Goal: Task Accomplishment & Management: Use online tool/utility

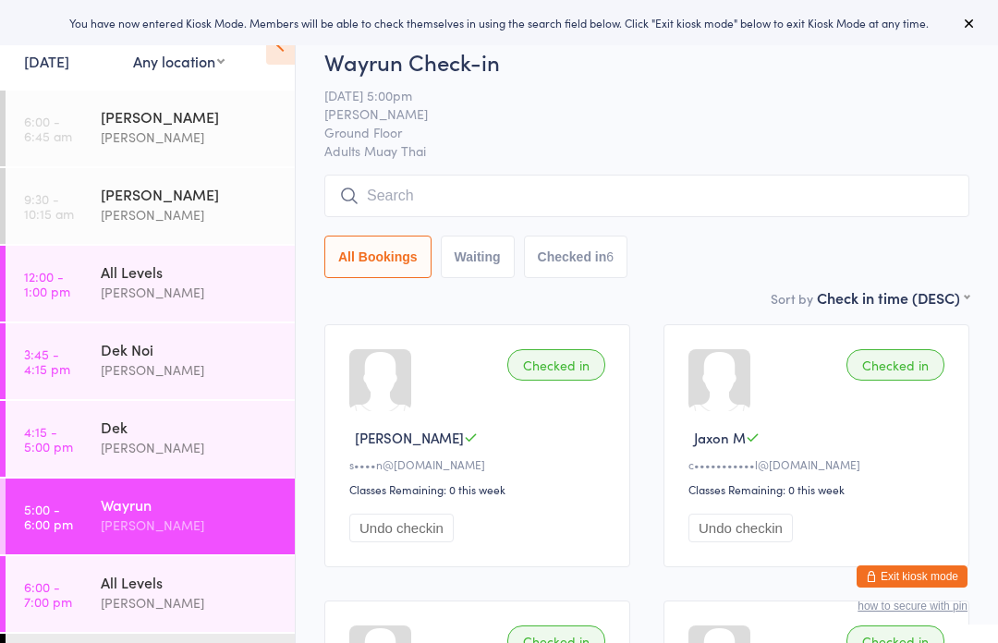
click at [199, 586] on div "All Levels" at bounding box center [190, 582] width 178 height 20
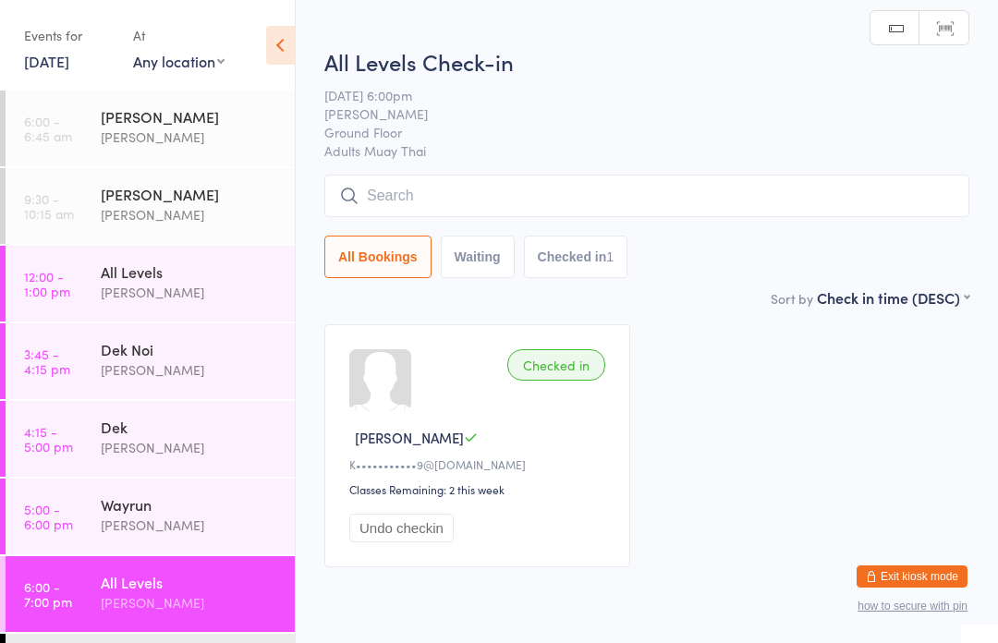
click at [660, 194] on input "search" at bounding box center [646, 196] width 645 height 43
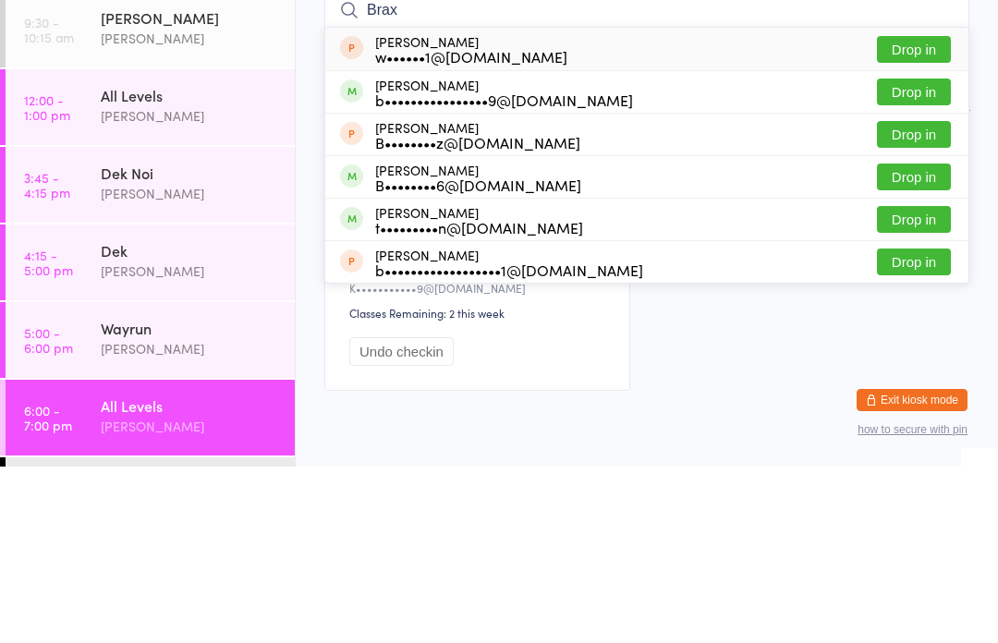
type input "Brax"
click at [923, 255] on button "Drop in" at bounding box center [914, 268] width 74 height 27
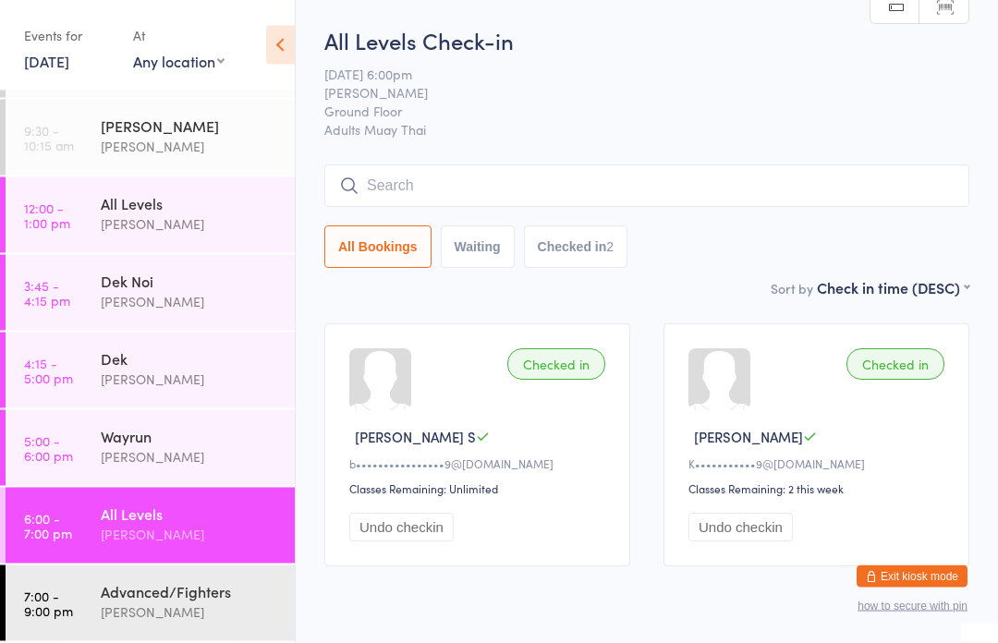
scroll to position [46, 0]
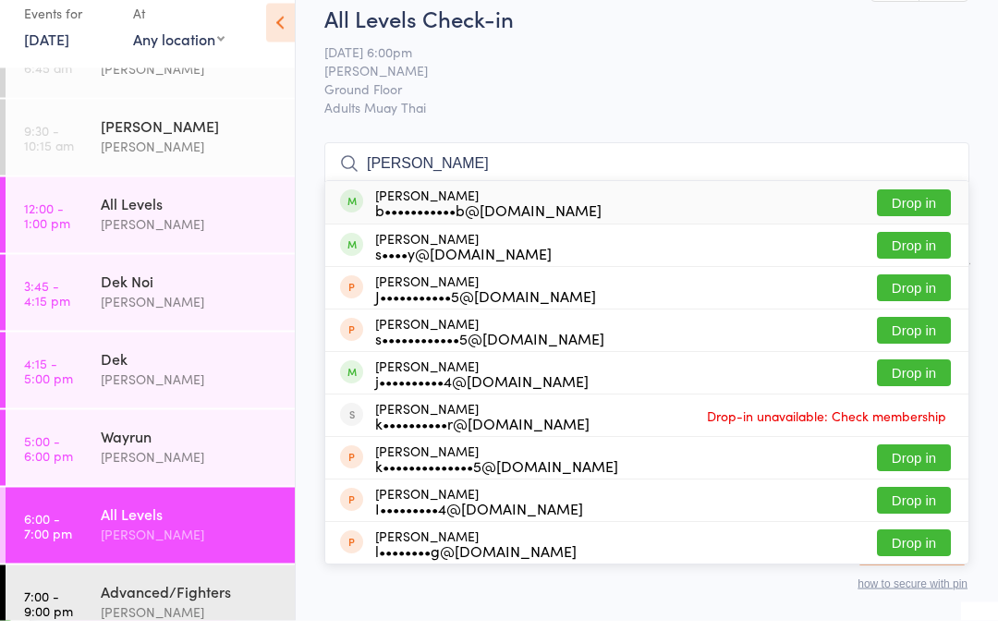
type input "[PERSON_NAME]"
click at [707, 205] on div "[PERSON_NAME] b•••••••••••b@[DOMAIN_NAME] Drop in" at bounding box center [646, 225] width 643 height 43
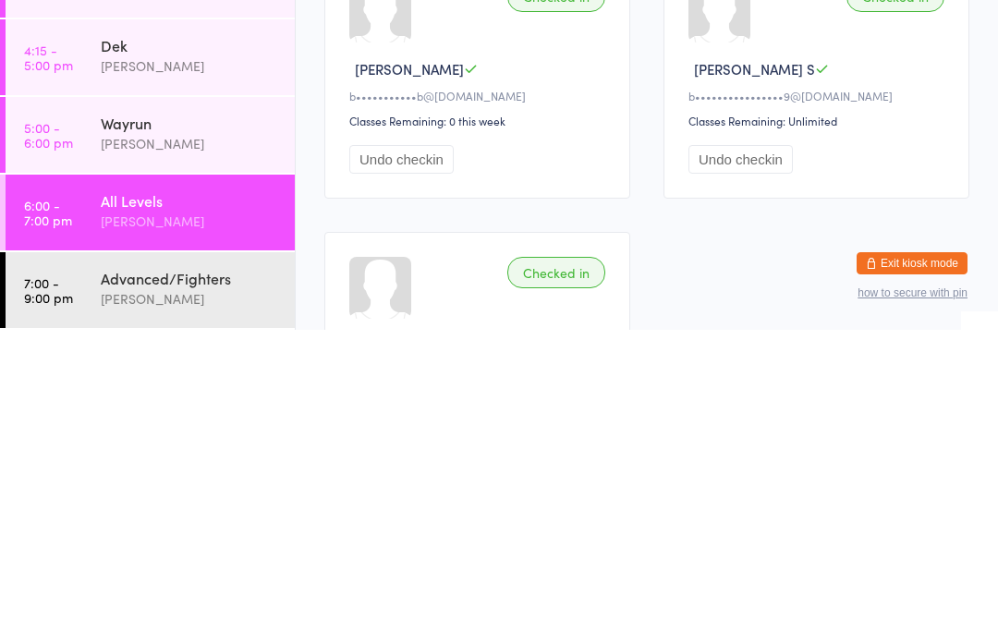
scroll to position [68, 0]
click at [57, 589] on time "7:00 - 9:00 pm" at bounding box center [48, 604] width 49 height 30
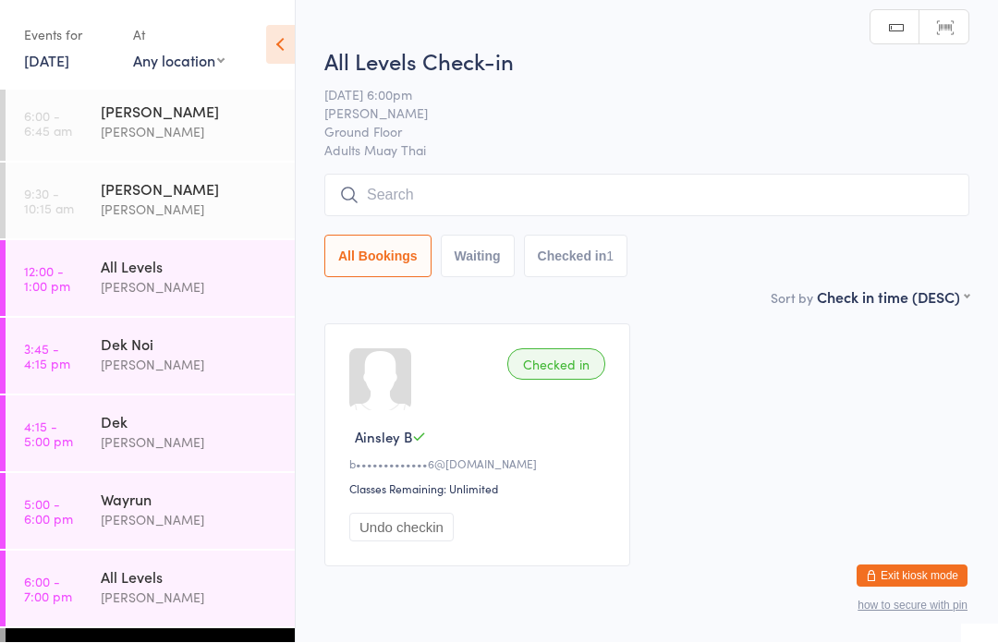
scroll to position [1, 0]
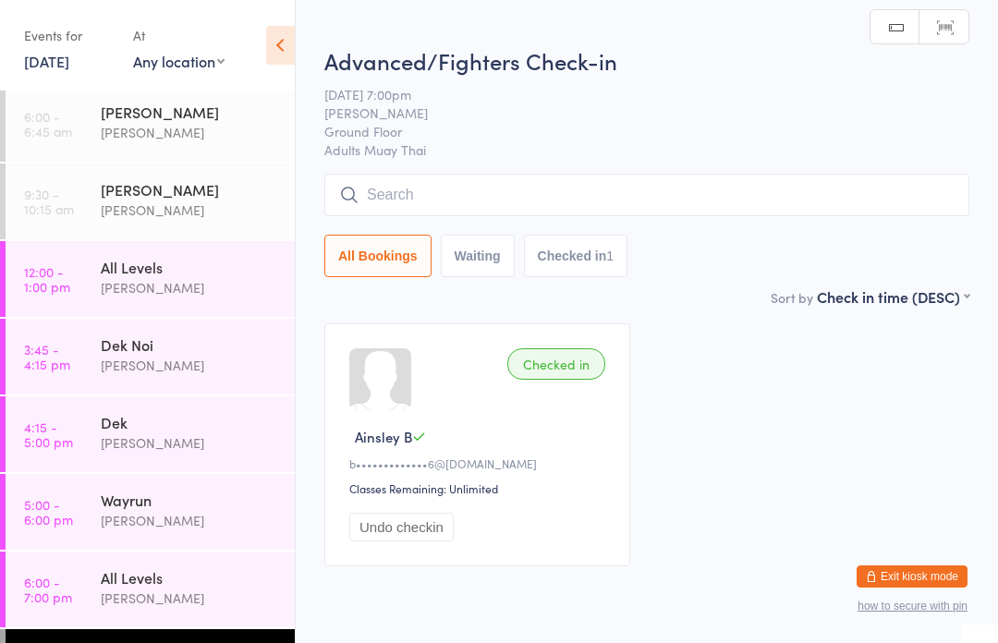
click at [748, 195] on input "search" at bounding box center [646, 195] width 645 height 43
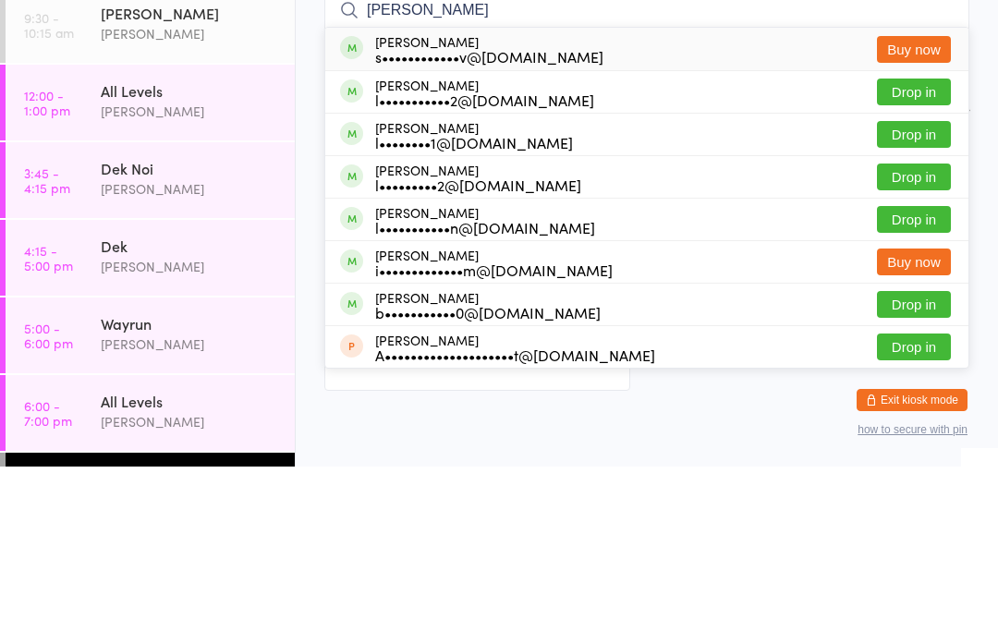
type input "[PERSON_NAME]"
click at [392, 269] on div "l•••••••••••2@[DOMAIN_NAME]" at bounding box center [484, 276] width 219 height 15
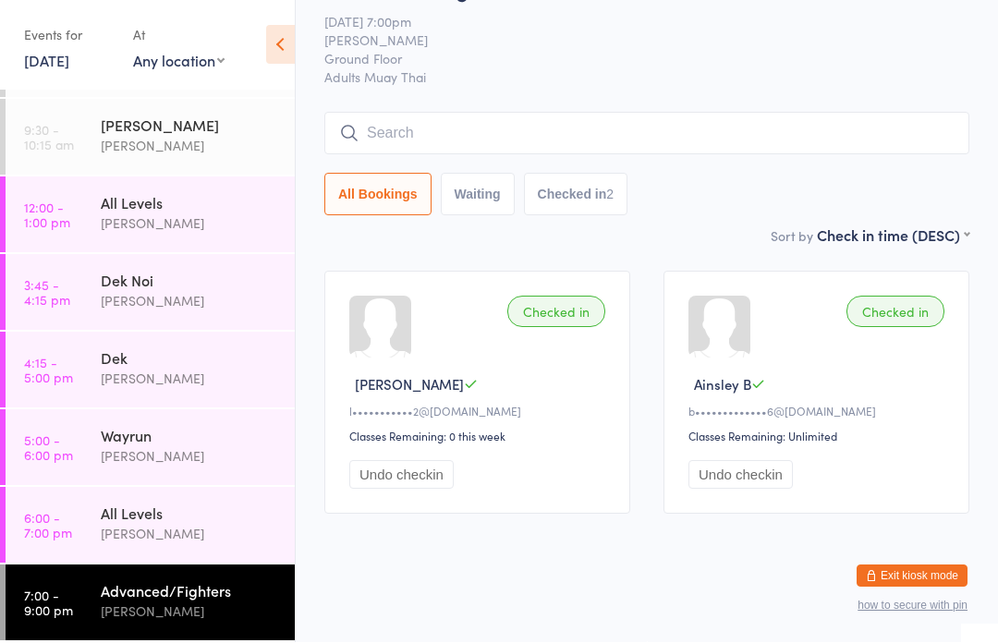
scroll to position [68, 0]
click at [602, 113] on input "search" at bounding box center [646, 134] width 645 height 43
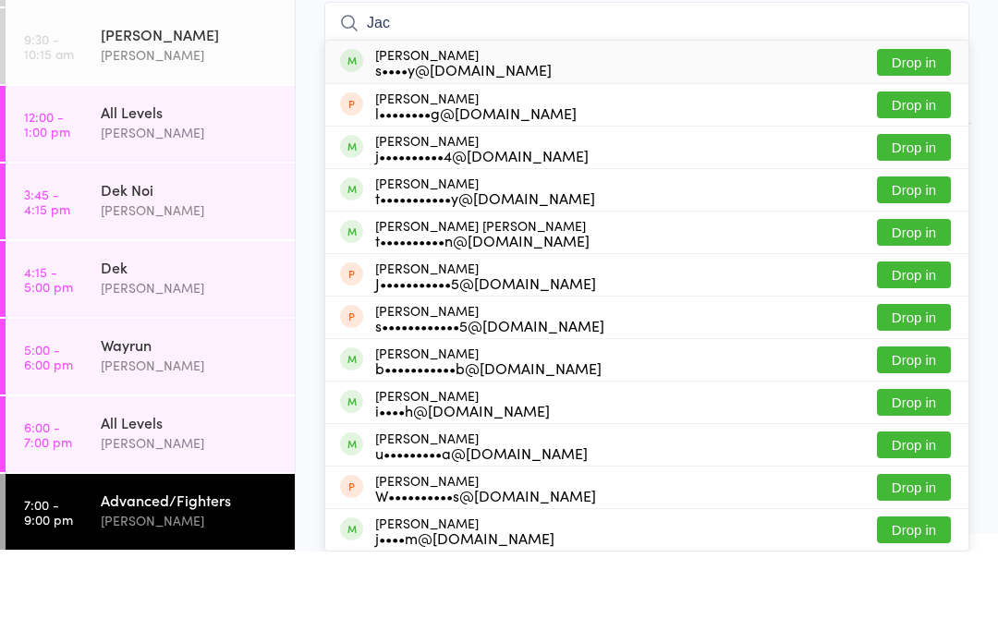
type input "Jac"
click at [525, 282] on div "t•••••••••••y@[DOMAIN_NAME]" at bounding box center [485, 289] width 220 height 15
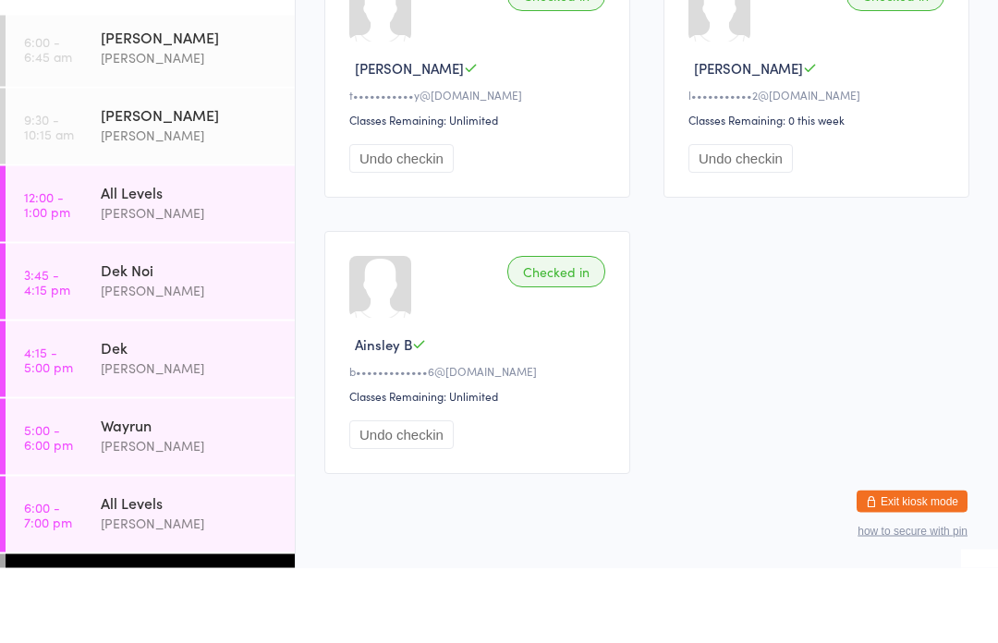
scroll to position [294, 0]
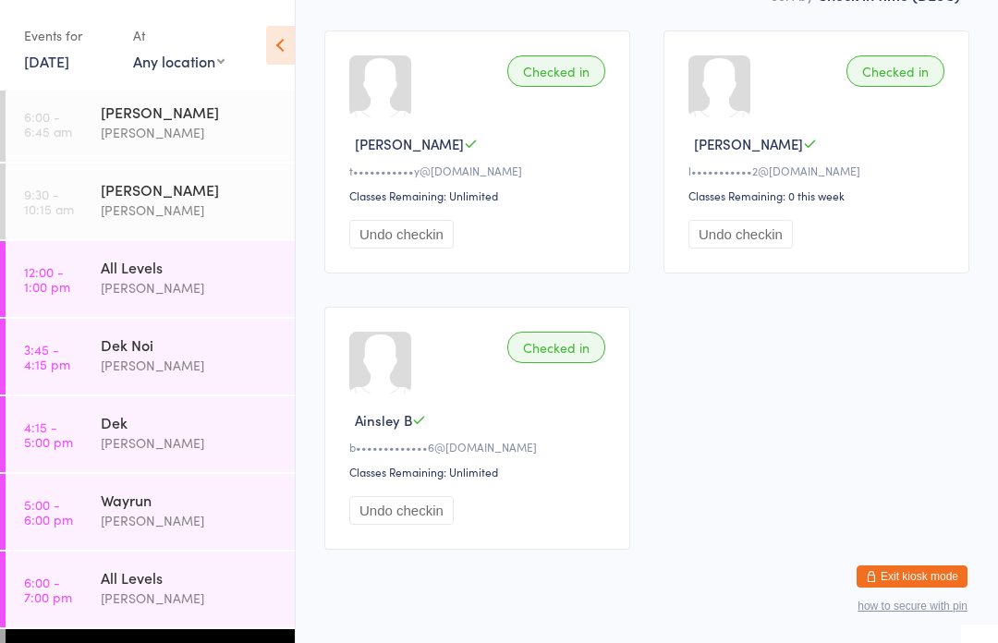
click at [140, 642] on div "Advanced/Fighters" at bounding box center [190, 655] width 178 height 20
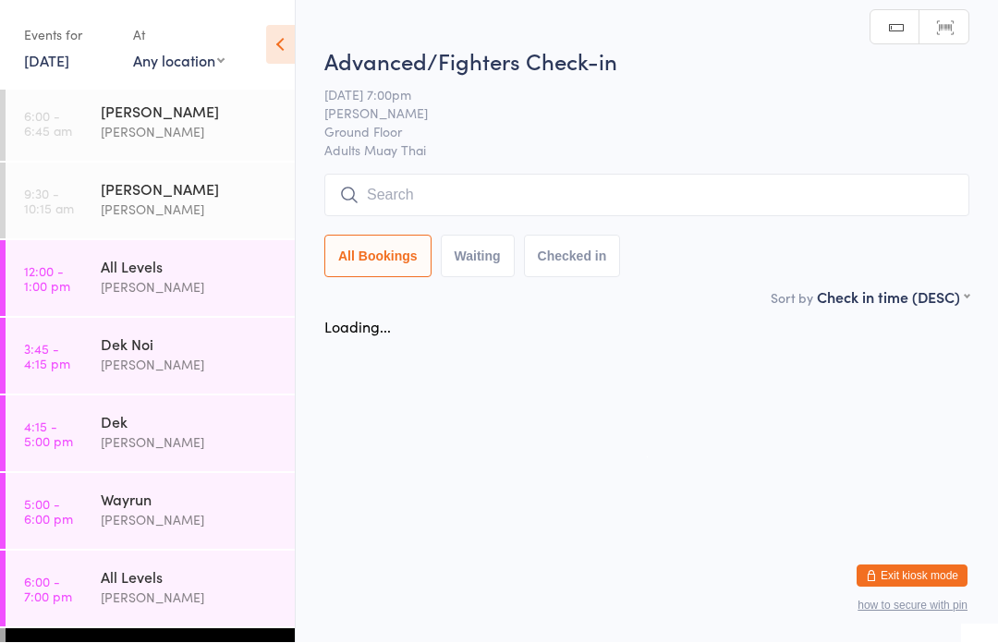
scroll to position [1, 0]
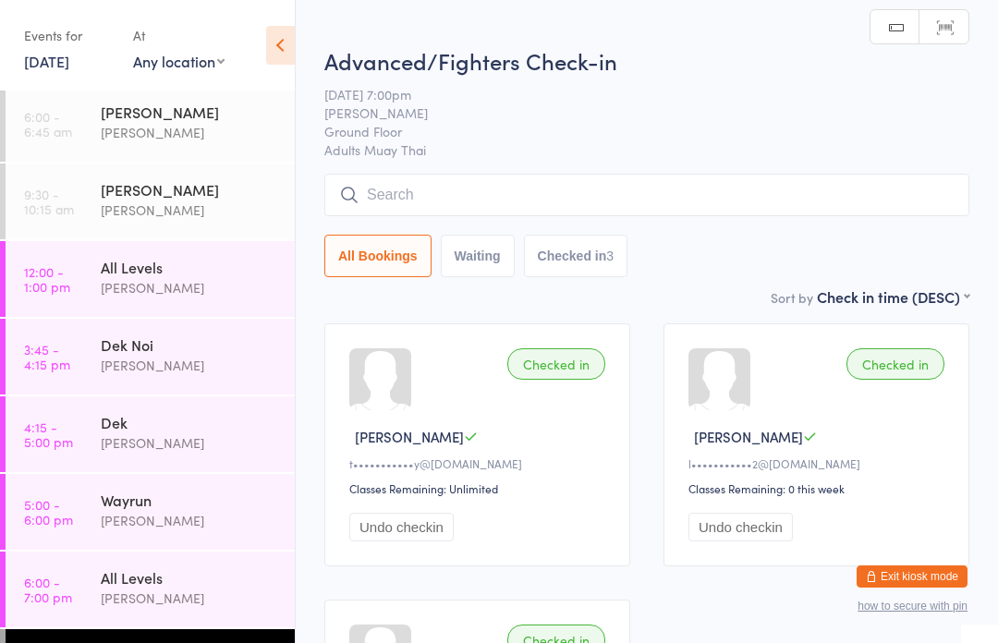
click at [597, 204] on input "search" at bounding box center [646, 195] width 645 height 43
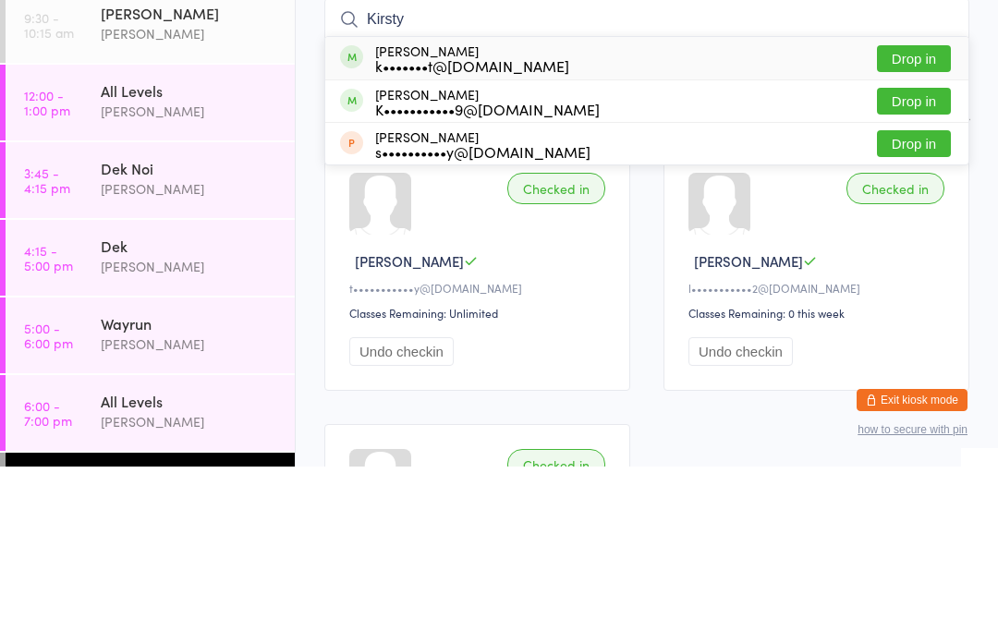
type input "Kirsty"
click at [911, 222] on button "Drop in" at bounding box center [914, 235] width 74 height 27
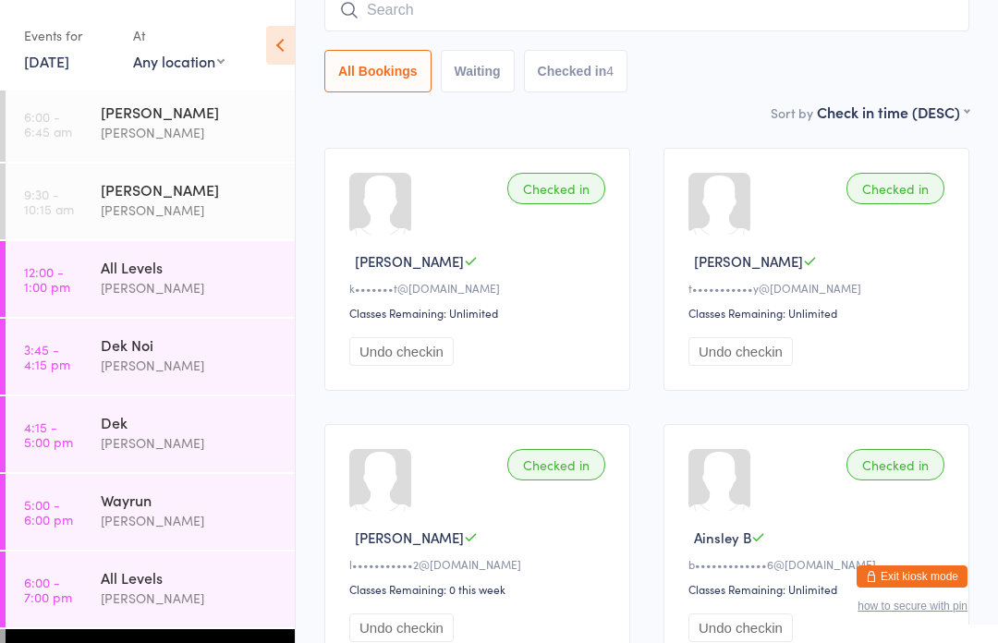
click at [615, 22] on input "search" at bounding box center [646, 10] width 645 height 43
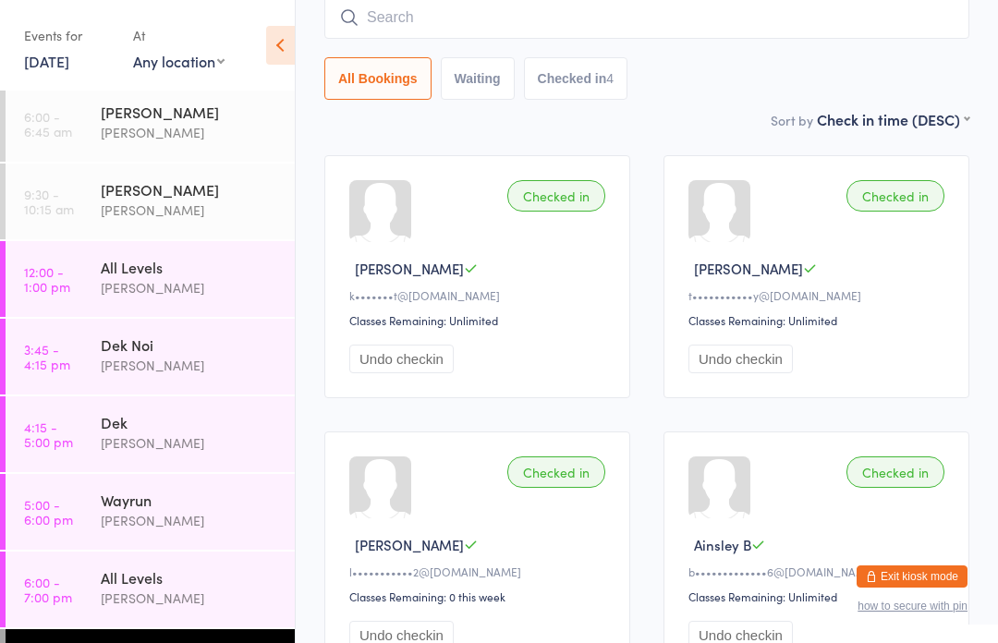
scroll to position [167, 0]
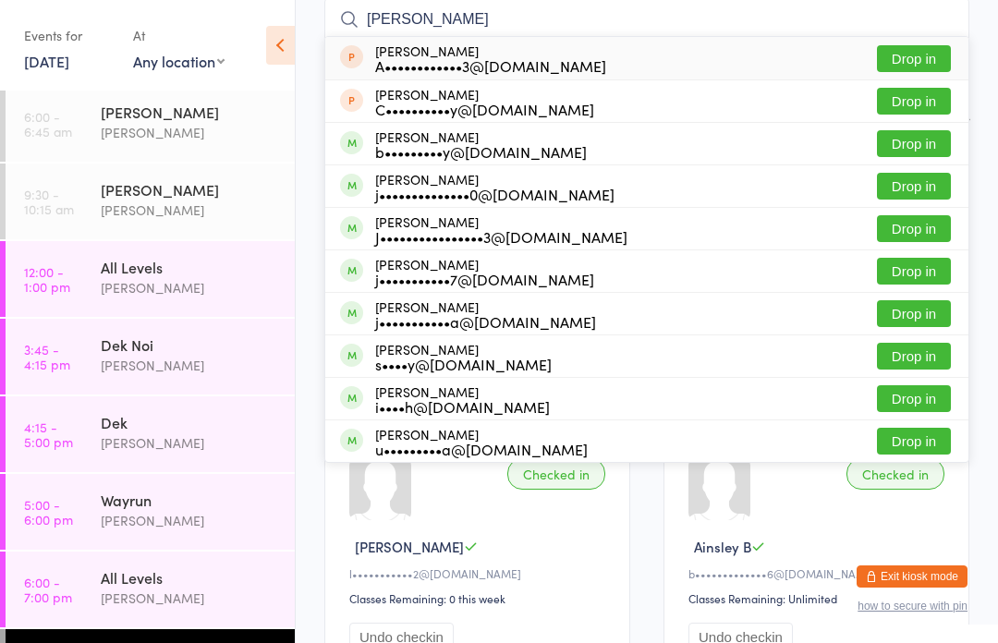
type input "[PERSON_NAME]"
click at [928, 182] on button "Drop in" at bounding box center [914, 186] width 74 height 27
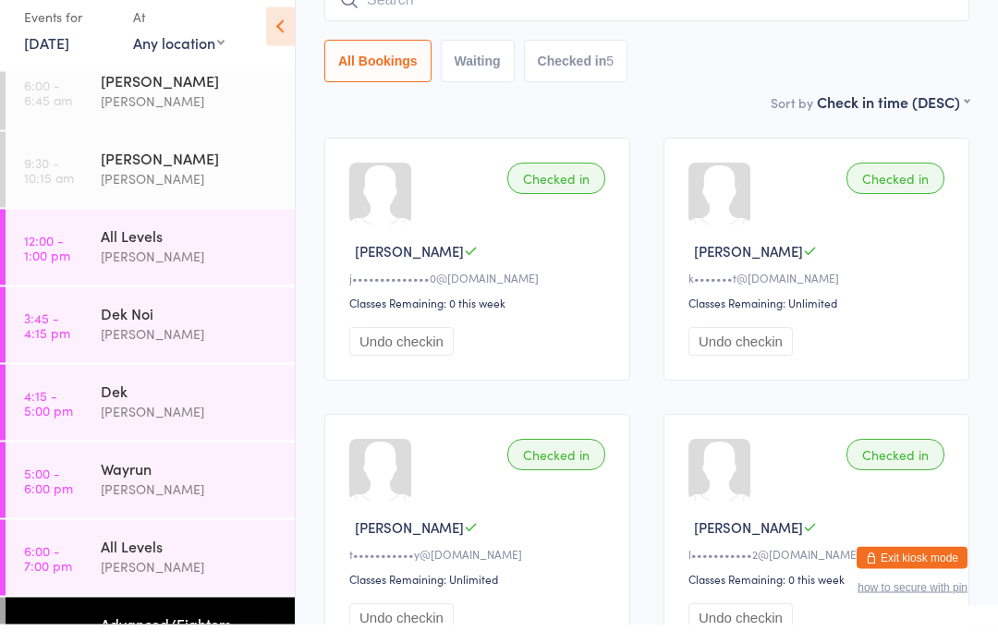
scroll to position [5, 0]
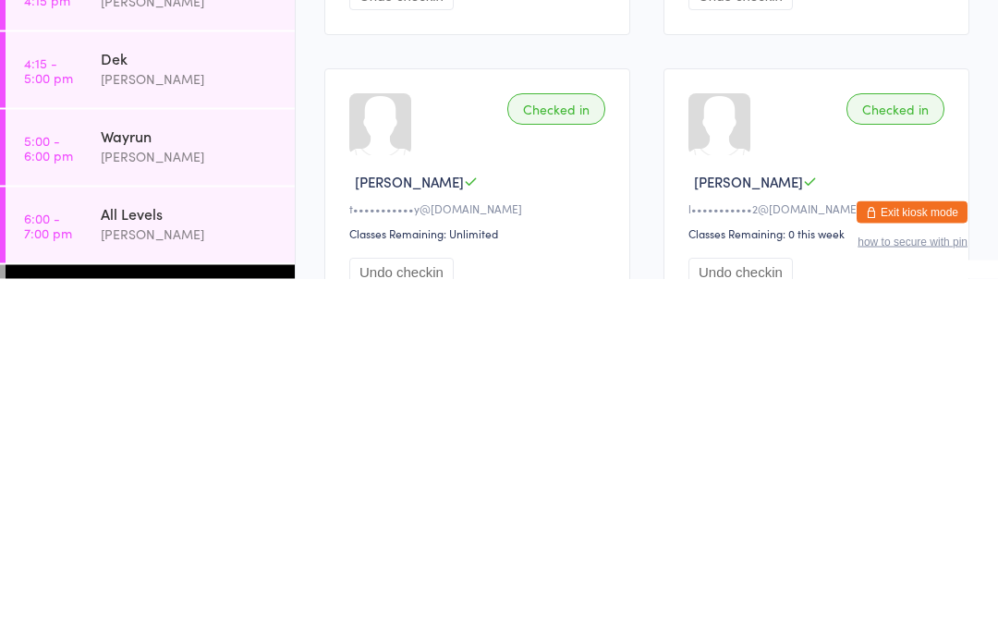
click at [164, 567] on div "All Levels" at bounding box center [190, 577] width 178 height 20
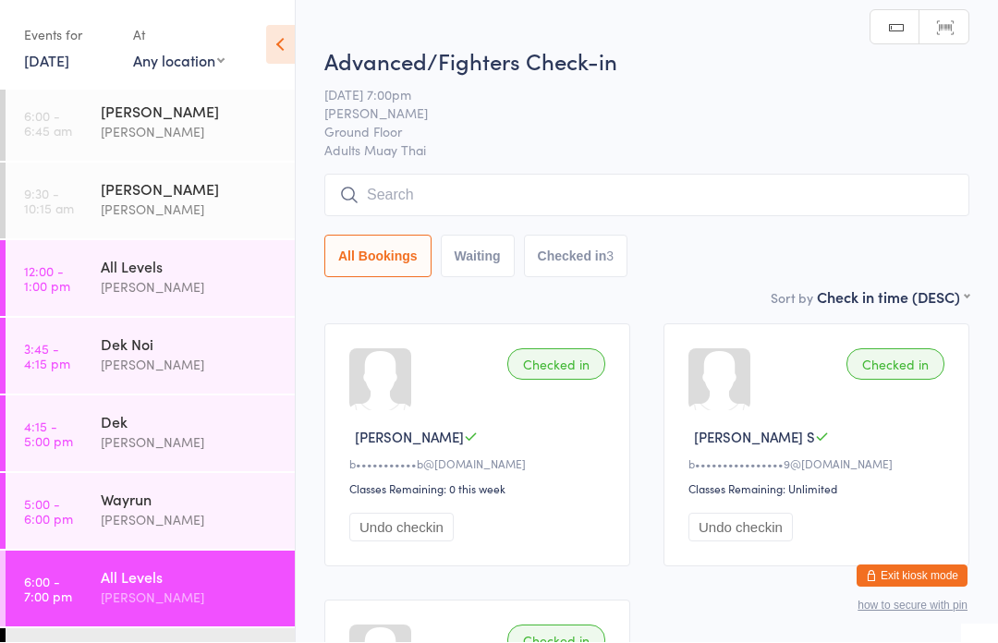
scroll to position [1, 0]
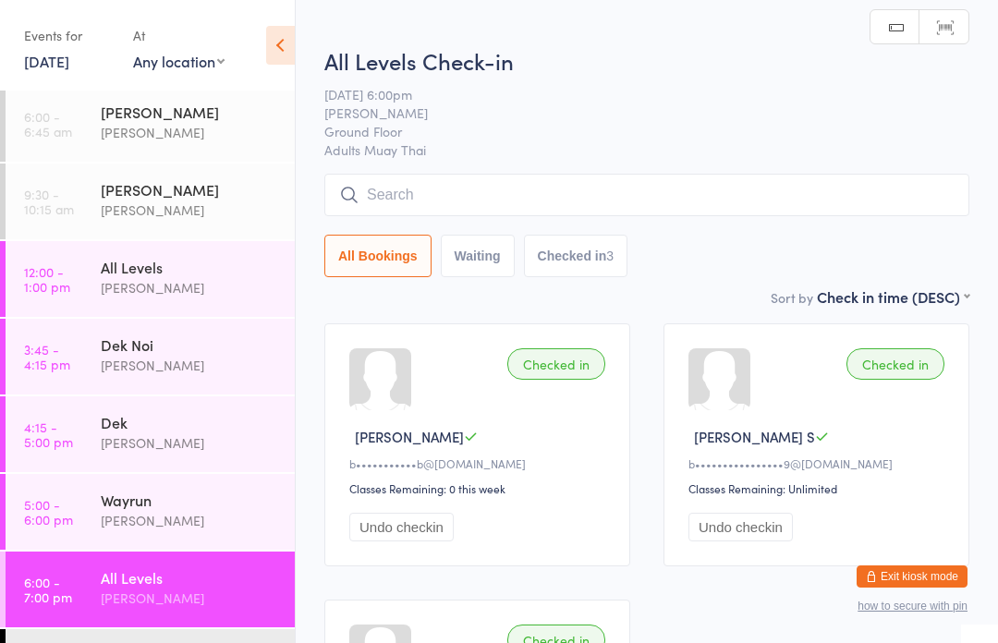
click at [697, 192] on input "search" at bounding box center [646, 195] width 645 height 43
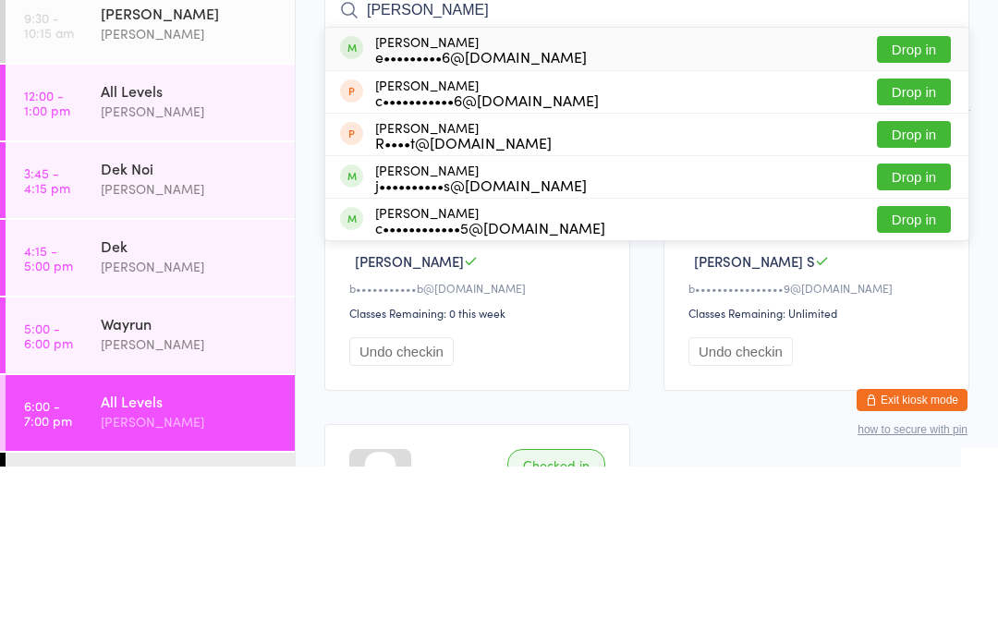
type input "[PERSON_NAME]"
click at [918, 213] on button "Drop in" at bounding box center [914, 226] width 74 height 27
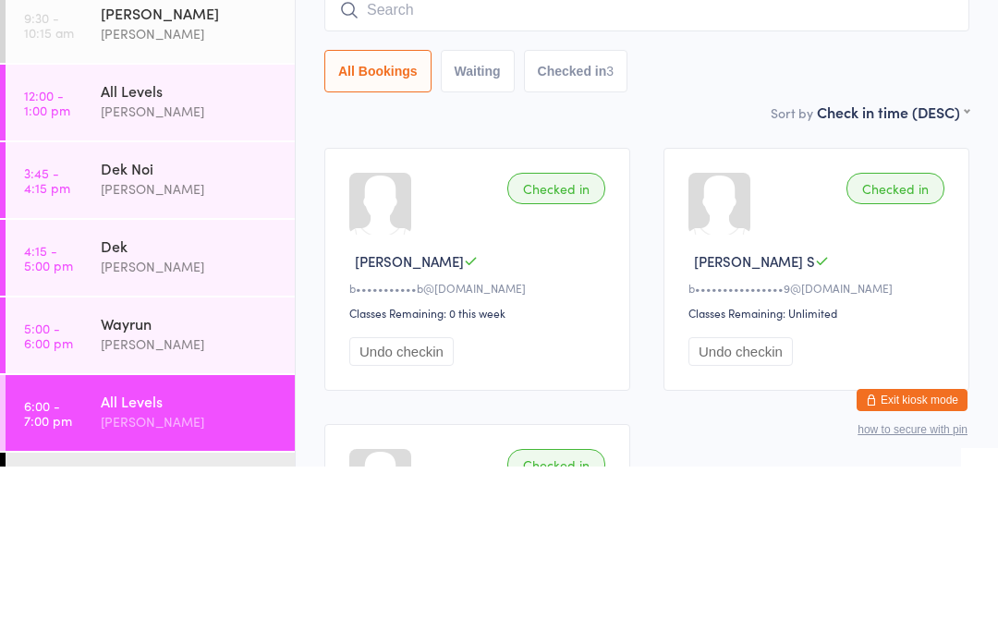
scroll to position [177, 0]
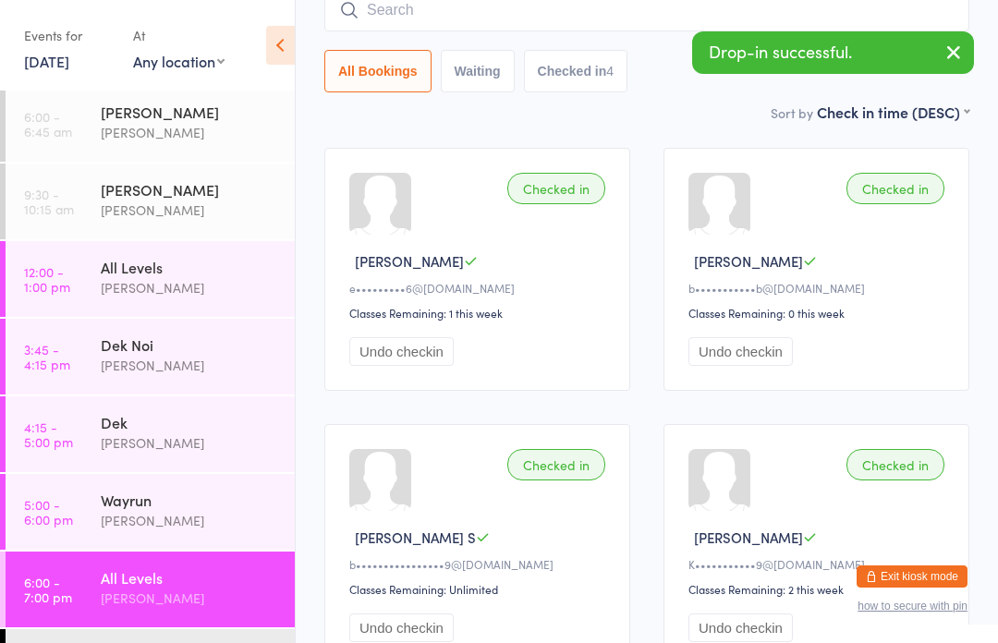
click at [946, 49] on icon "button" at bounding box center [954, 52] width 22 height 23
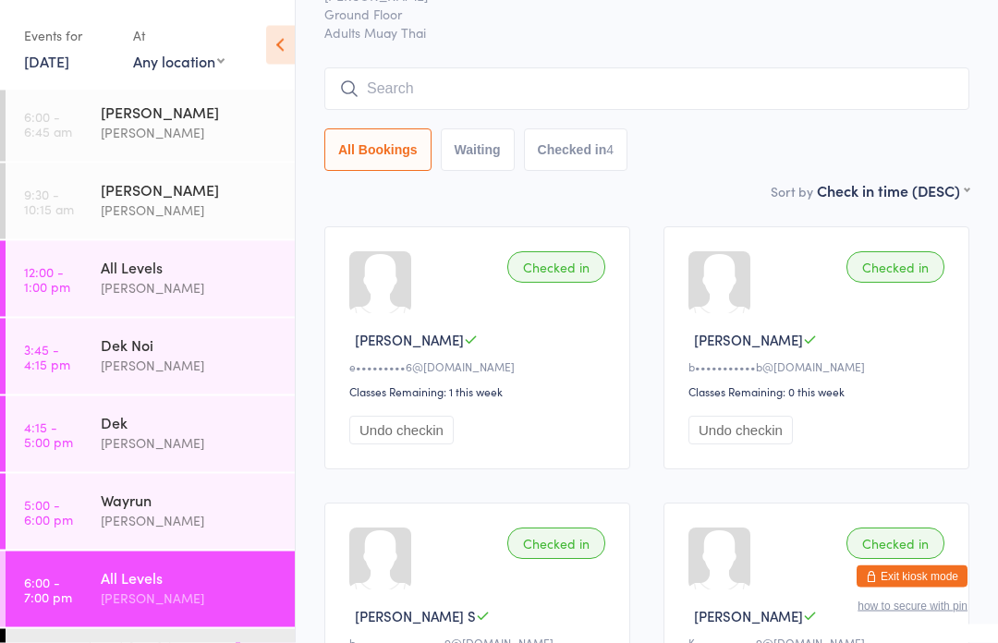
scroll to position [0, 0]
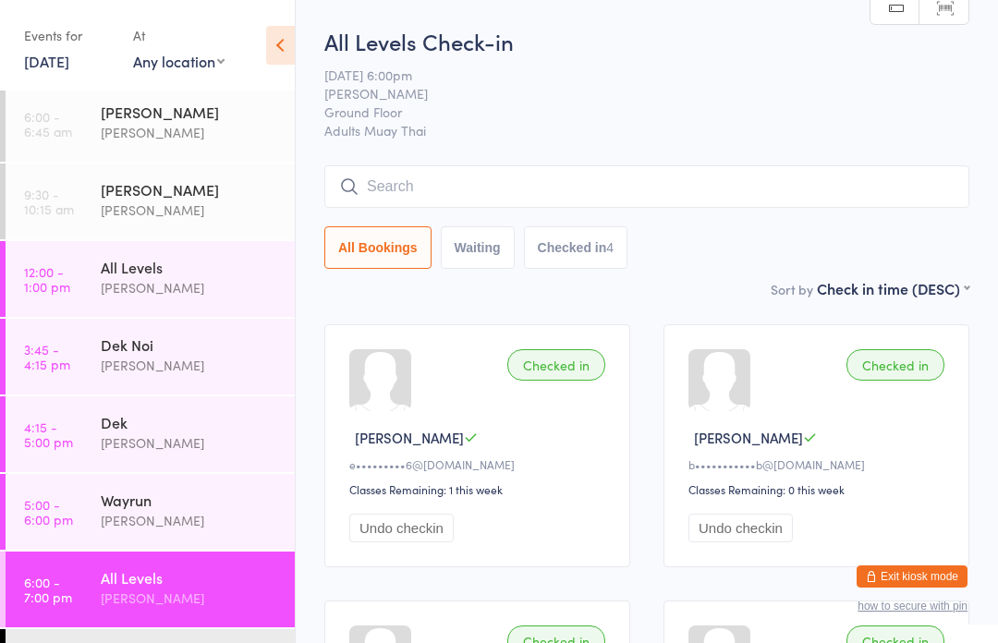
click at [522, 186] on input "search" at bounding box center [646, 186] width 645 height 43
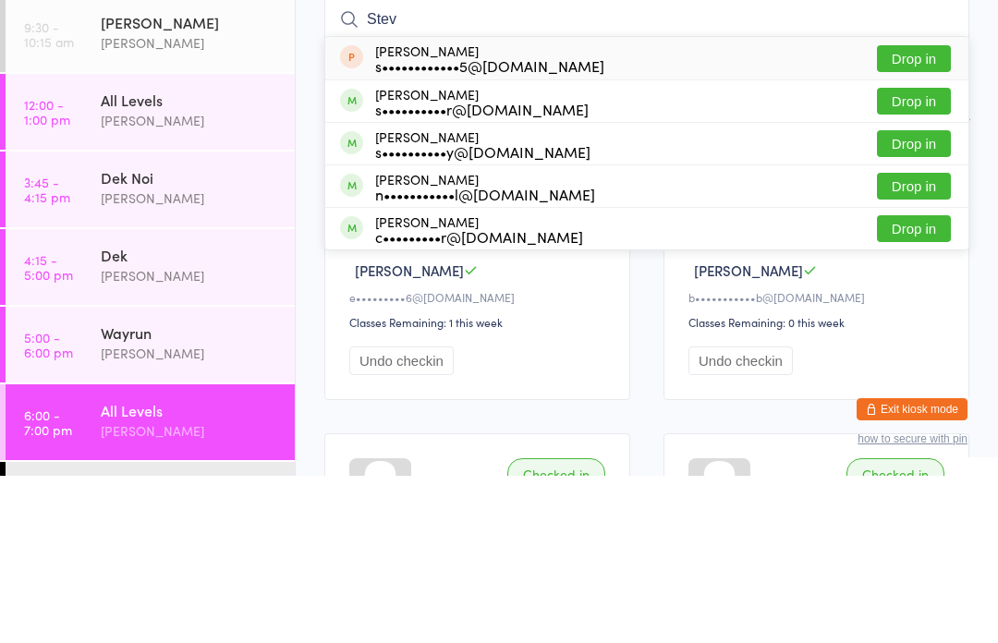
type input "Stev"
click at [906, 255] on button "Drop in" at bounding box center [914, 268] width 74 height 27
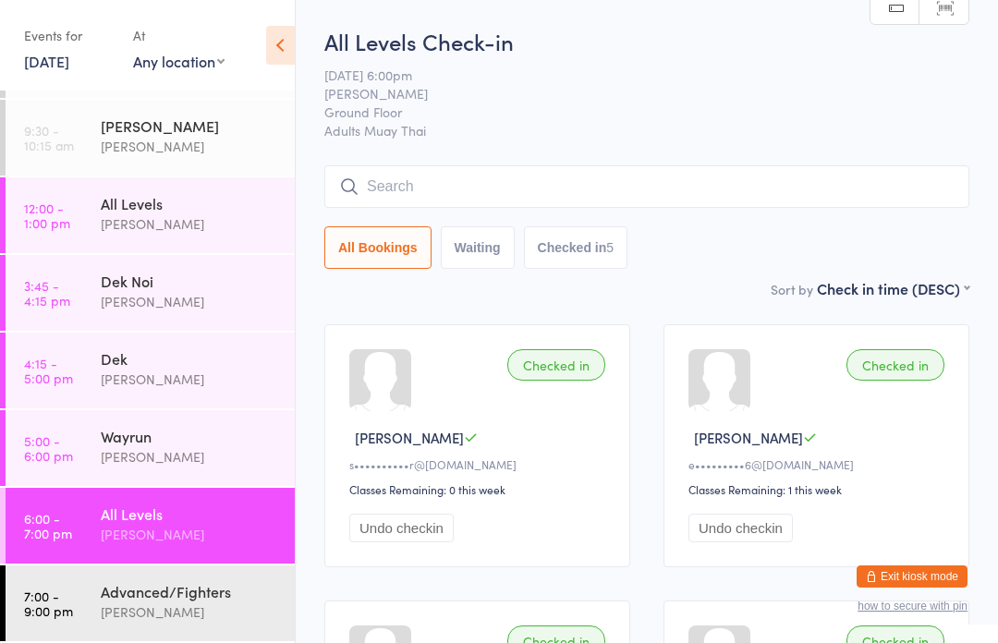
scroll to position [68, 0]
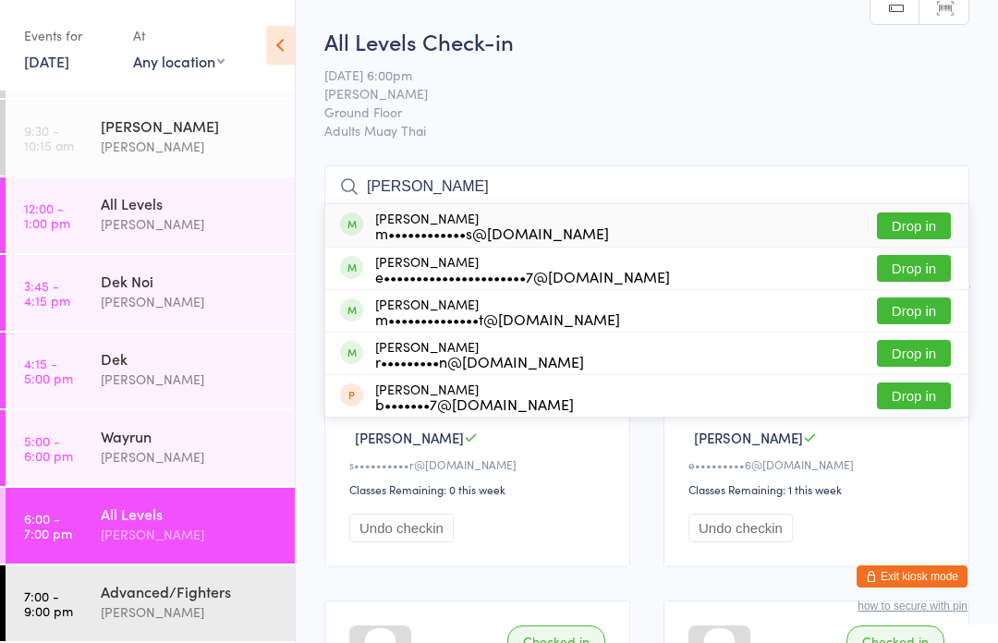
type input "[PERSON_NAME]"
click at [791, 234] on div "[PERSON_NAME] m••••••••••••s@[DOMAIN_NAME] Drop in" at bounding box center [646, 225] width 643 height 43
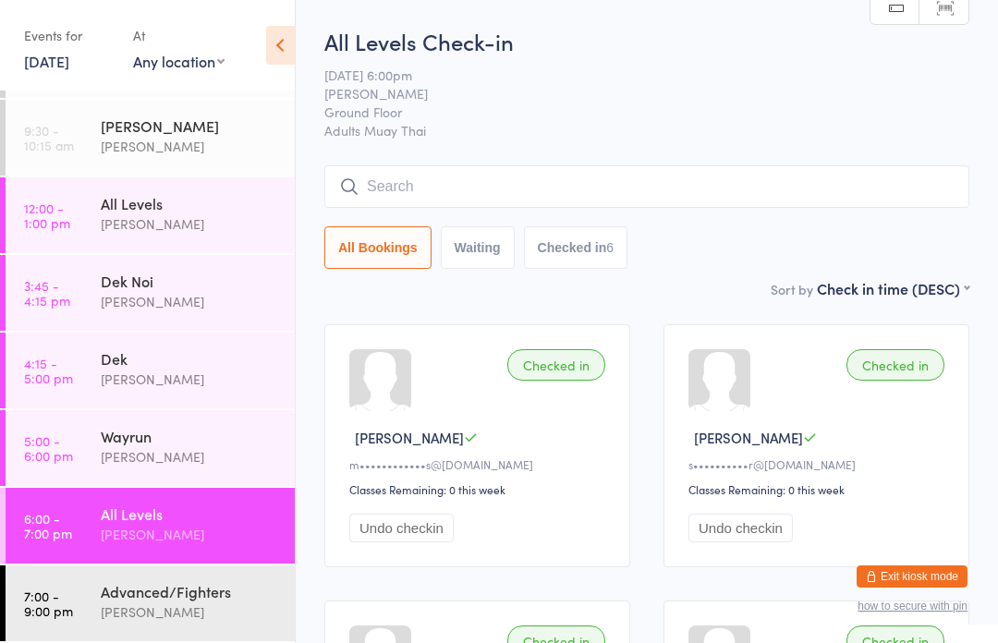
click at [392, 185] on input "search" at bounding box center [646, 186] width 645 height 43
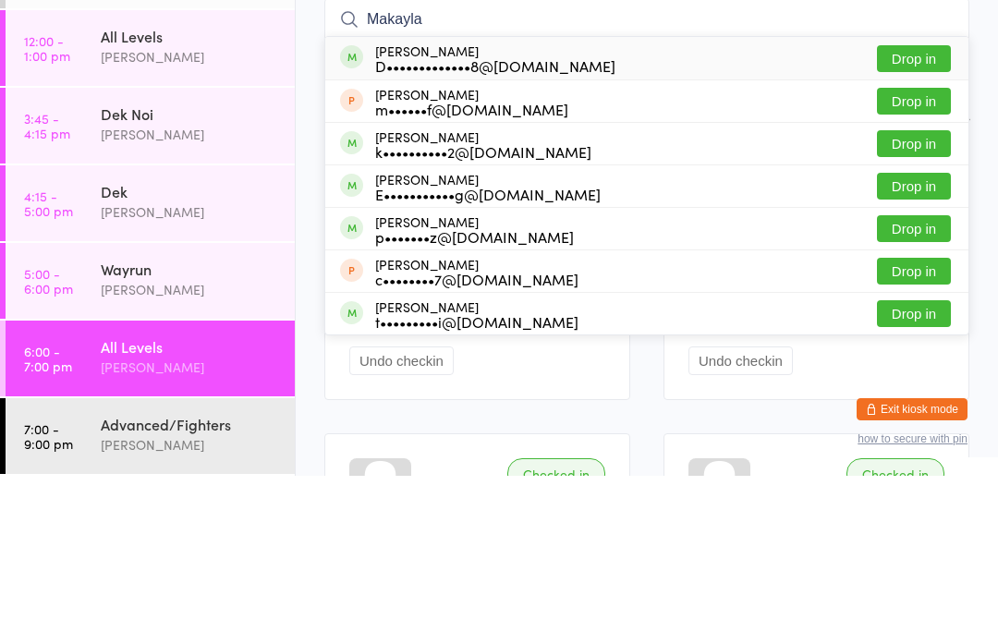
type input "Makayla"
click at [901, 213] on button "Drop in" at bounding box center [914, 226] width 74 height 27
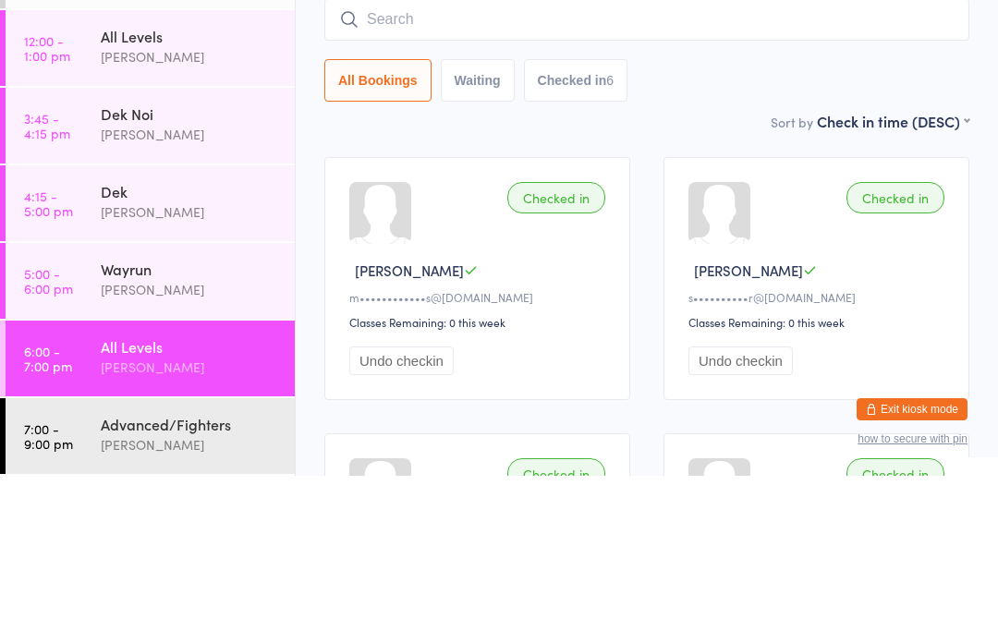
scroll to position [167, 0]
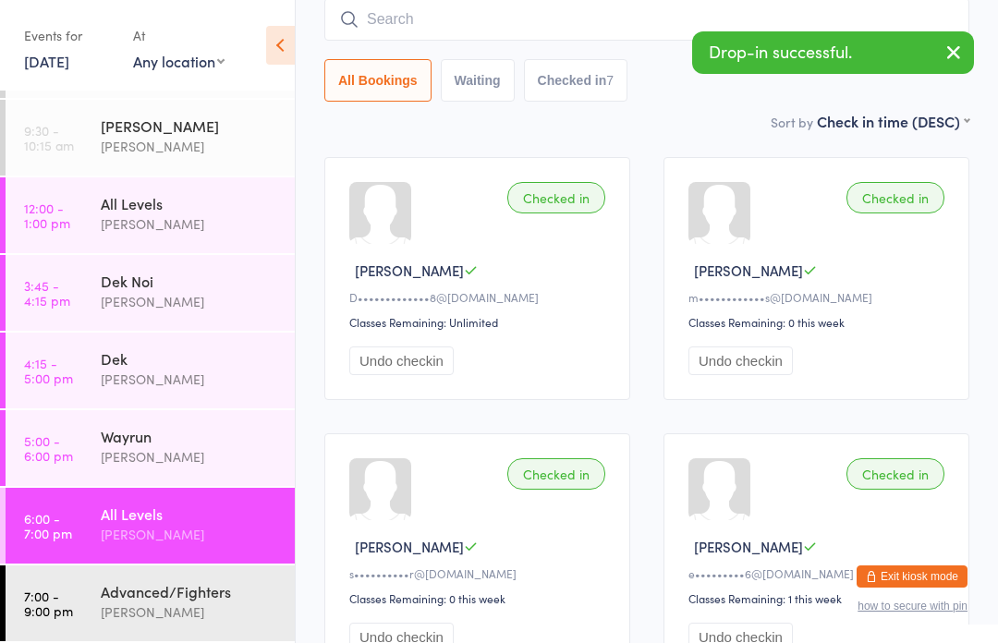
click at [127, 540] on div "[PERSON_NAME]" at bounding box center [190, 534] width 178 height 21
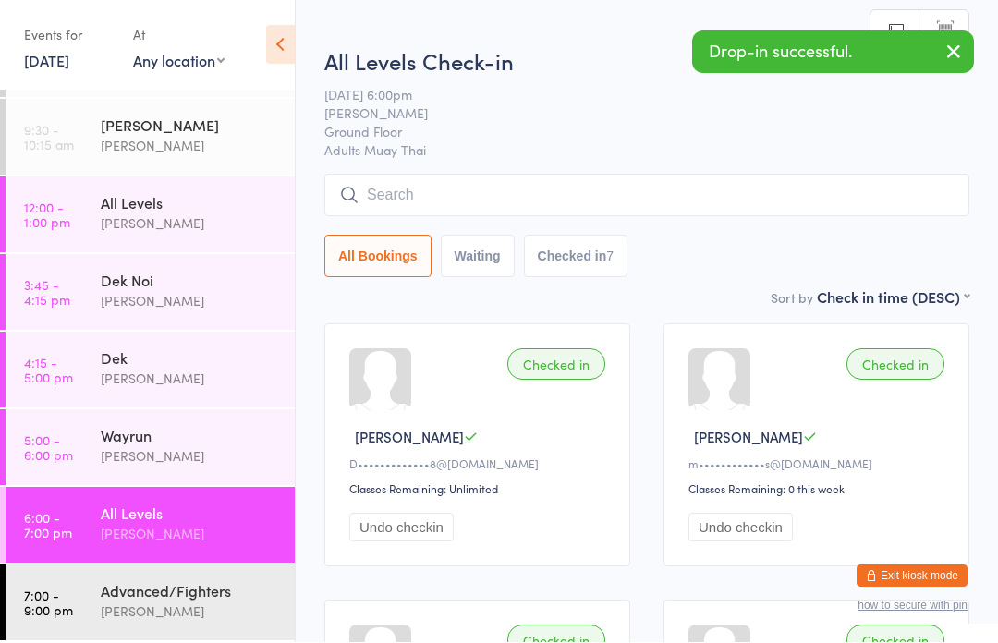
scroll to position [1, 0]
click at [484, 197] on input "search" at bounding box center [646, 195] width 645 height 43
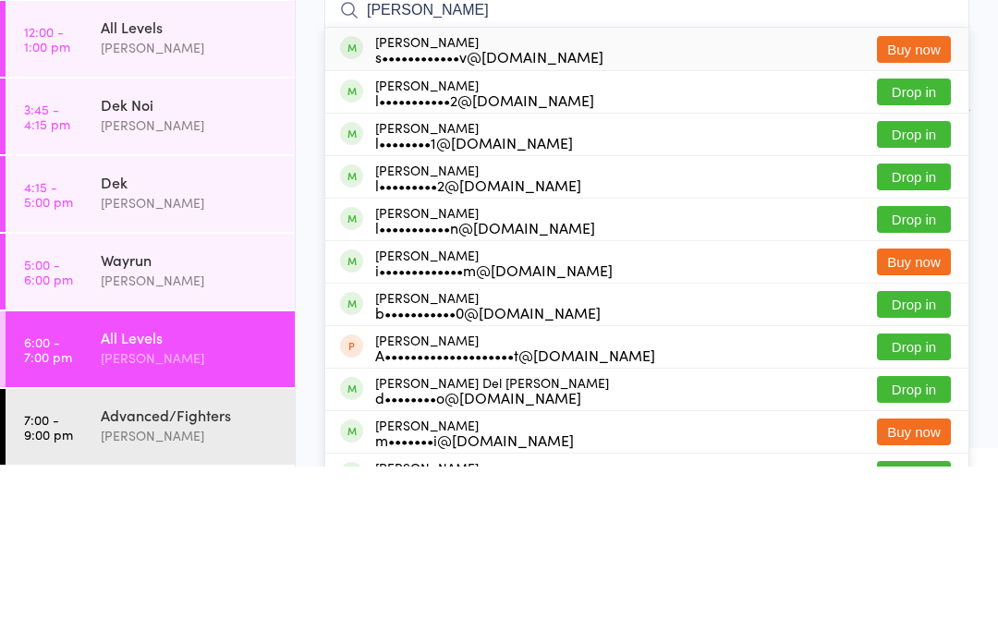
type input "[PERSON_NAME]"
click at [910, 298] on button "Drop in" at bounding box center [914, 311] width 74 height 27
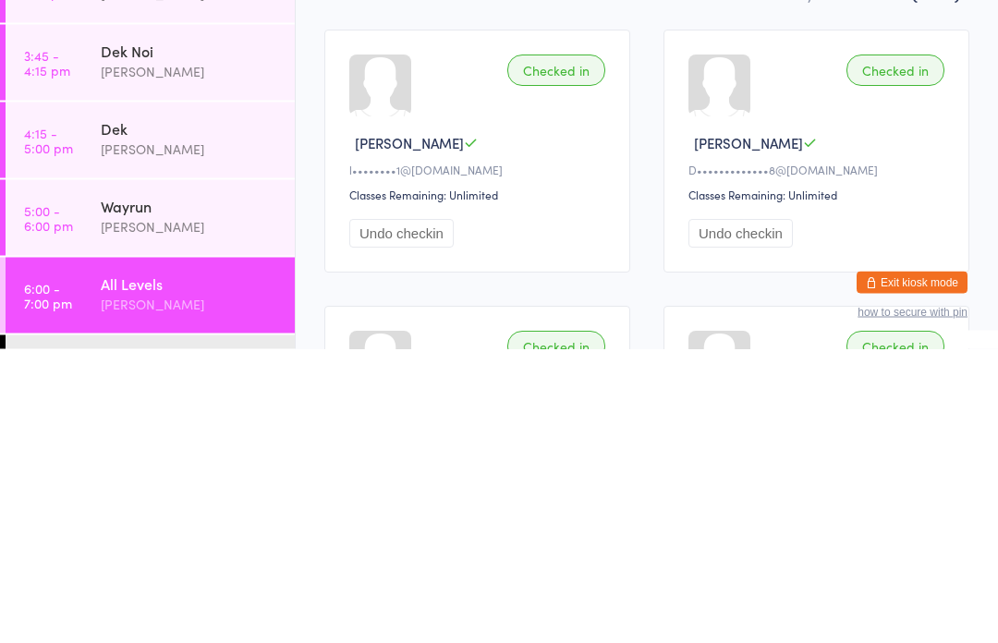
scroll to position [26, 0]
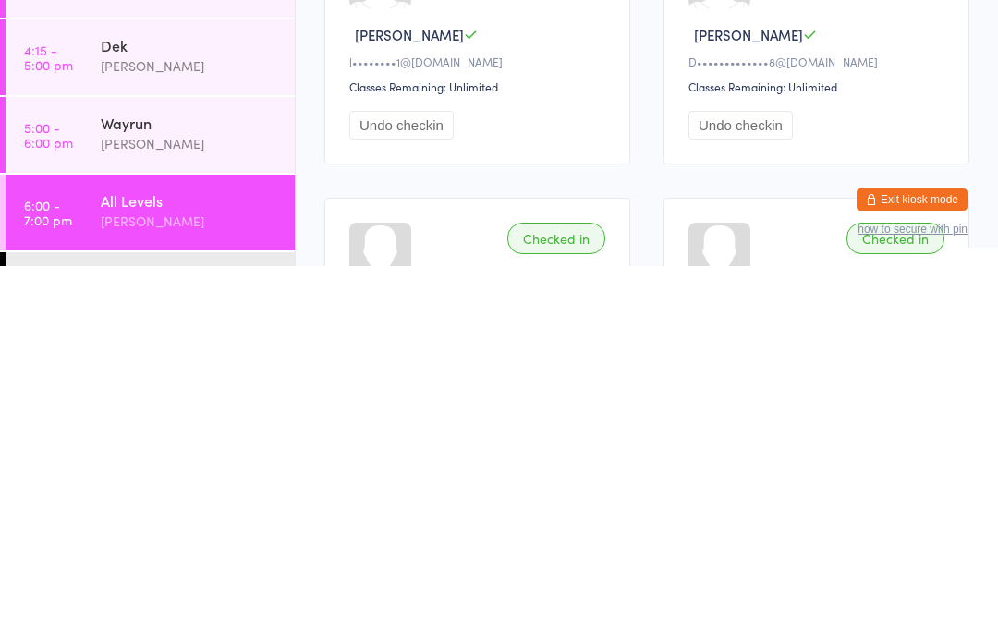
click at [210, 642] on div "Advanced/Fighters" at bounding box center [190, 655] width 178 height 20
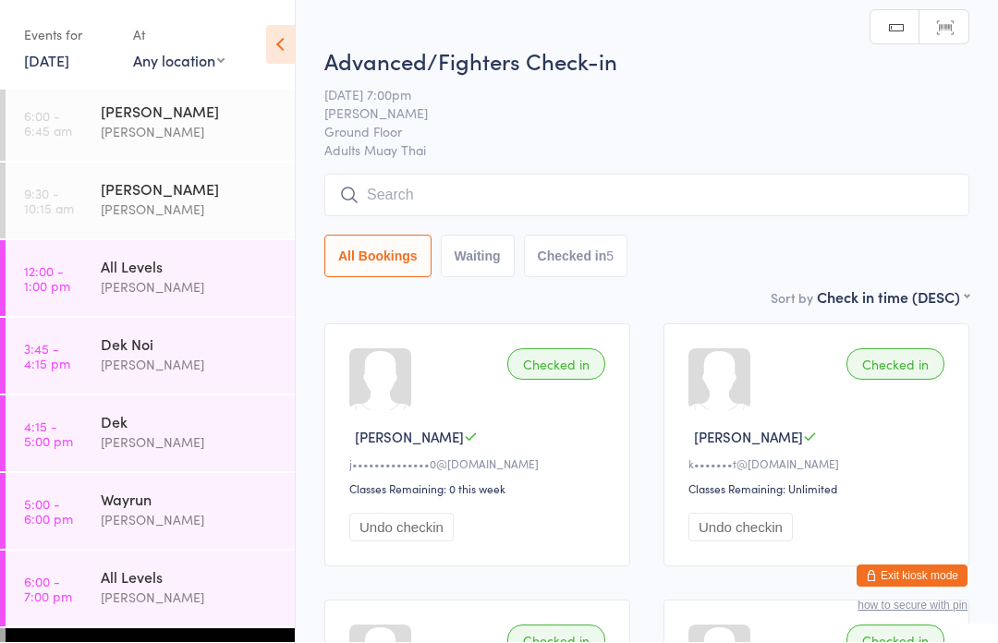
scroll to position [1, 0]
click at [551, 180] on input "search" at bounding box center [646, 195] width 645 height 43
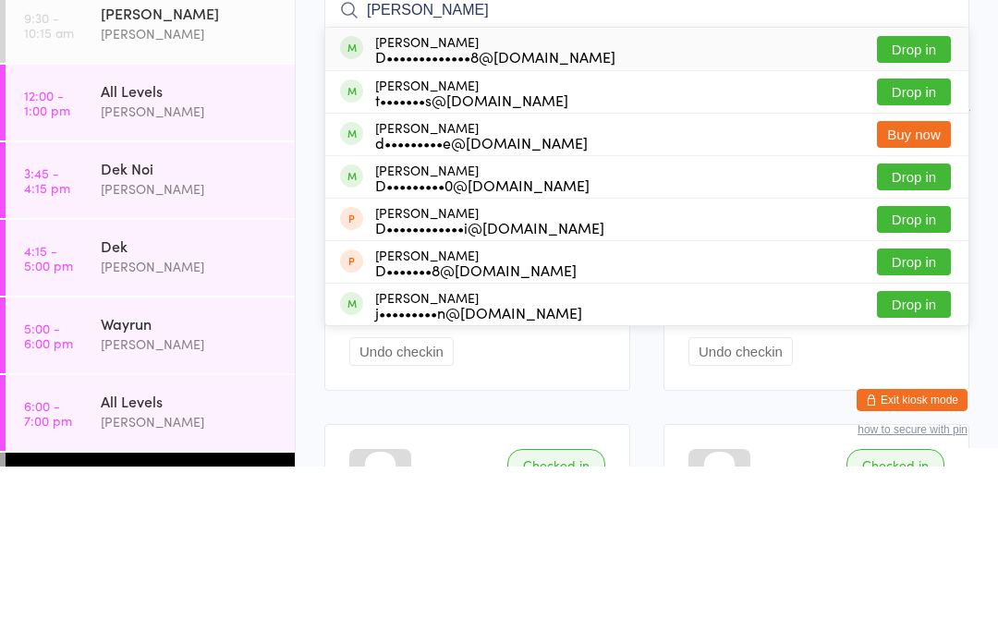
type input "[PERSON_NAME]"
click at [916, 213] on button "Drop in" at bounding box center [914, 226] width 74 height 27
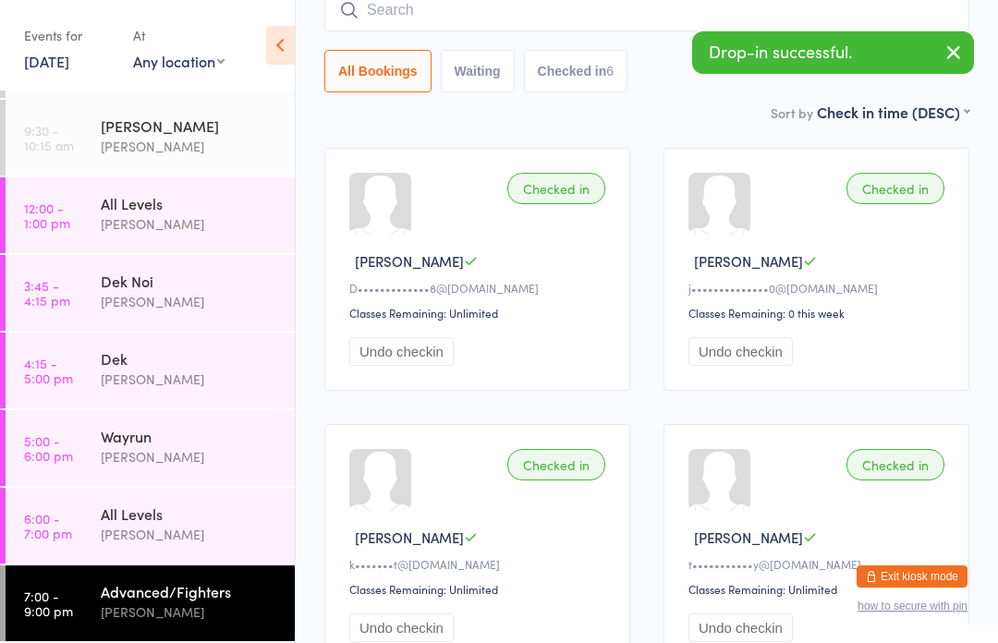
scroll to position [68, 0]
click at [210, 521] on div "All Levels" at bounding box center [190, 514] width 178 height 20
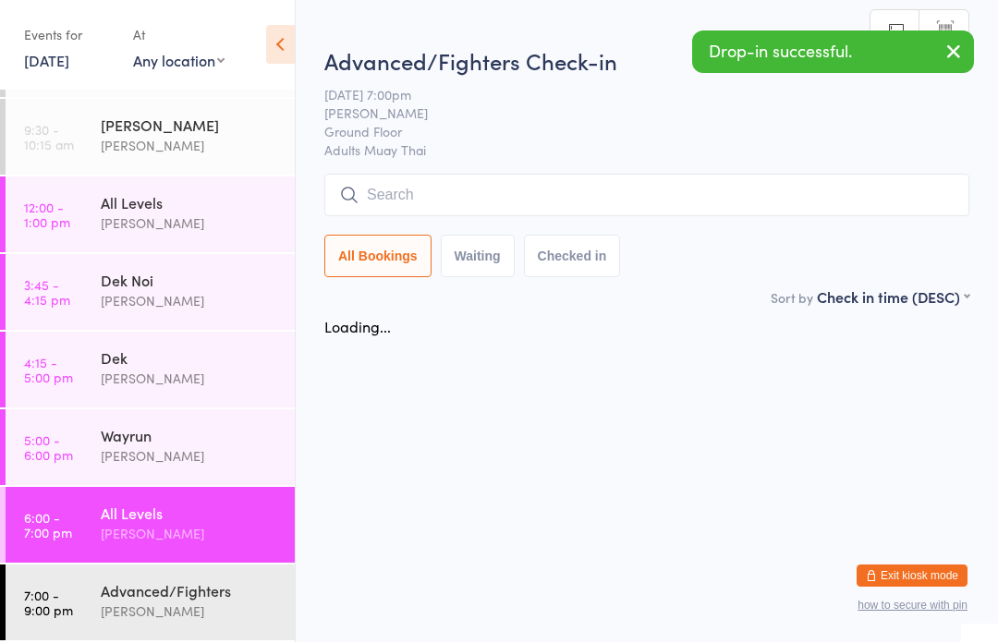
scroll to position [1, 0]
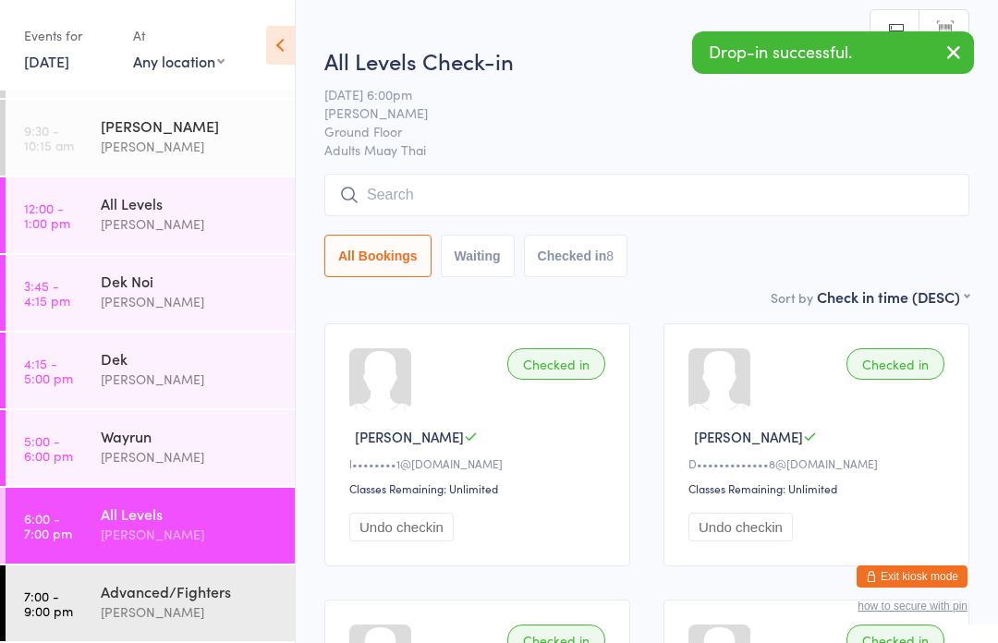
click at [175, 598] on div "Advanced/Fighters" at bounding box center [190, 591] width 178 height 20
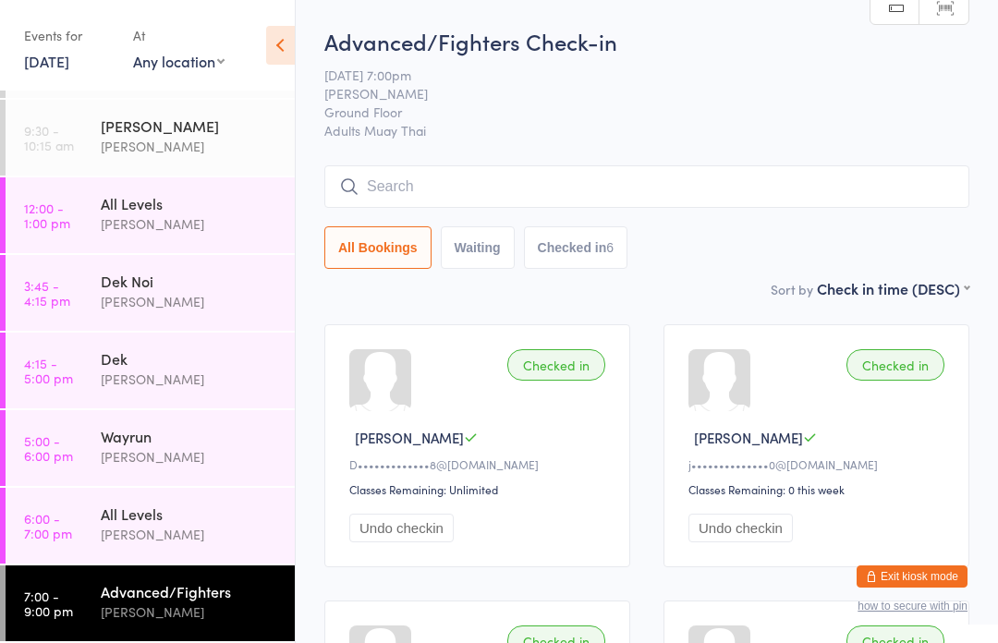
scroll to position [68, 0]
click at [174, 531] on div "[PERSON_NAME]" at bounding box center [190, 534] width 178 height 21
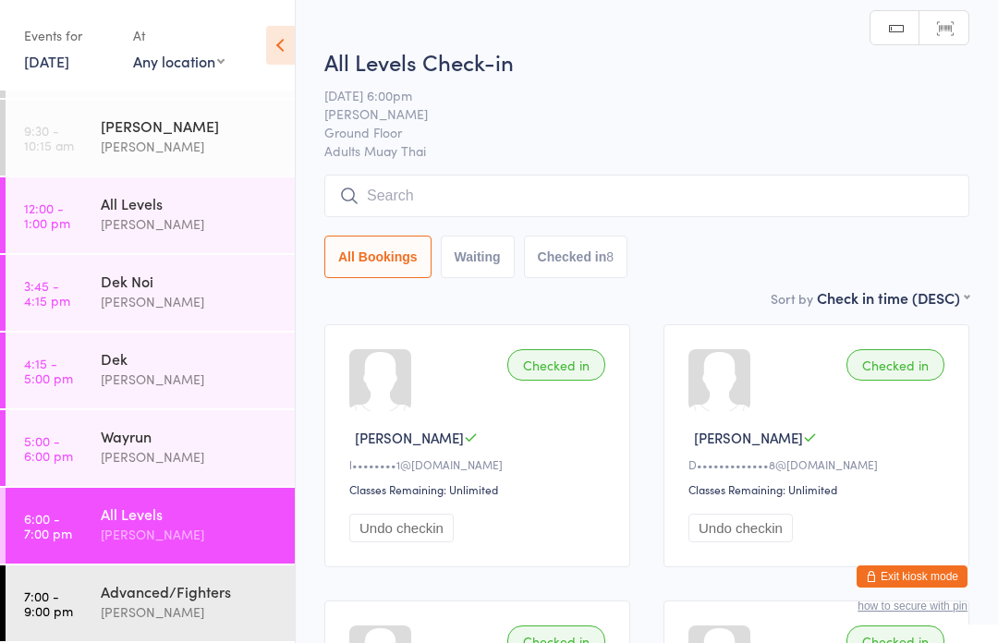
click at [575, 216] on input "search" at bounding box center [646, 196] width 645 height 43
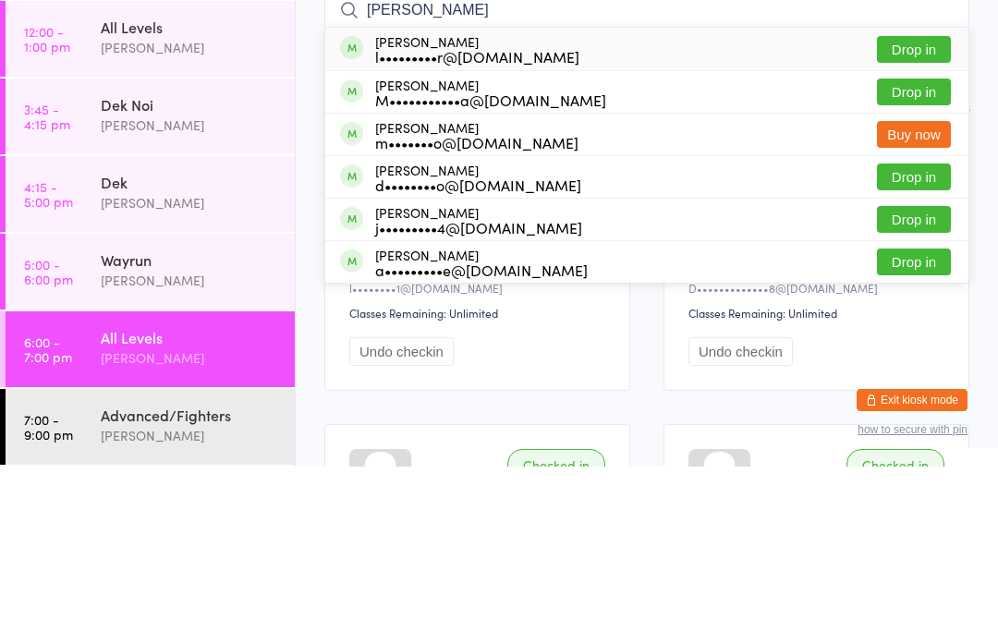
type input "[PERSON_NAME]"
click at [917, 213] on button "Drop in" at bounding box center [914, 226] width 74 height 27
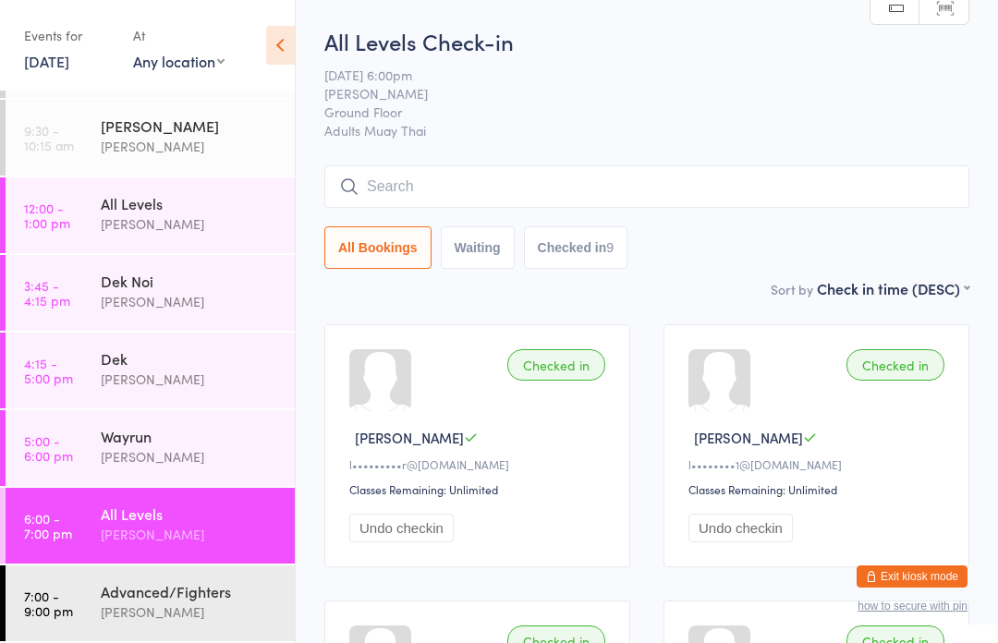
click at [915, 198] on input "search" at bounding box center [646, 186] width 645 height 43
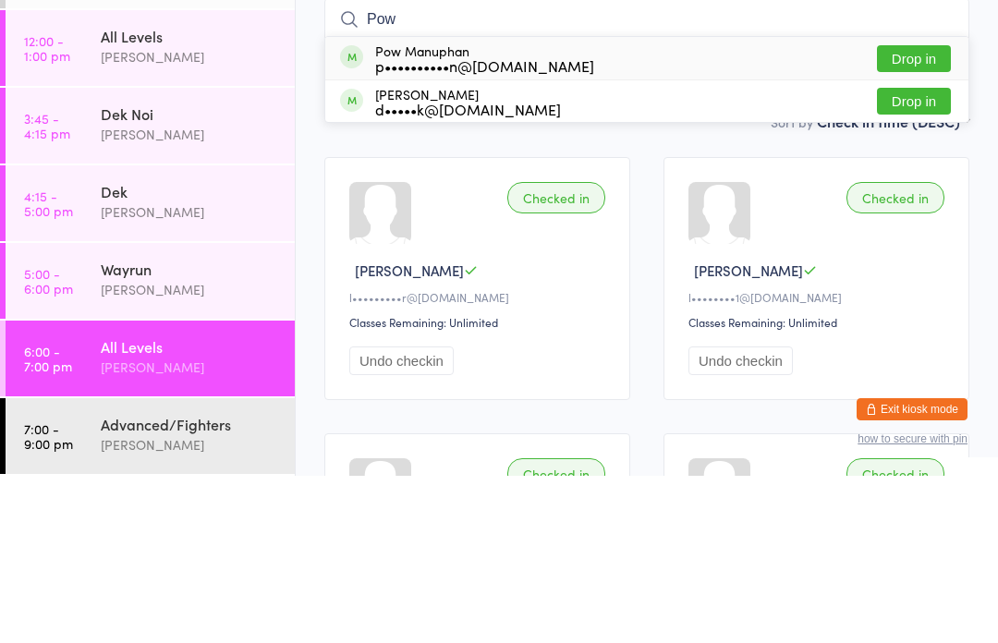
type input "Pow"
click at [802, 204] on div "Pow Manuphan p••••••••••n@[DOMAIN_NAME] Drop in" at bounding box center [646, 225] width 643 height 43
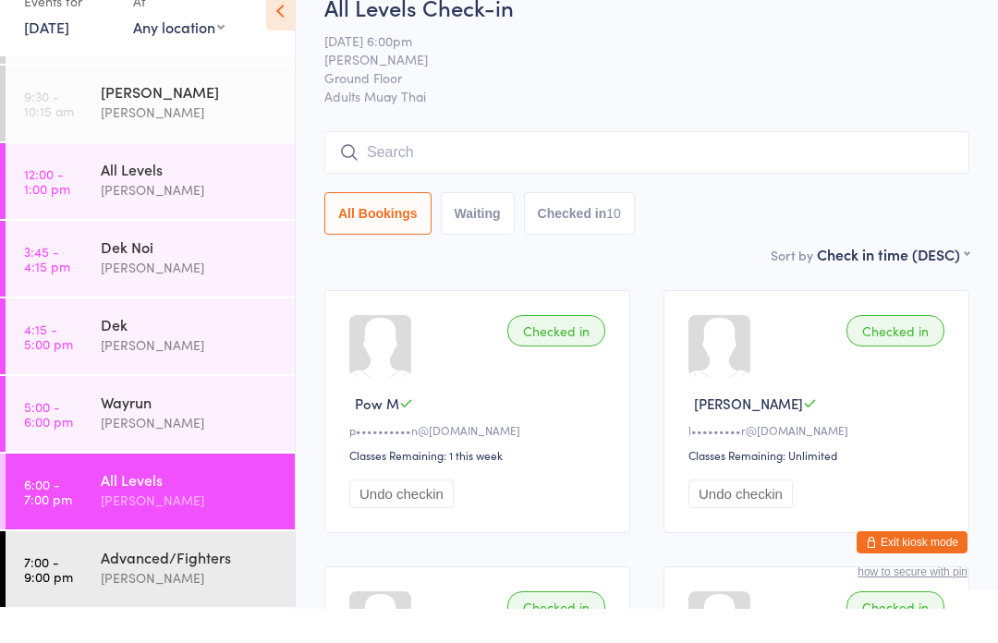
scroll to position [68, 0]
click at [593, 84] on span "[PERSON_NAME]" at bounding box center [632, 93] width 616 height 18
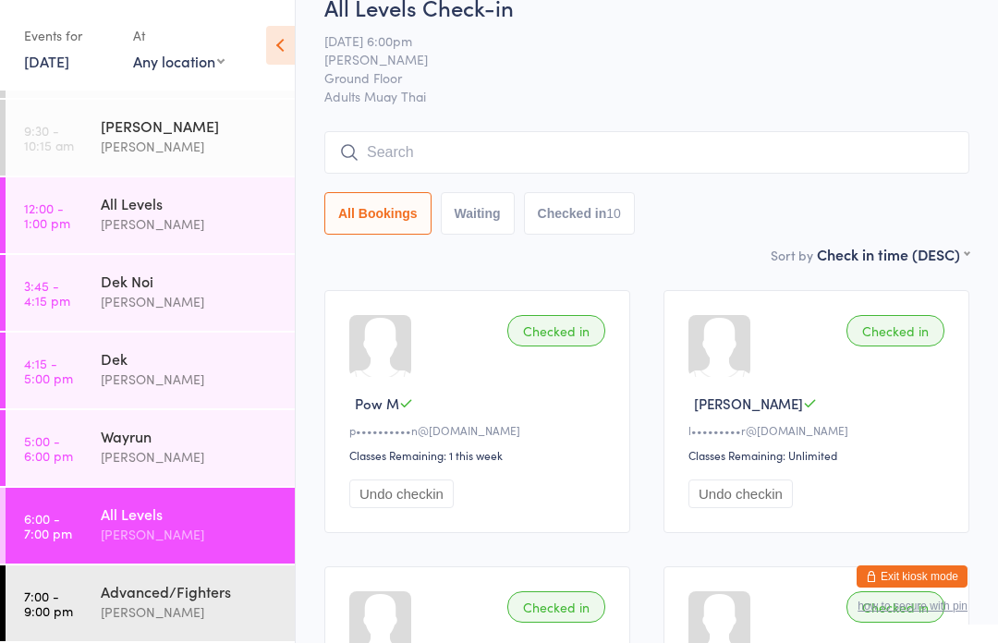
click at [469, 155] on input "search" at bounding box center [646, 152] width 645 height 43
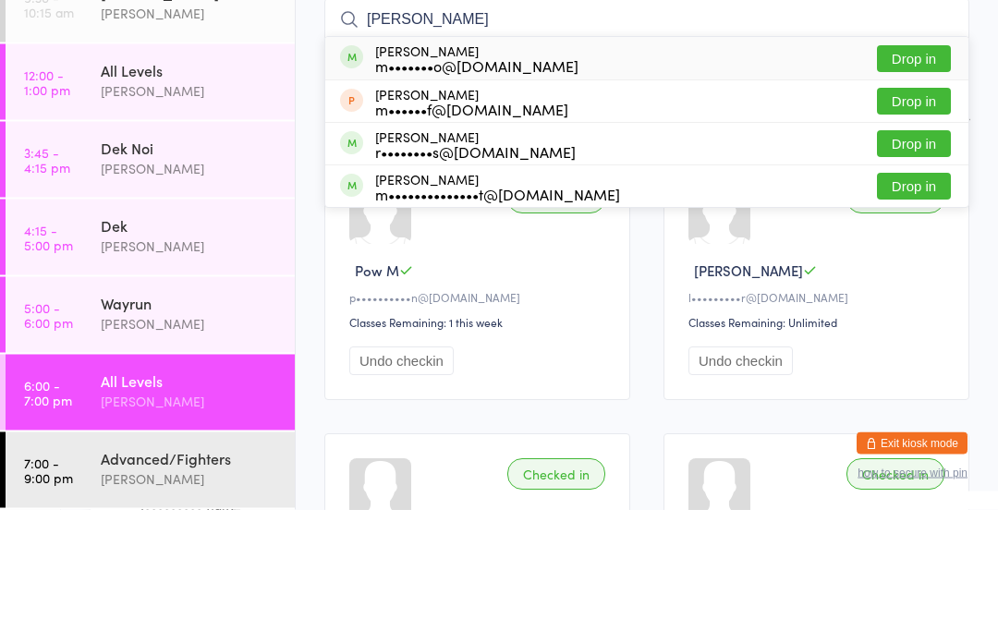
type input "[PERSON_NAME]"
click at [913, 179] on button "Drop in" at bounding box center [914, 192] width 74 height 27
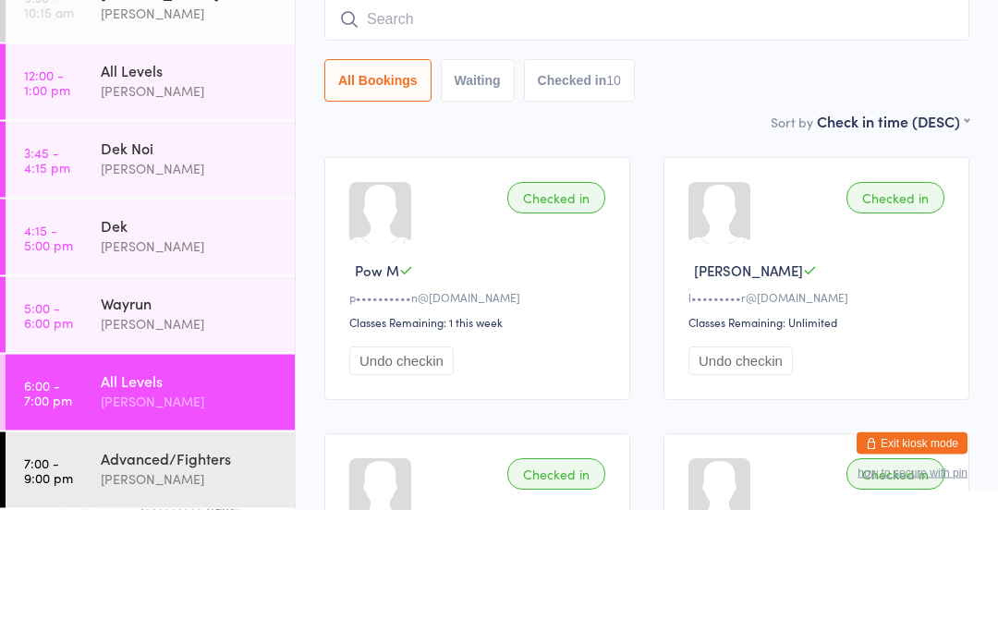
scroll to position [167, 0]
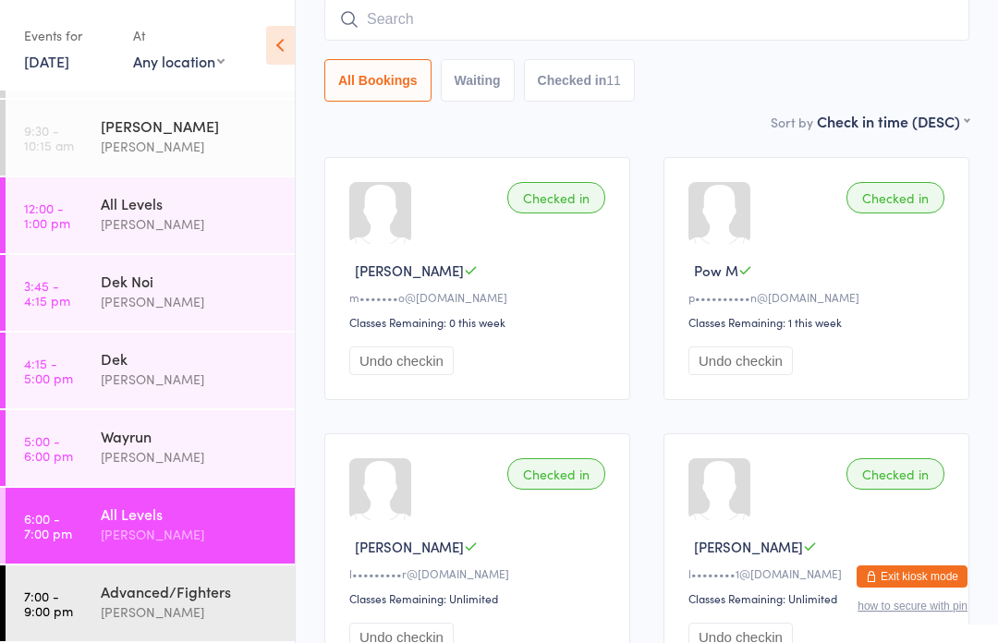
click at [381, 41] on input "search" at bounding box center [646, 19] width 645 height 43
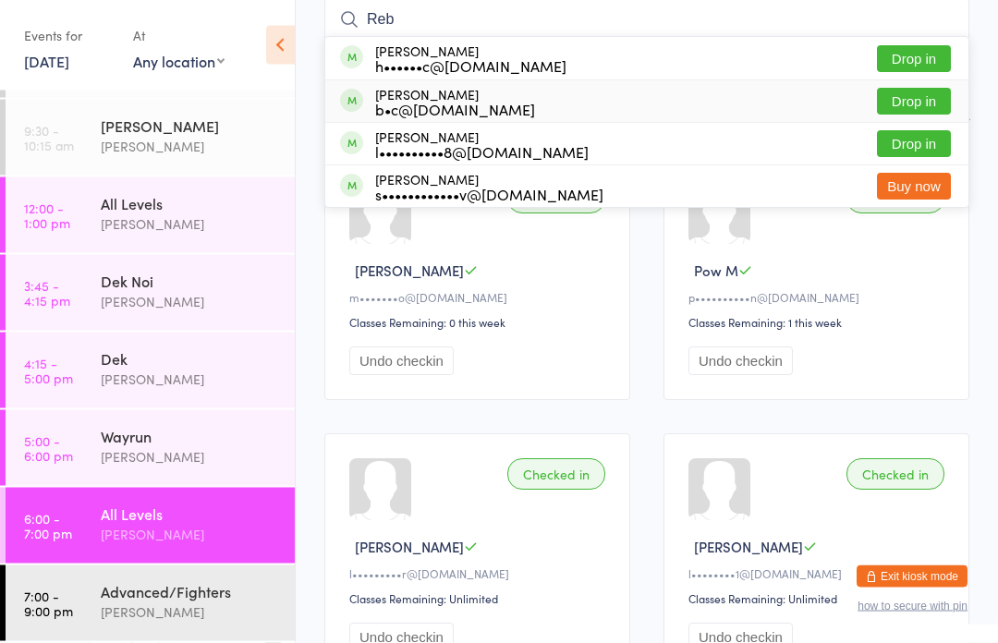
type input "Reb"
click at [418, 108] on div "b•c@[DOMAIN_NAME]" at bounding box center [455, 110] width 160 height 15
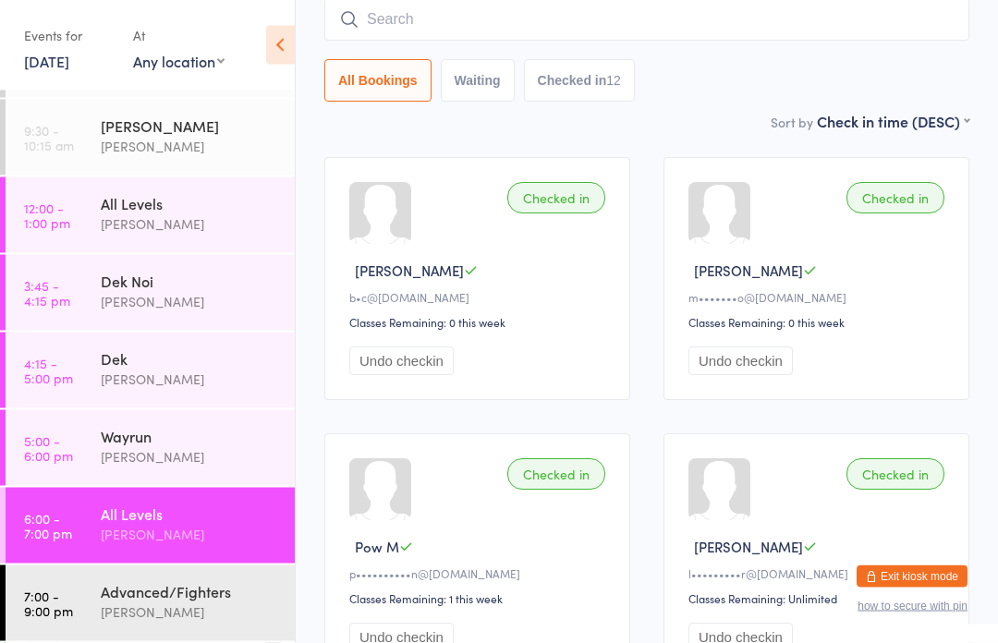
scroll to position [167, 0]
click at [238, 509] on div "All Levels" at bounding box center [190, 514] width 178 height 20
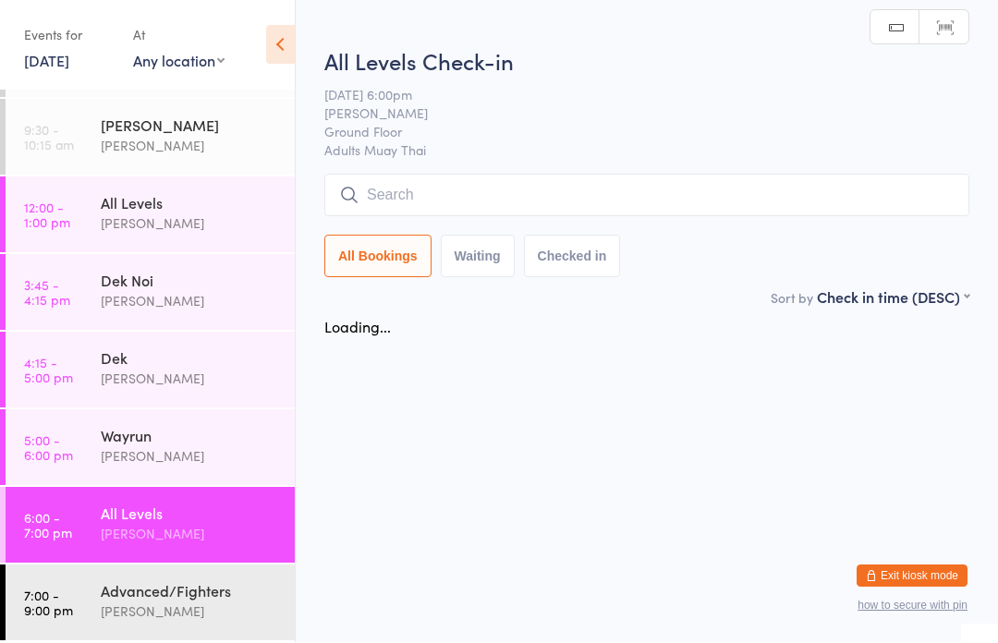
scroll to position [1, 0]
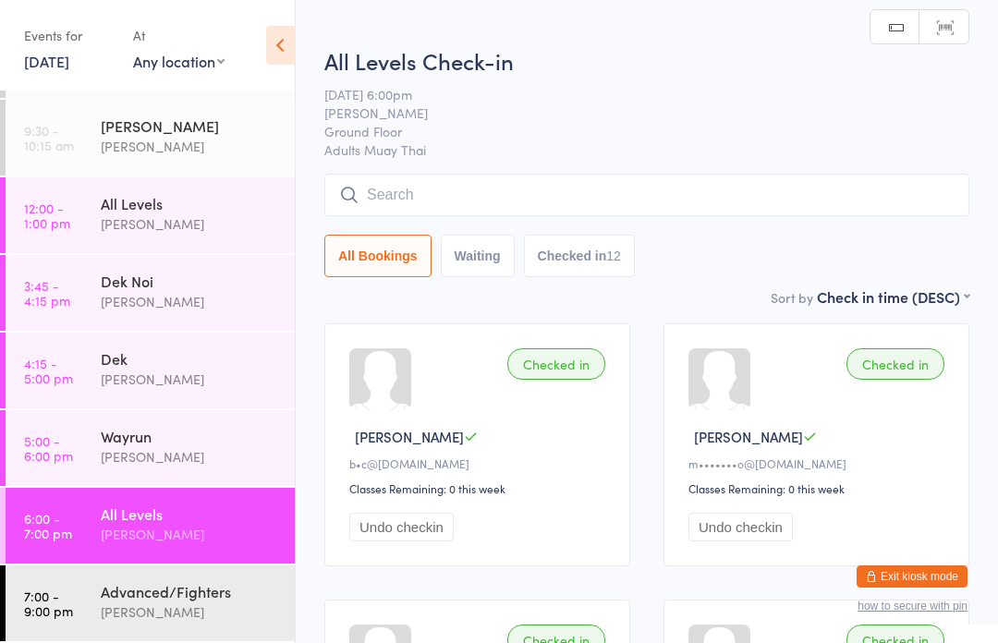
click at [501, 203] on input "search" at bounding box center [646, 195] width 645 height 43
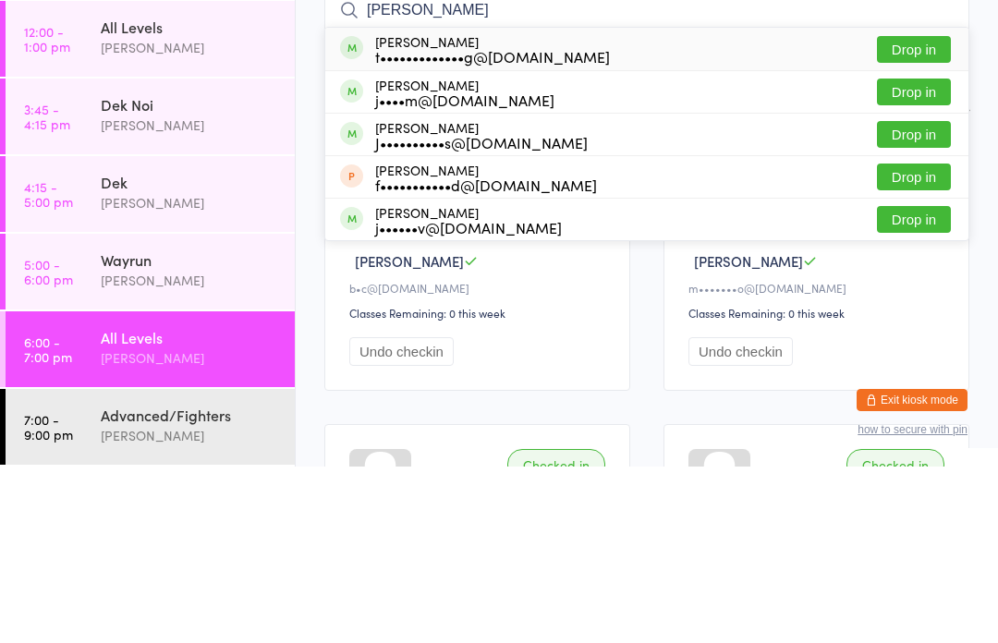
type input "[PERSON_NAME]"
click at [933, 213] on button "Drop in" at bounding box center [914, 226] width 74 height 27
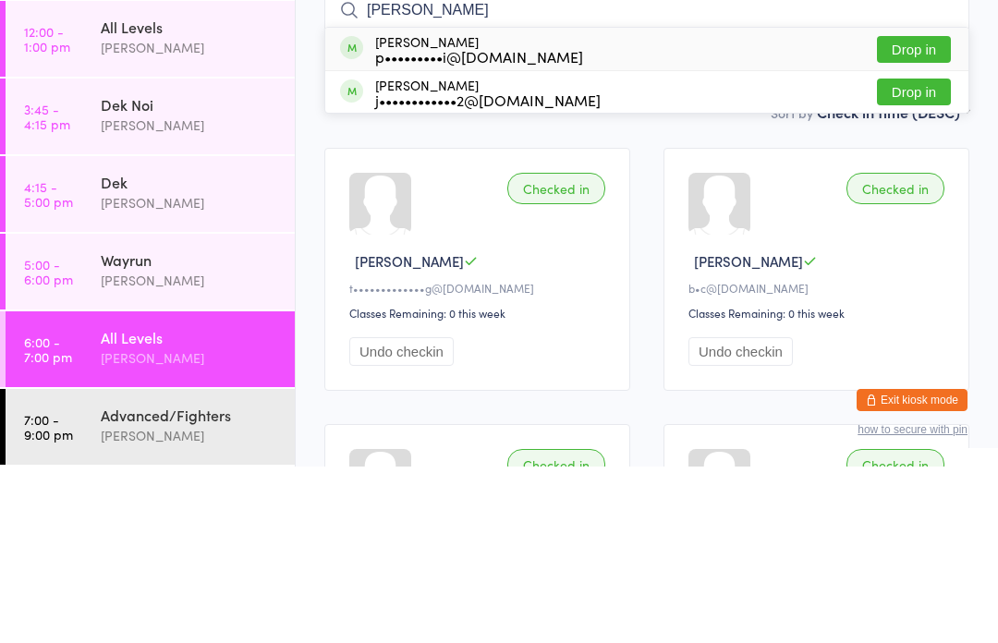
type input "[PERSON_NAME]"
click at [901, 213] on button "Drop in" at bounding box center [914, 226] width 74 height 27
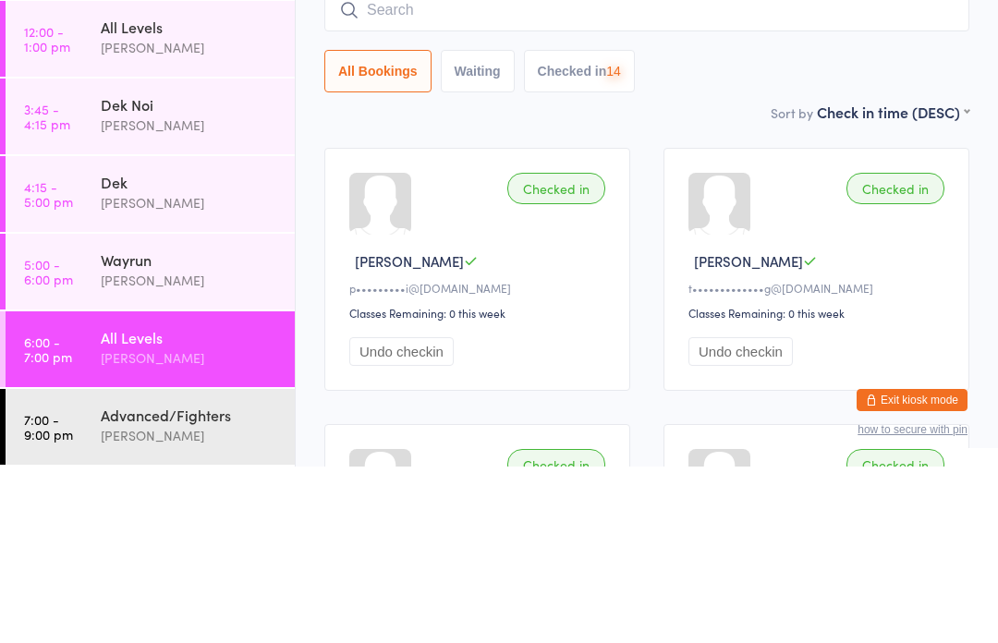
scroll to position [177, 0]
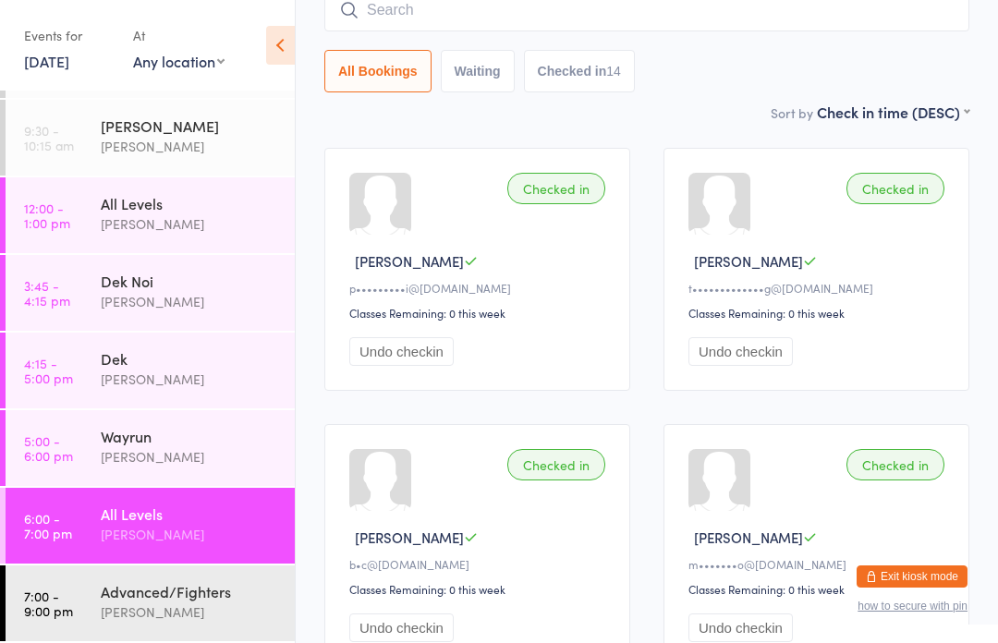
click at [106, 530] on div "[PERSON_NAME]" at bounding box center [190, 534] width 178 height 21
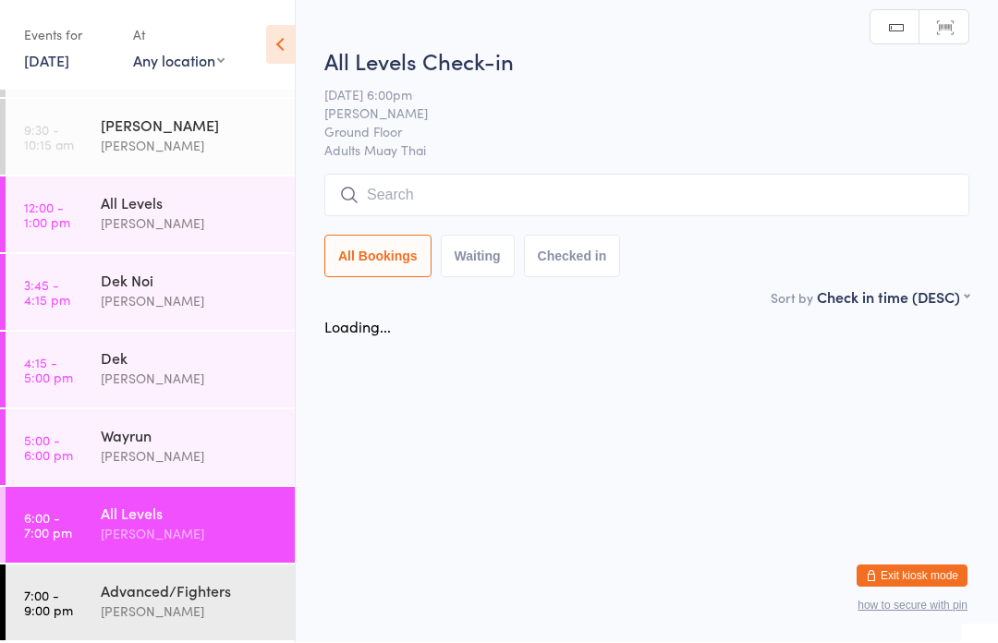
scroll to position [1, 0]
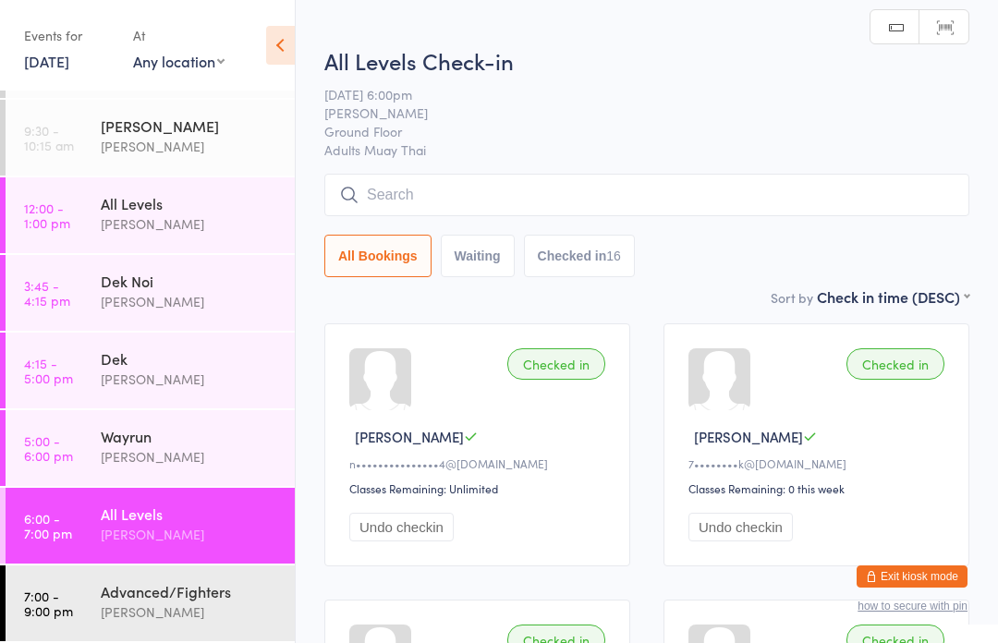
click at [737, 185] on input "search" at bounding box center [646, 195] width 645 height 43
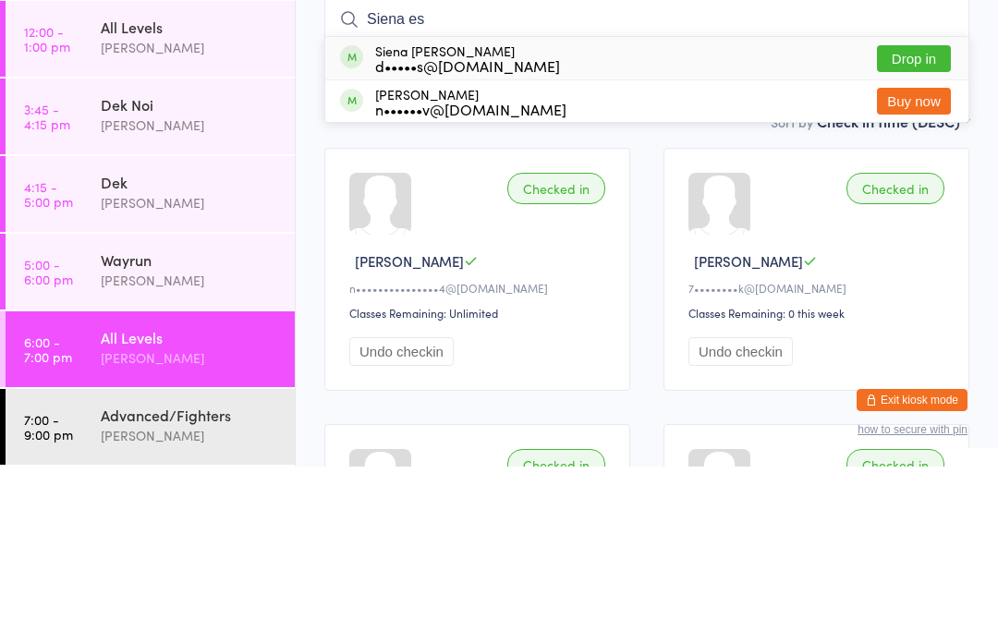
type input "Siena es"
click at [919, 222] on button "Drop in" at bounding box center [914, 235] width 74 height 27
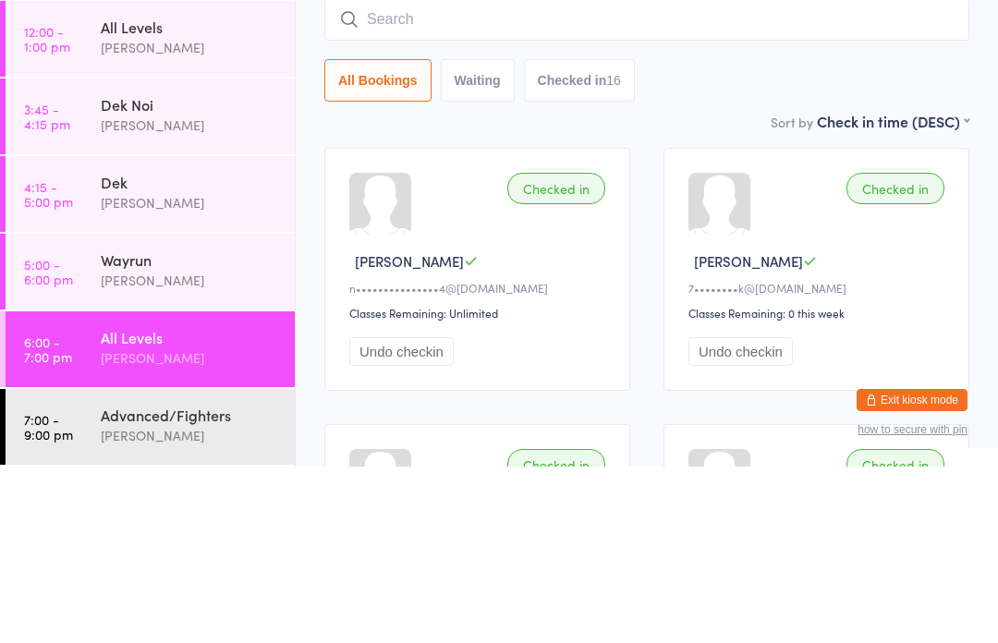
scroll to position [177, 0]
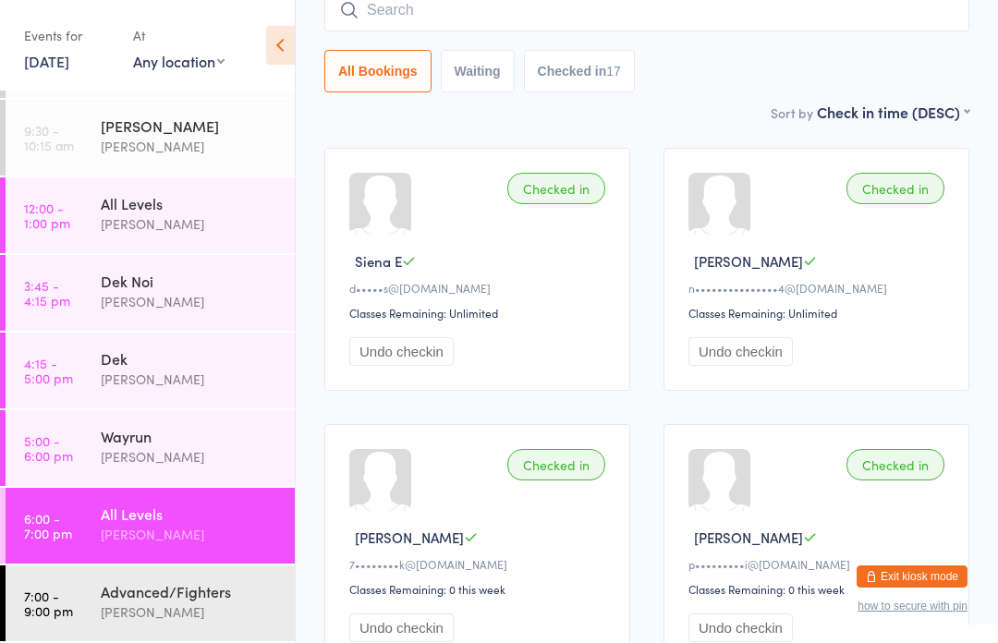
click at [193, 585] on div "Advanced/Fighters" at bounding box center [190, 591] width 178 height 20
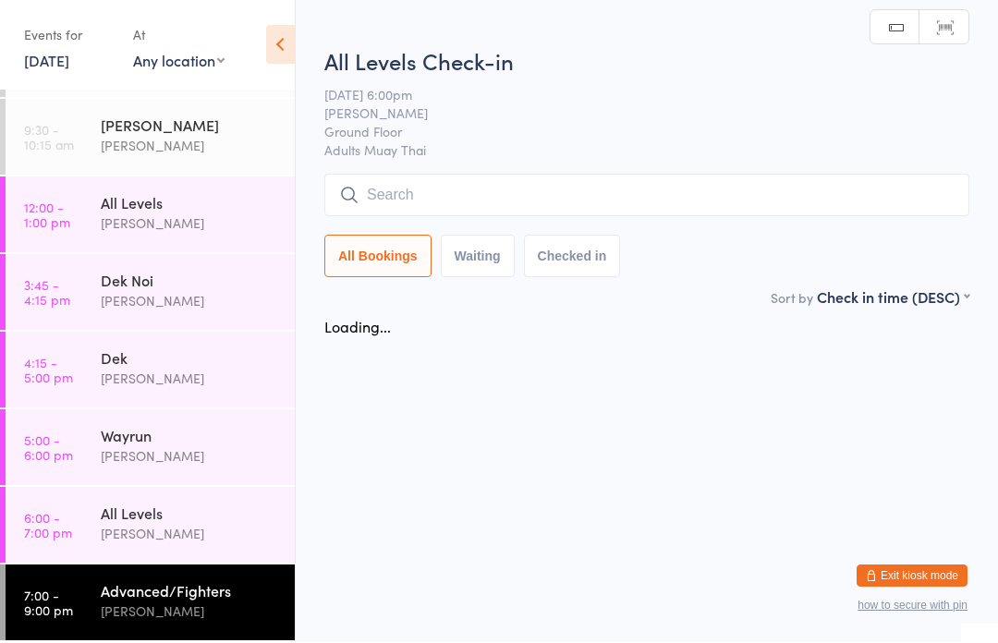
scroll to position [1, 0]
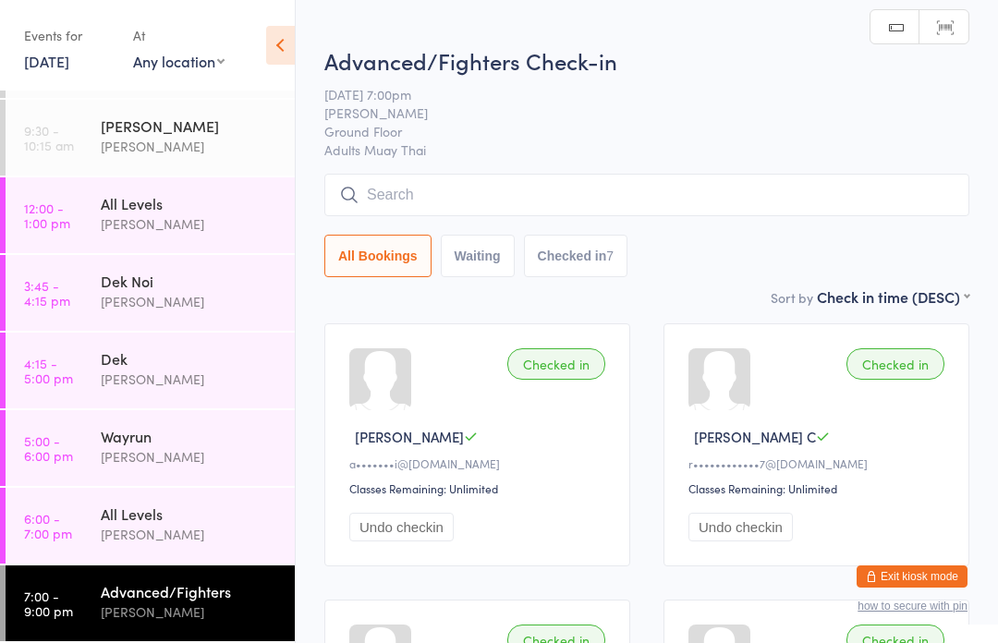
click at [589, 189] on input "search" at bounding box center [646, 195] width 645 height 43
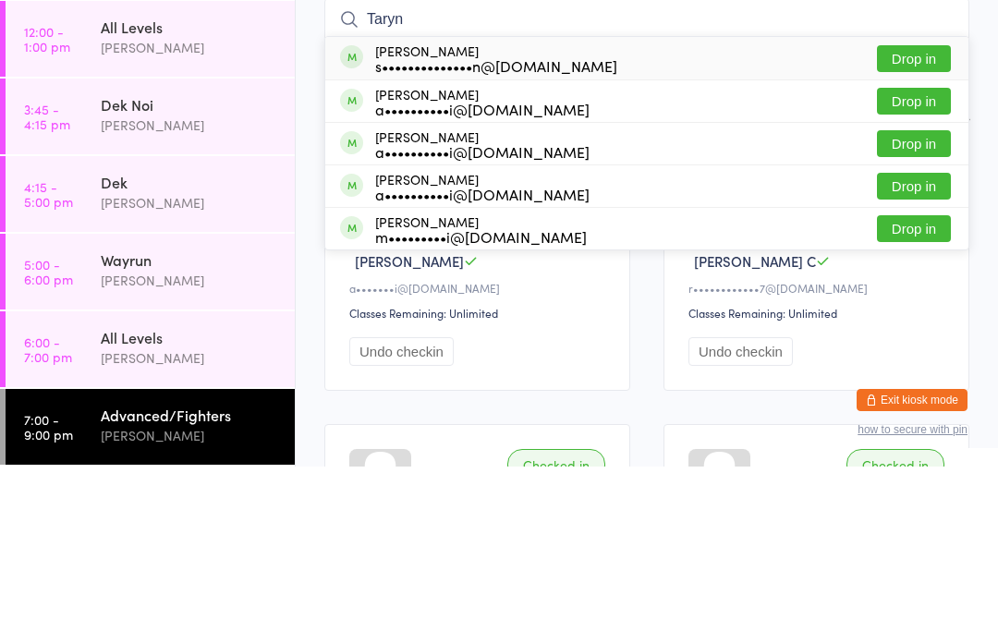
type input "Taryn"
click at [925, 222] on button "Drop in" at bounding box center [914, 235] width 74 height 27
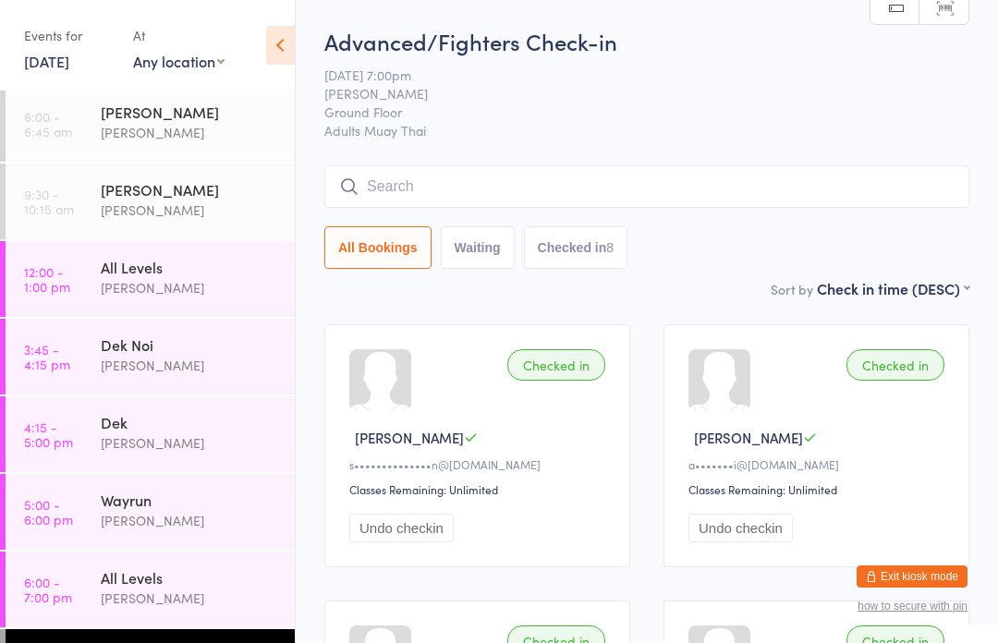
click at [835, 172] on input "search" at bounding box center [646, 186] width 645 height 43
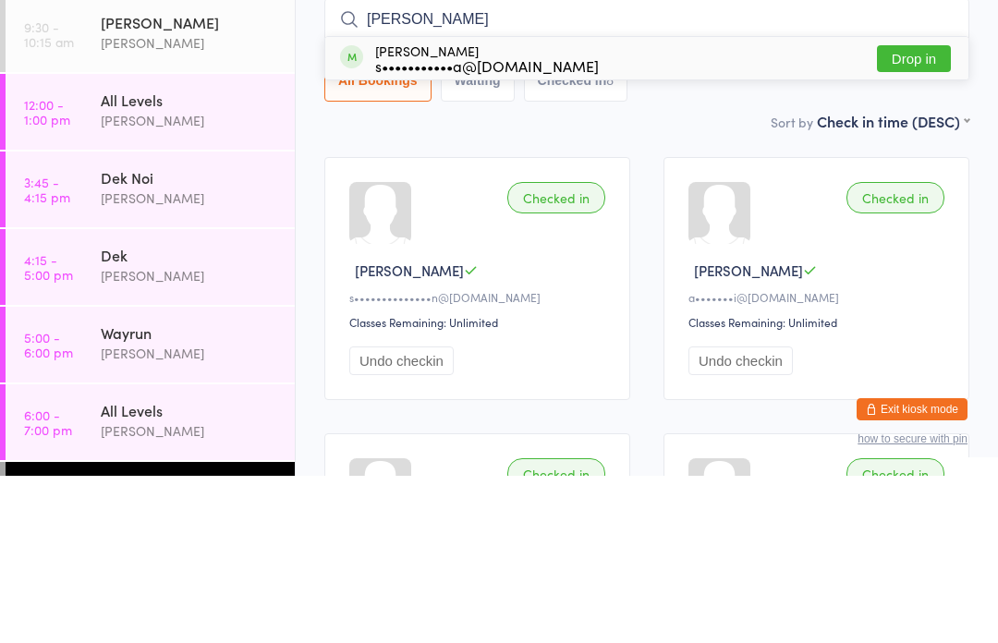
type input "[PERSON_NAME]"
click at [935, 213] on button "Drop in" at bounding box center [914, 226] width 74 height 27
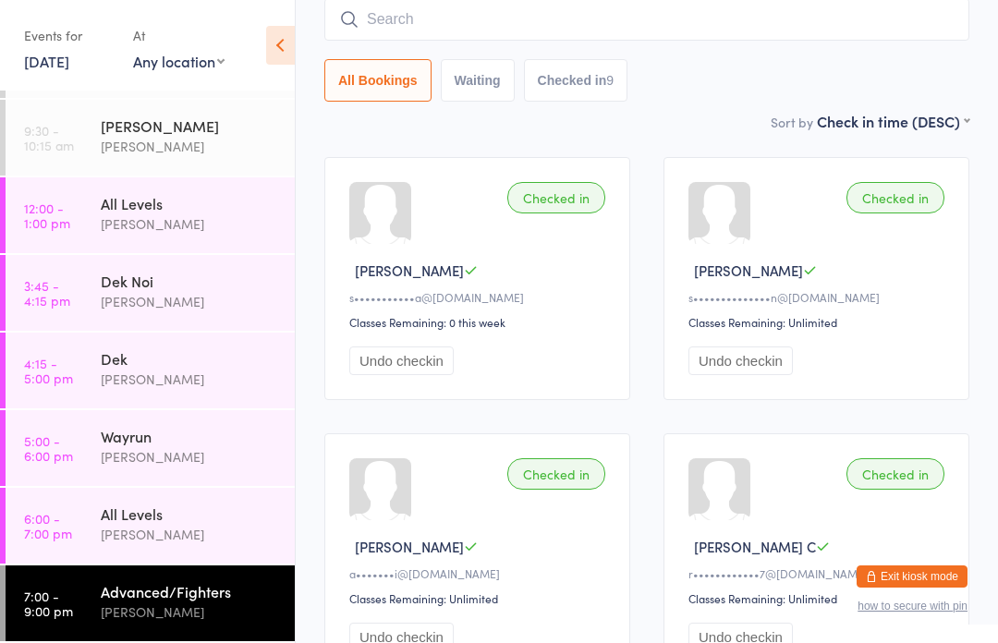
scroll to position [68, 0]
click at [726, 41] on input "search" at bounding box center [646, 19] width 645 height 43
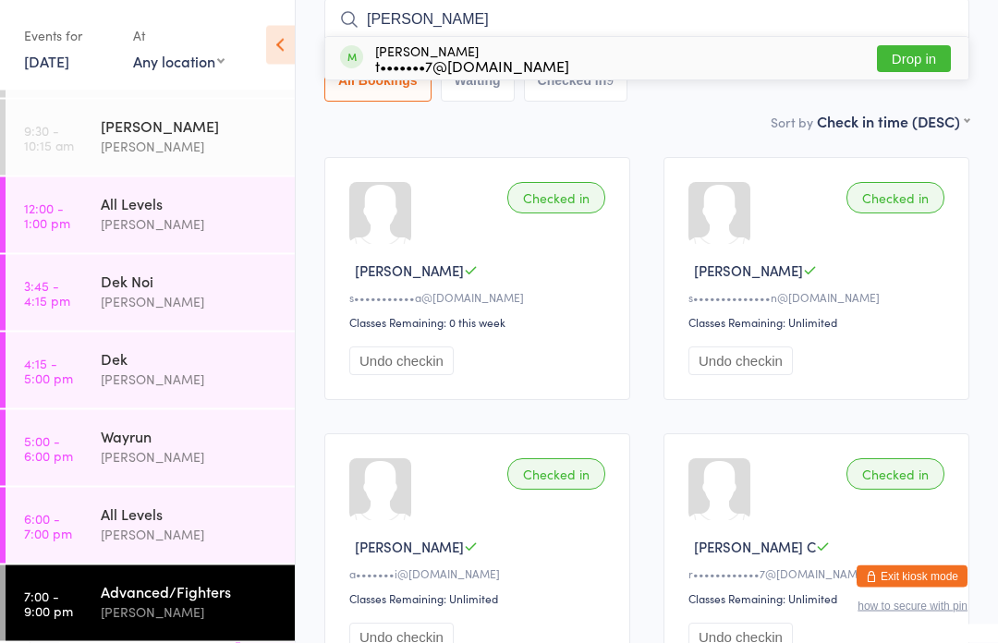
type input "[PERSON_NAME]"
click at [921, 68] on button "Drop in" at bounding box center [914, 59] width 74 height 27
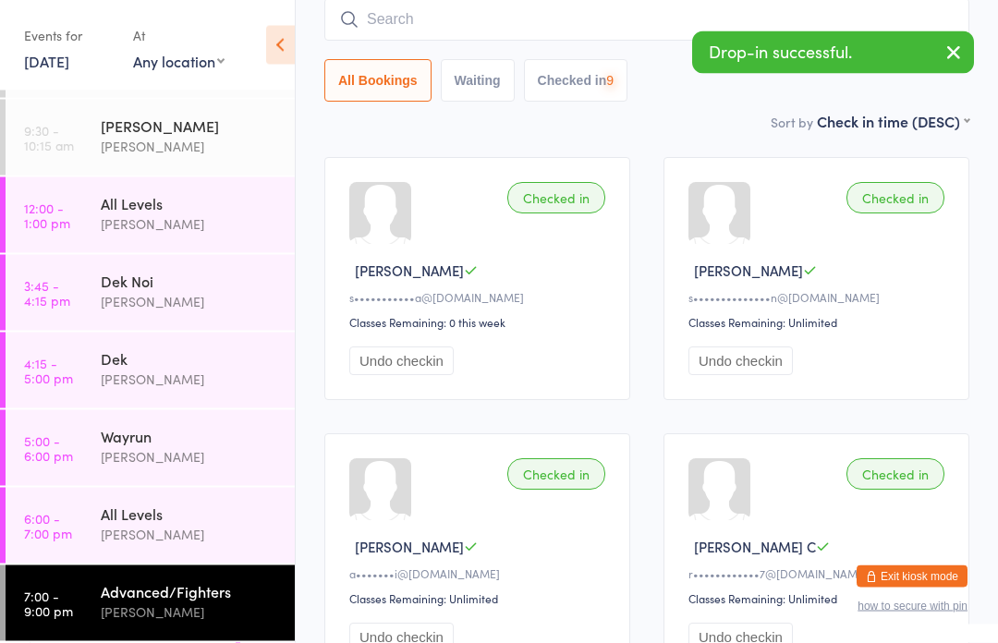
scroll to position [167, 0]
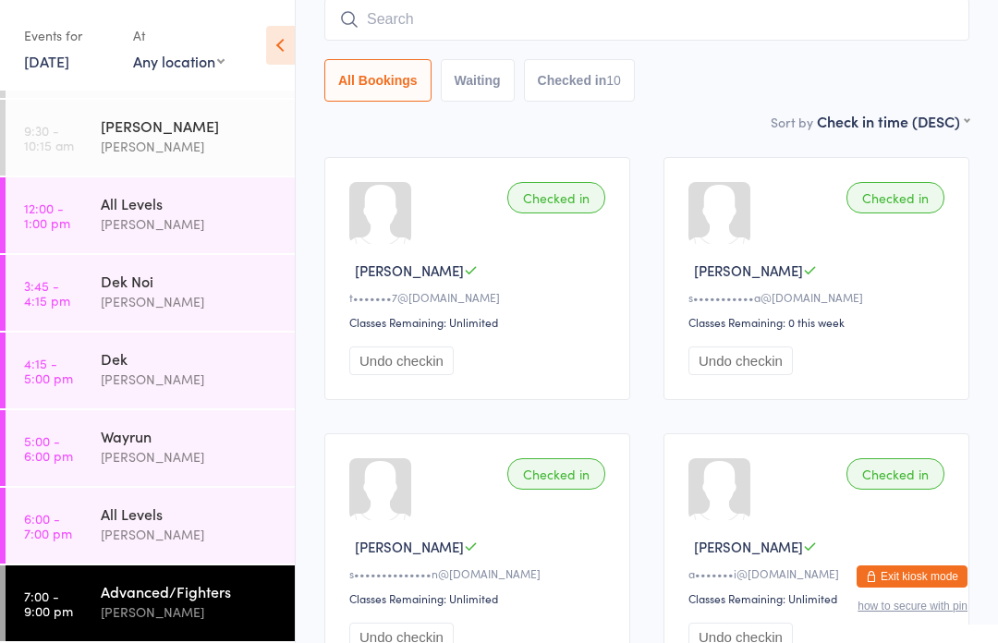
click at [241, 522] on div "All Levels" at bounding box center [190, 514] width 178 height 20
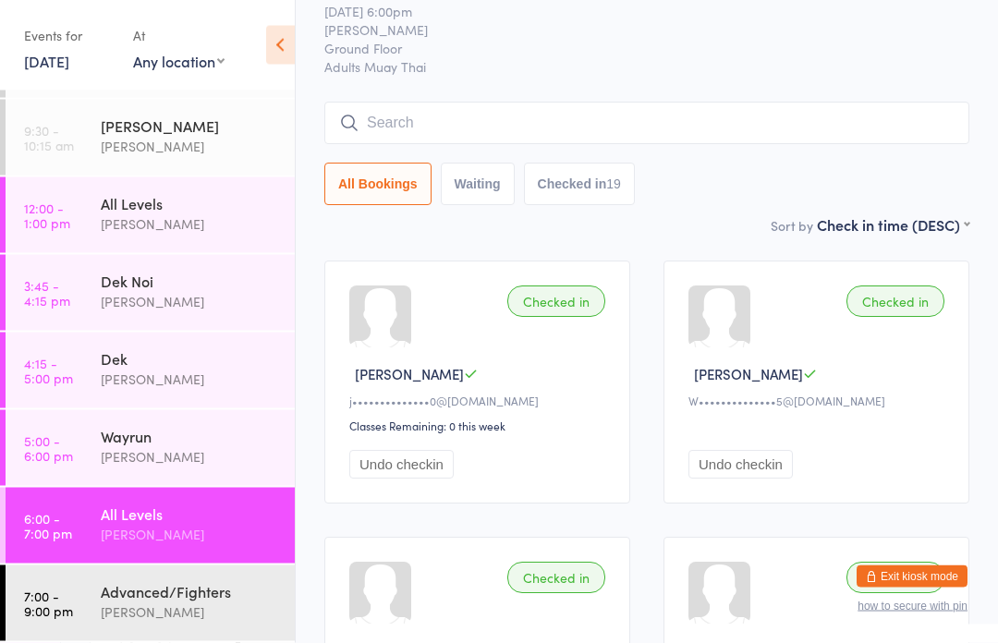
scroll to position [68, 0]
click at [179, 209] on div "All Levels" at bounding box center [190, 203] width 178 height 20
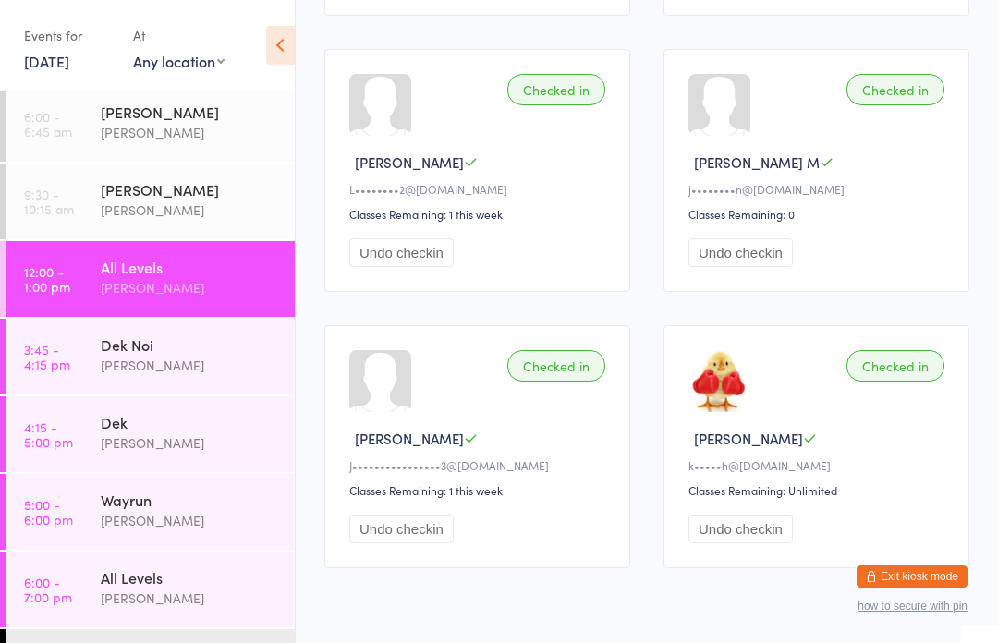
scroll to position [550, 0]
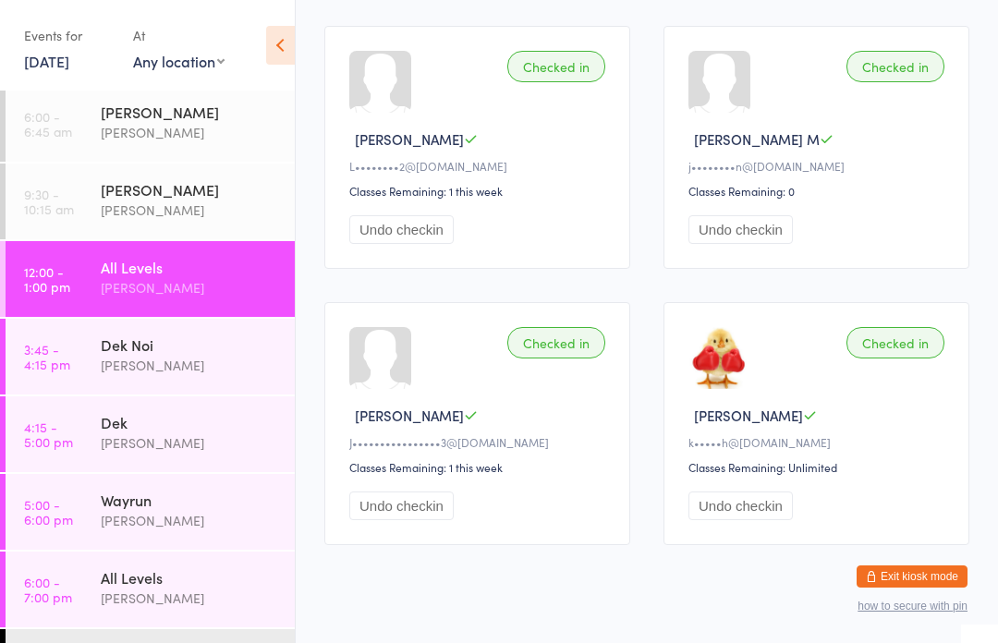
click at [140, 595] on div "[PERSON_NAME]" at bounding box center [190, 598] width 178 height 21
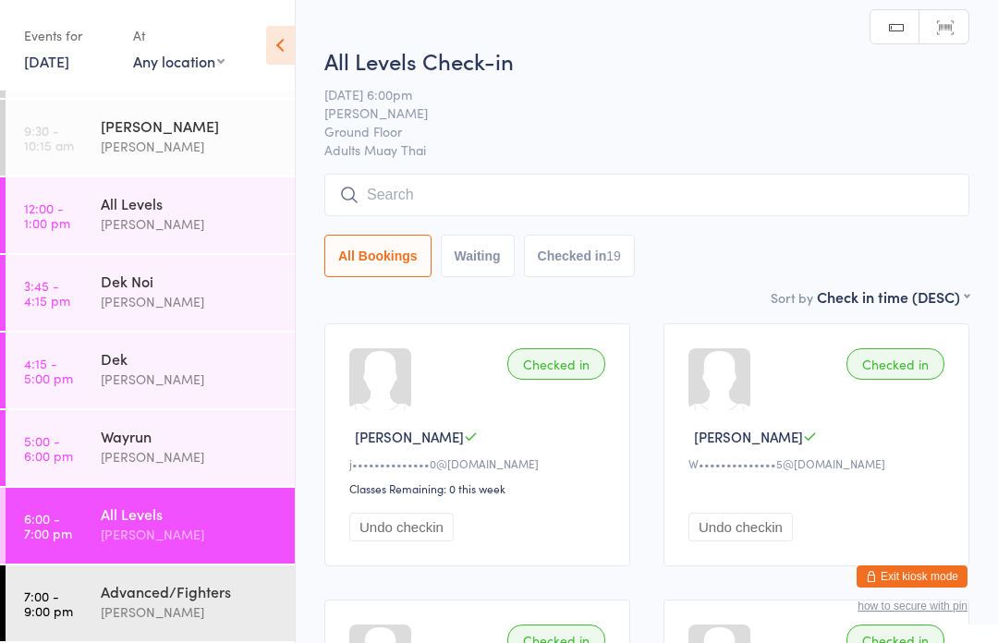
scroll to position [68, 0]
click at [157, 590] on div "Advanced/Fighters" at bounding box center [190, 591] width 178 height 20
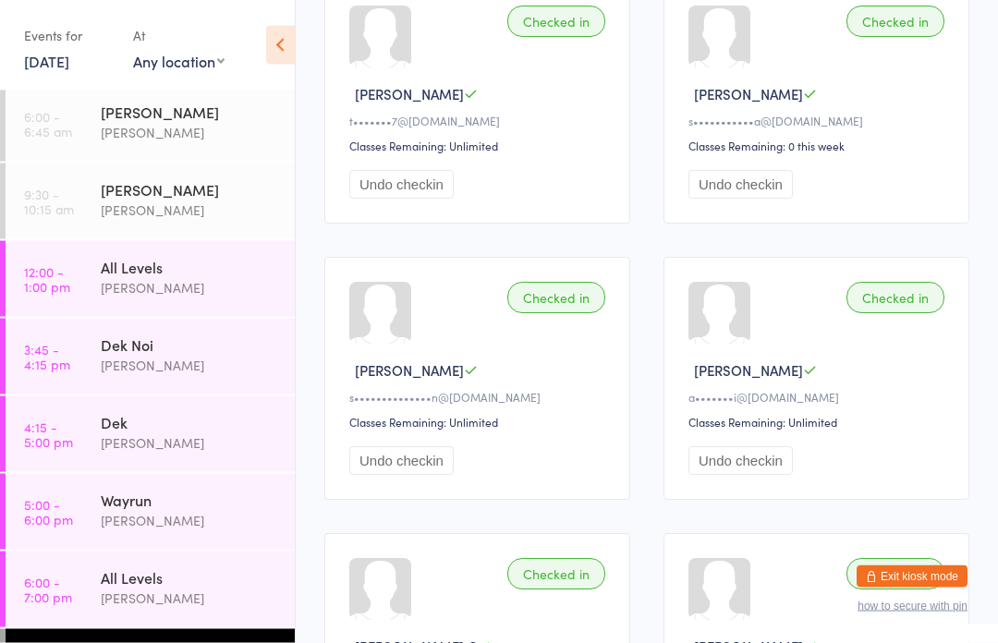
scroll to position [358, 0]
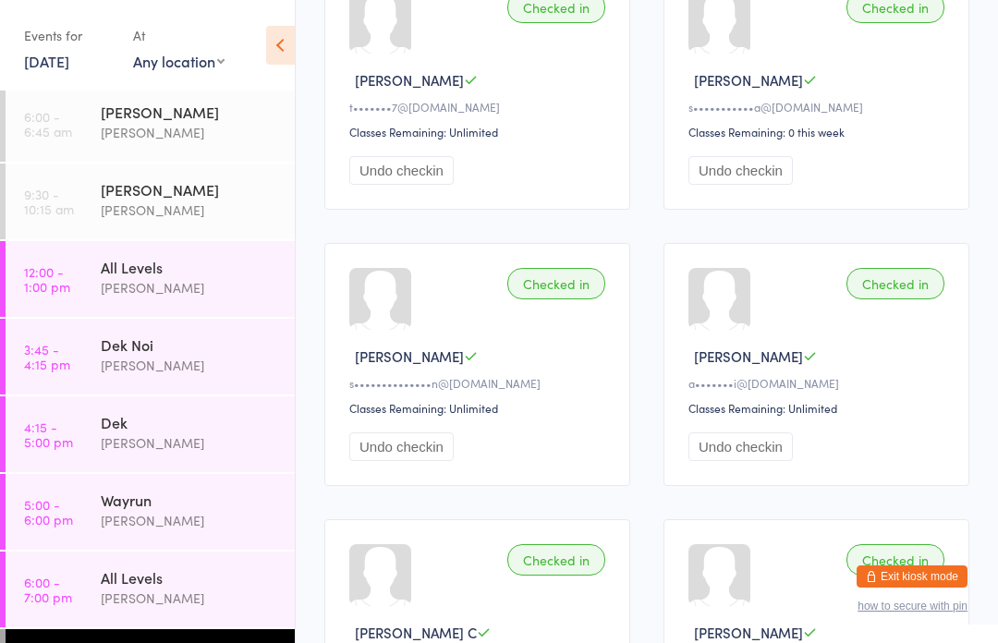
click at [742, 177] on button "Undo checkin" at bounding box center [741, 170] width 104 height 29
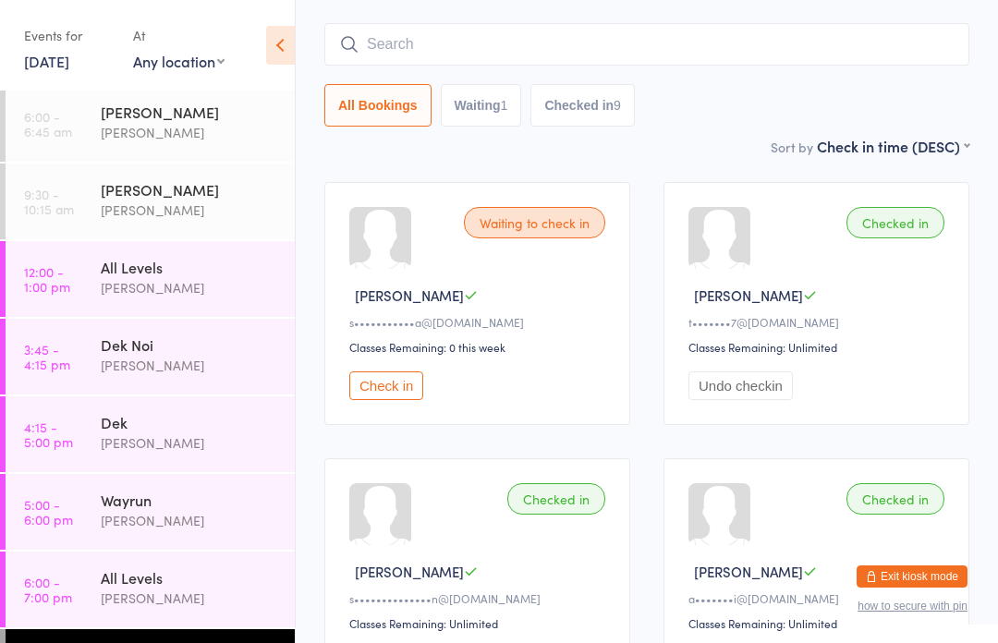
scroll to position [141, 0]
click at [195, 587] on div "All Levels" at bounding box center [190, 577] width 178 height 20
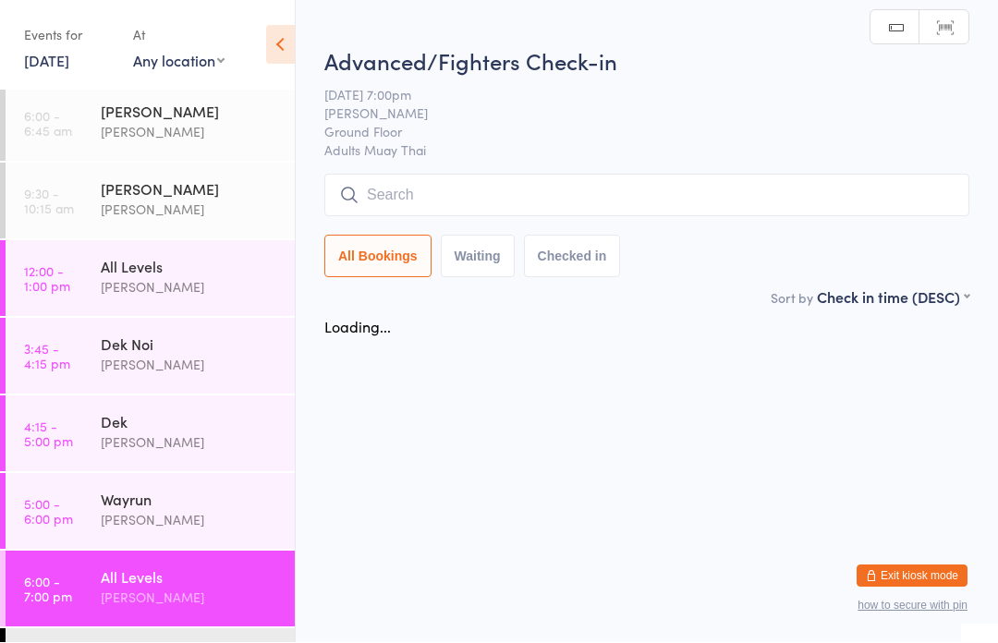
scroll to position [1, 0]
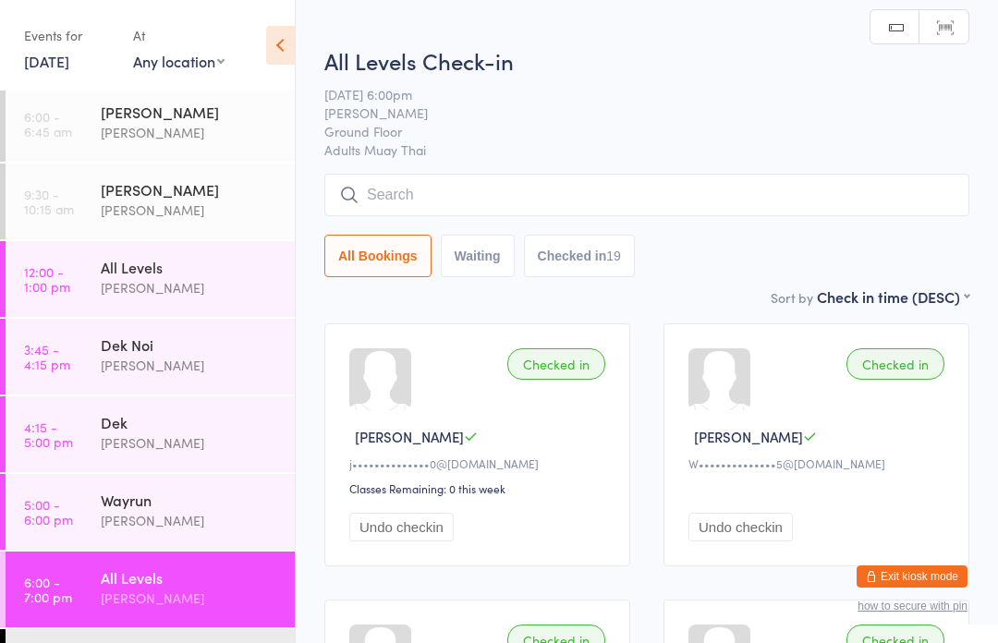
click at [646, 190] on input "search" at bounding box center [646, 195] width 645 height 43
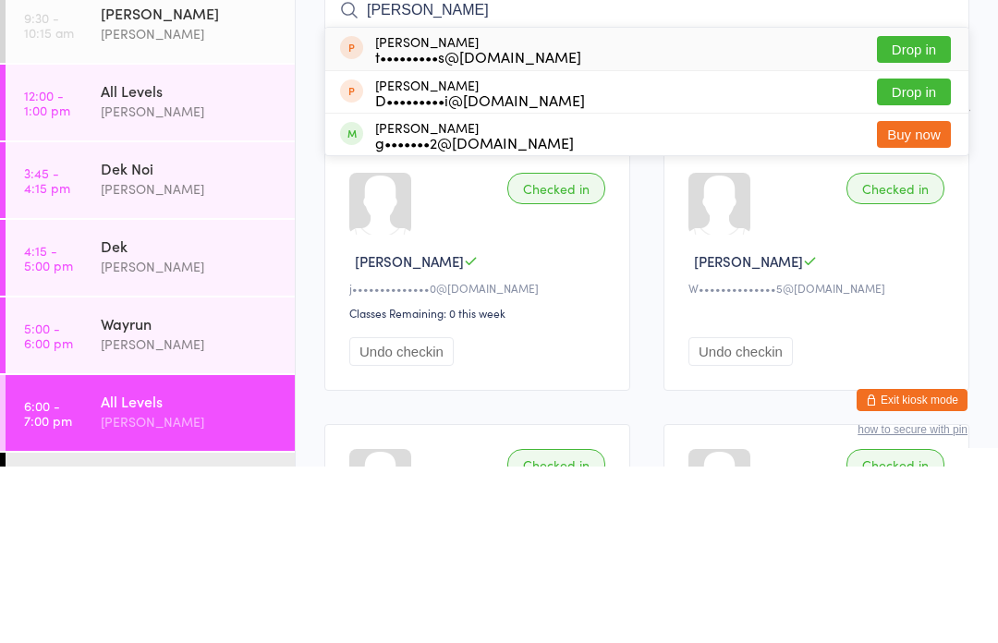
type input "[PERSON_NAME]"
click at [917, 213] on button "Drop in" at bounding box center [914, 226] width 74 height 27
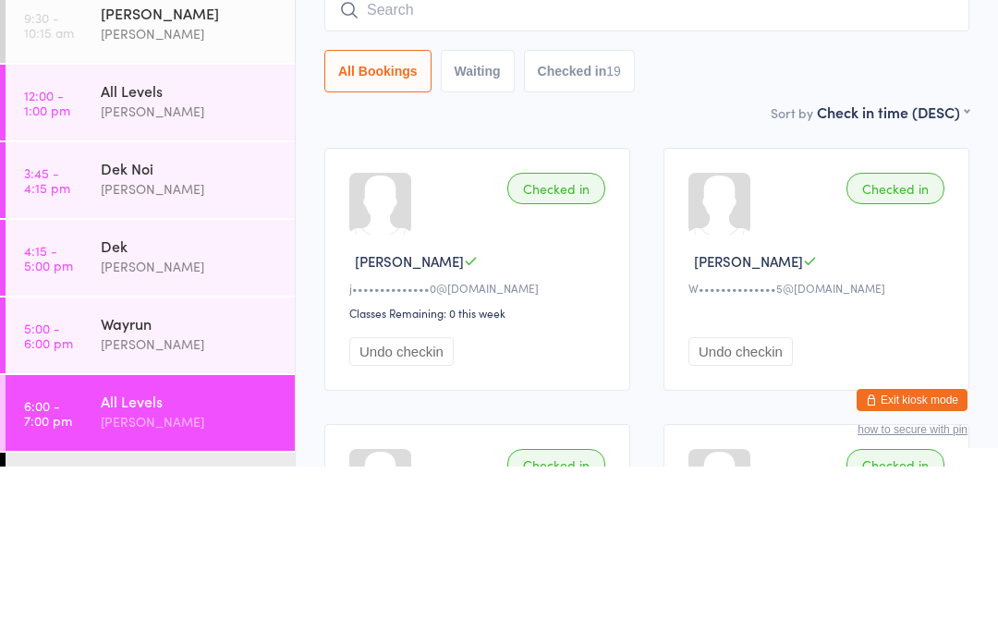
scroll to position [177, 0]
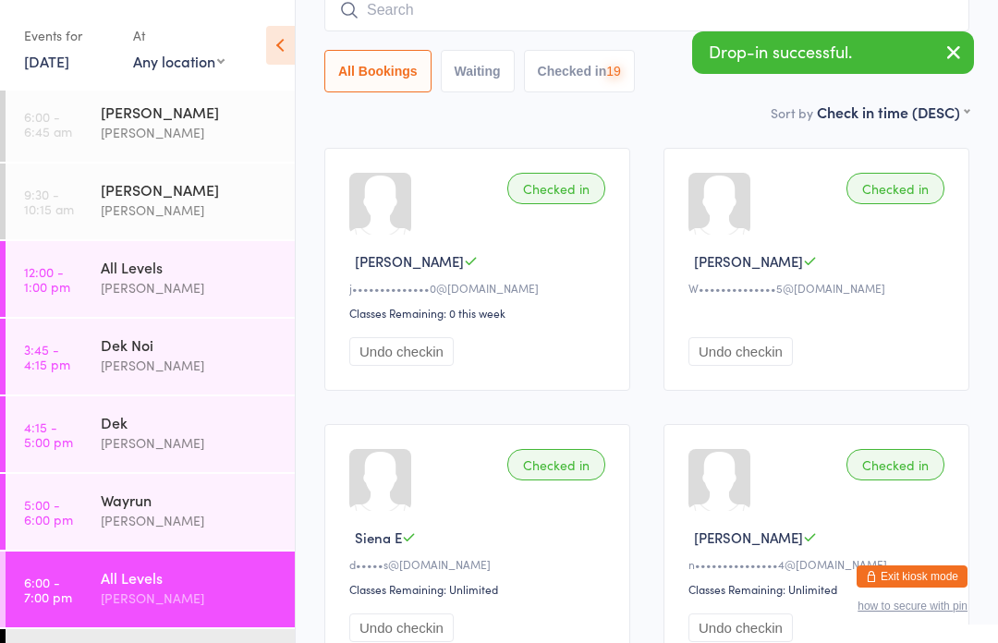
click at [457, 14] on input "search" at bounding box center [646, 10] width 645 height 43
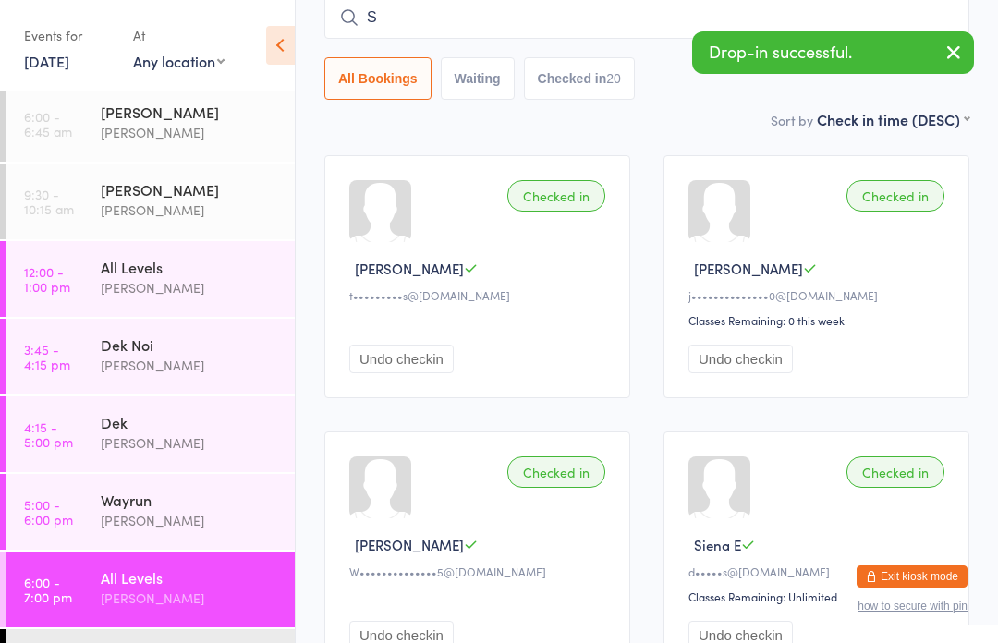
scroll to position [168, 0]
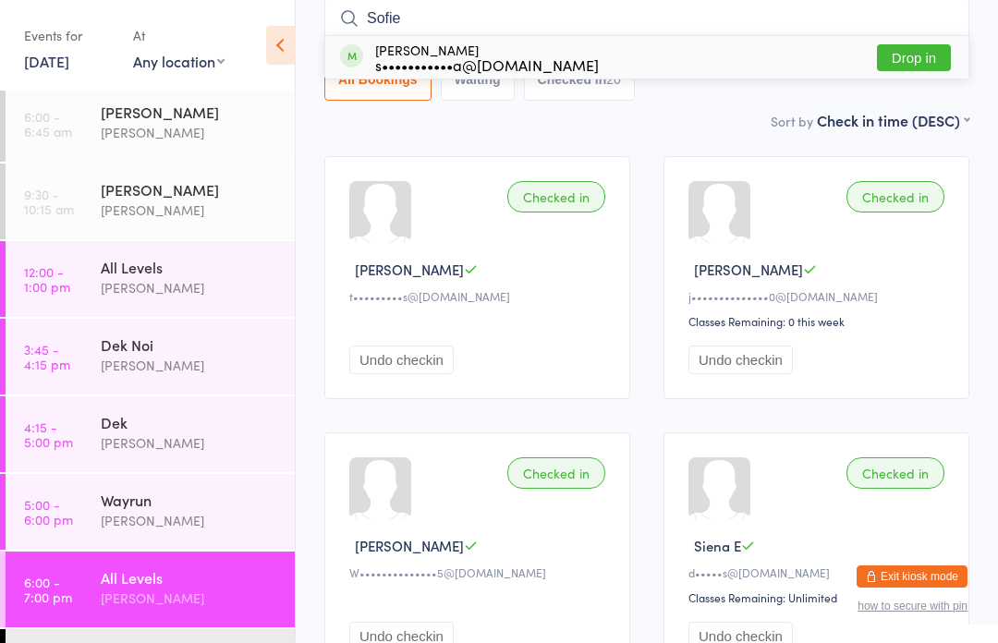
type input "Sofie"
click at [924, 56] on button "Drop in" at bounding box center [914, 57] width 74 height 27
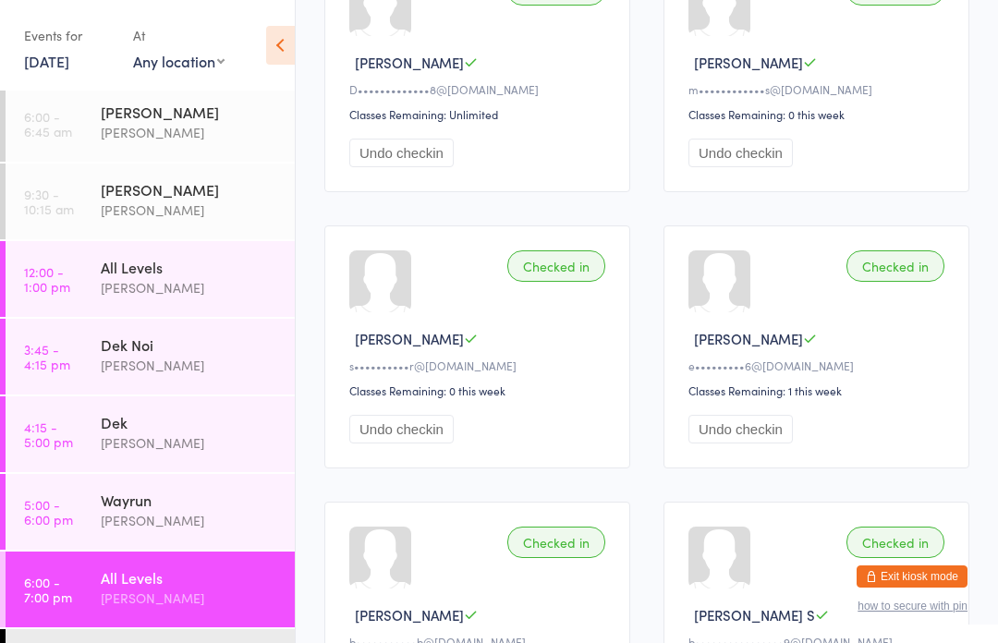
scroll to position [2309, 0]
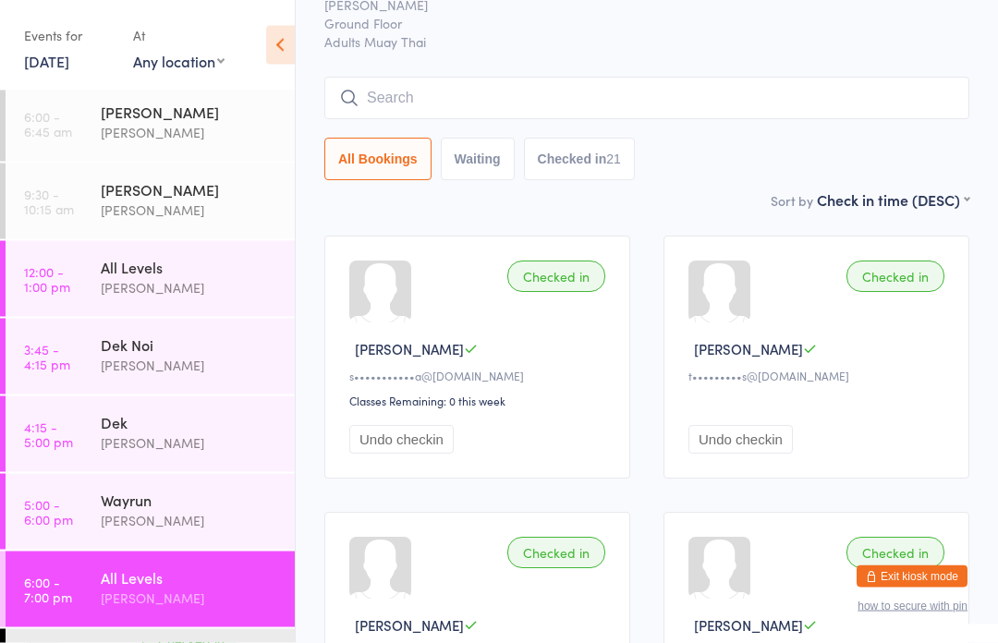
click at [607, 90] on input "search" at bounding box center [646, 99] width 645 height 43
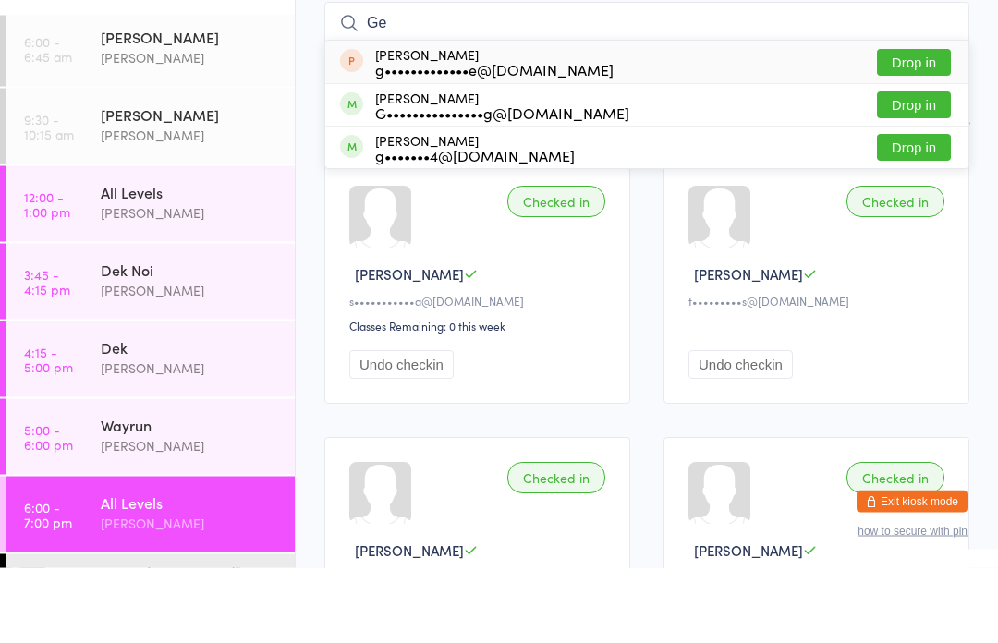
type input "Ge"
click at [913, 167] on button "Drop in" at bounding box center [914, 180] width 74 height 27
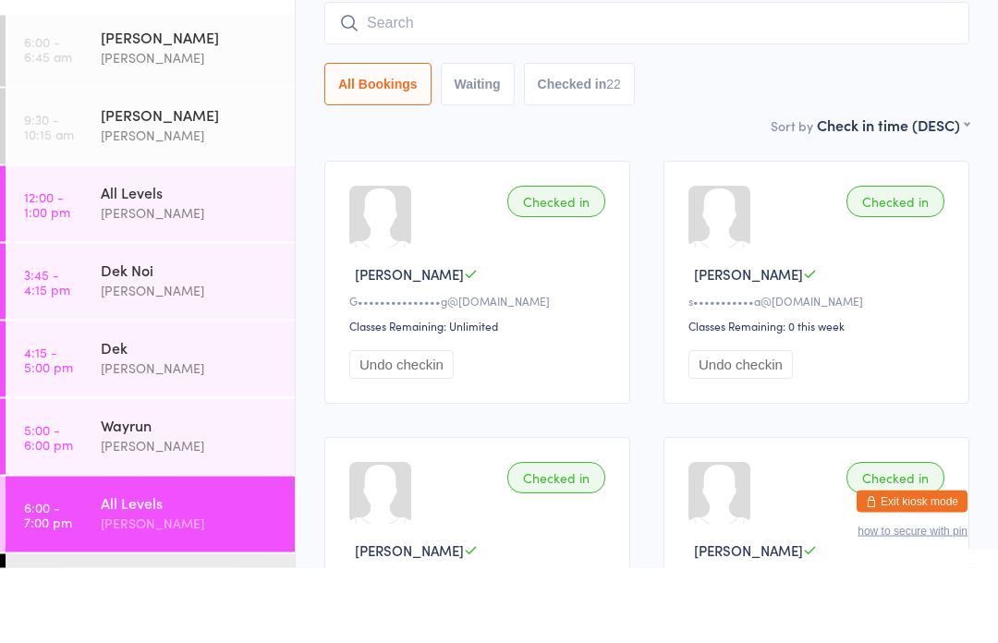
scroll to position [164, 0]
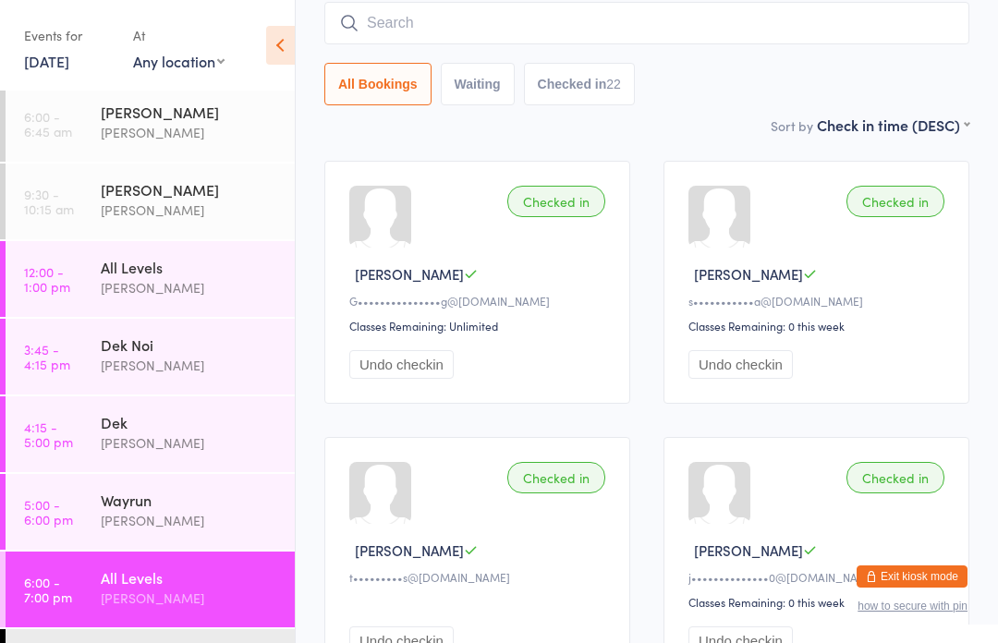
click at [598, 24] on input "search" at bounding box center [646, 23] width 645 height 43
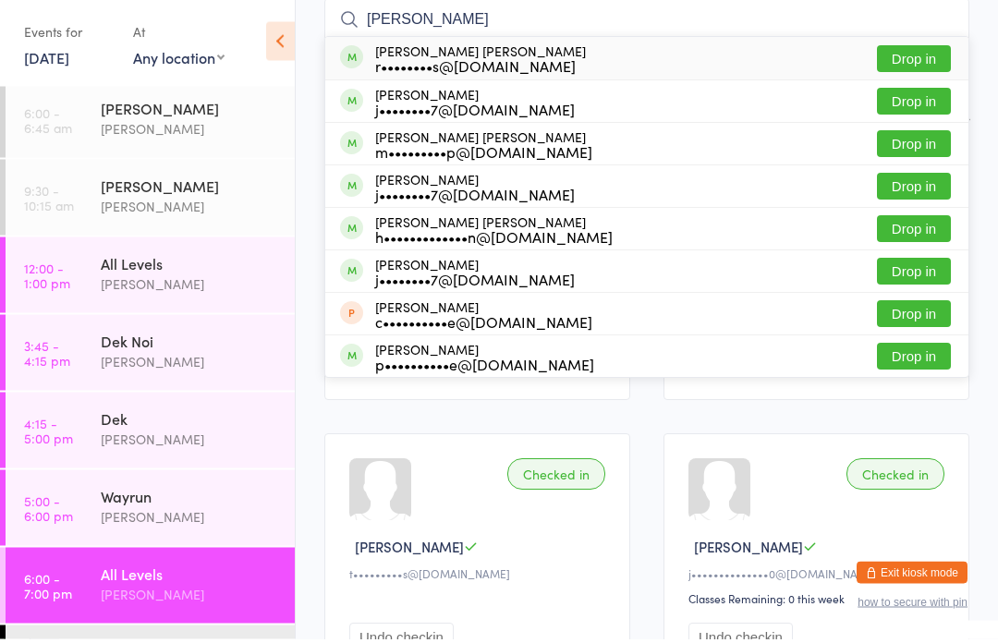
type input "[PERSON_NAME]"
click at [915, 145] on button "Drop in" at bounding box center [914, 148] width 74 height 27
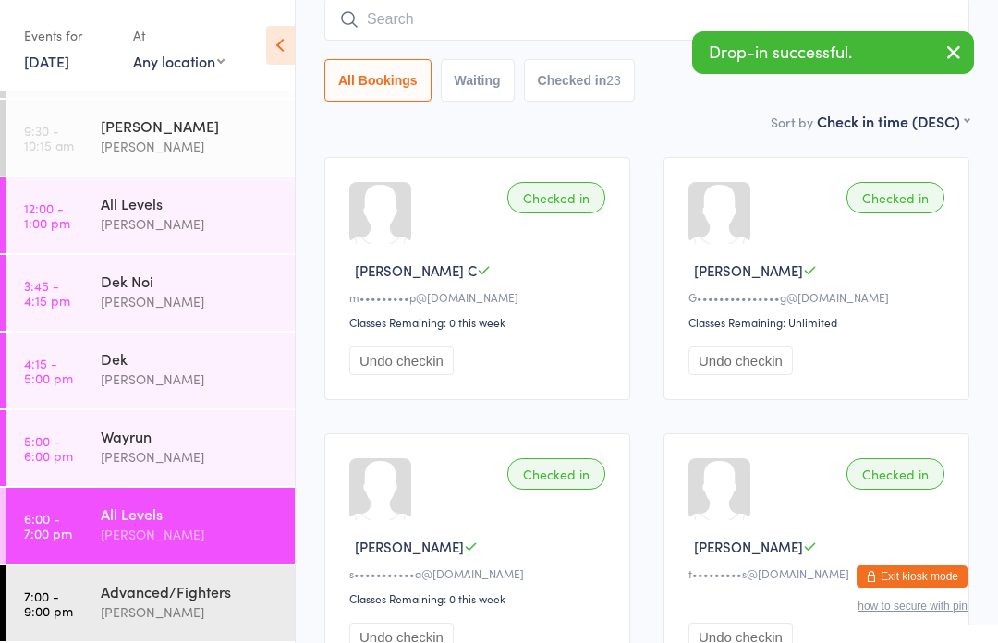
scroll to position [68, 0]
click at [158, 602] on div "Advanced/Fighters" at bounding box center [190, 591] width 178 height 20
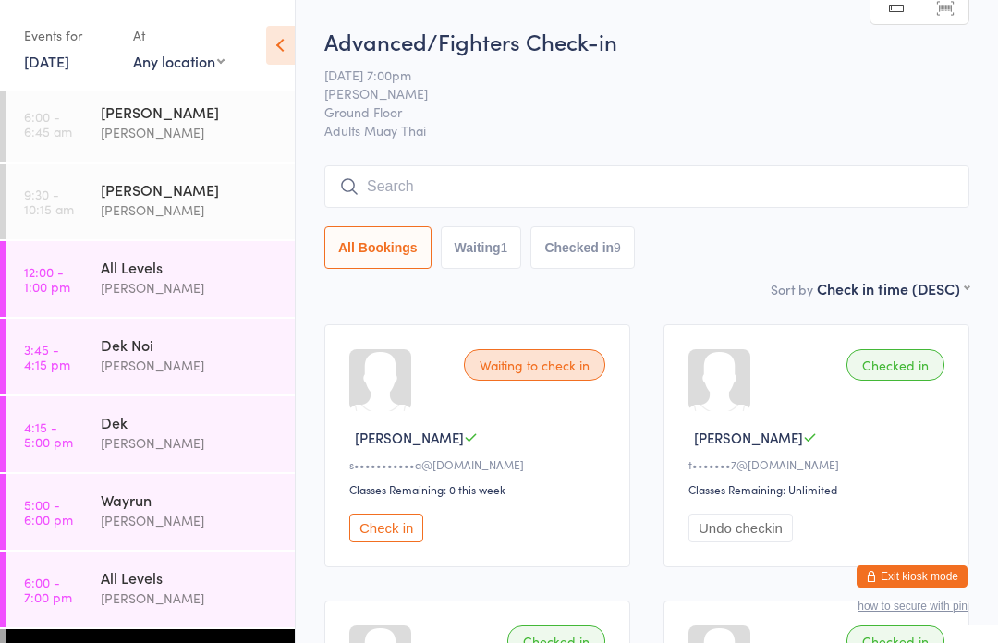
click at [509, 177] on input "search" at bounding box center [646, 186] width 645 height 43
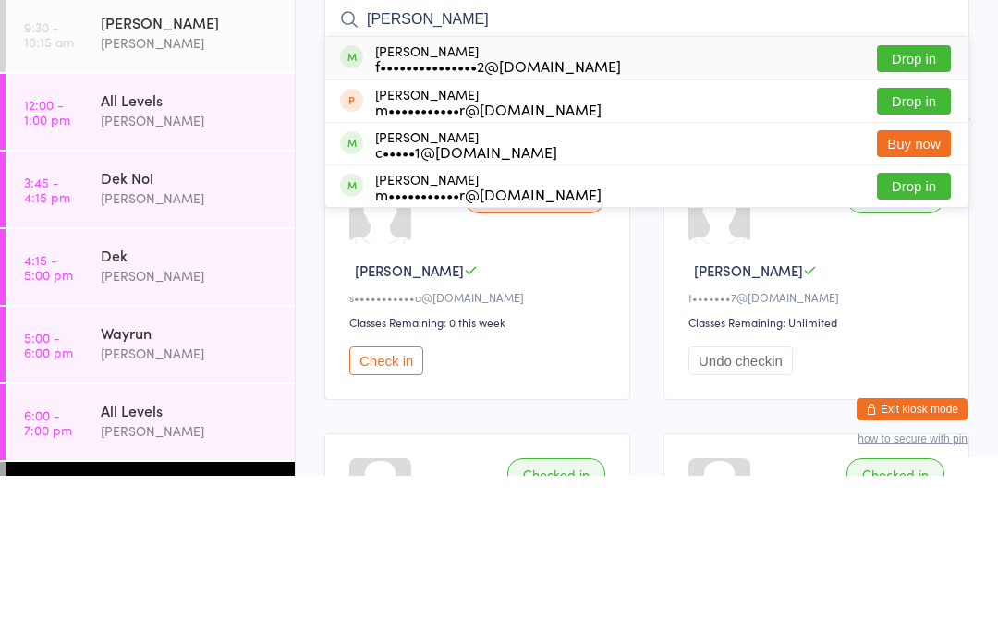
type input "[PERSON_NAME]"
click at [926, 213] on button "Drop in" at bounding box center [914, 226] width 74 height 27
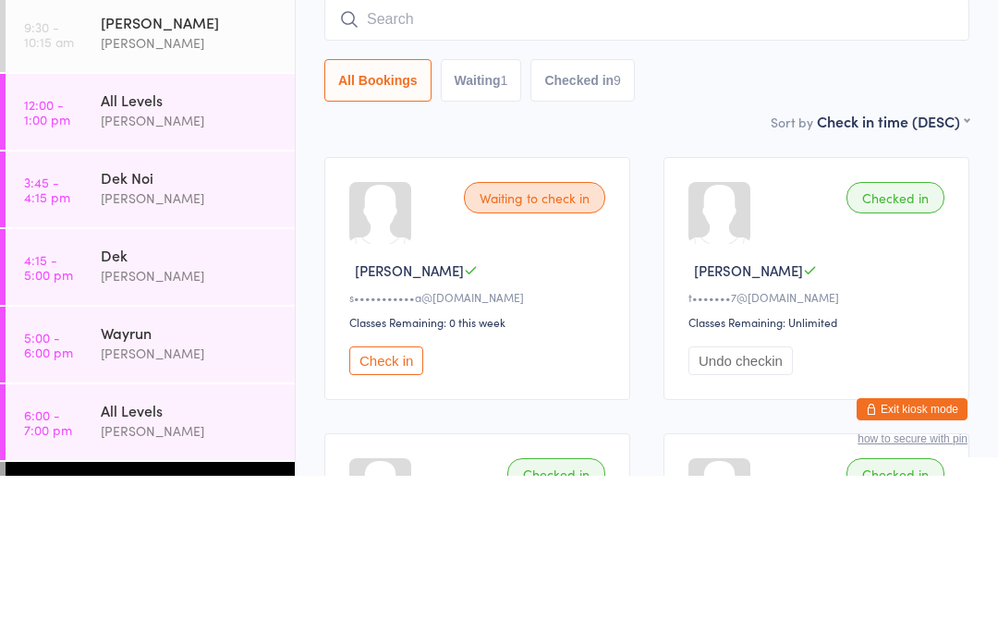
scroll to position [167, 0]
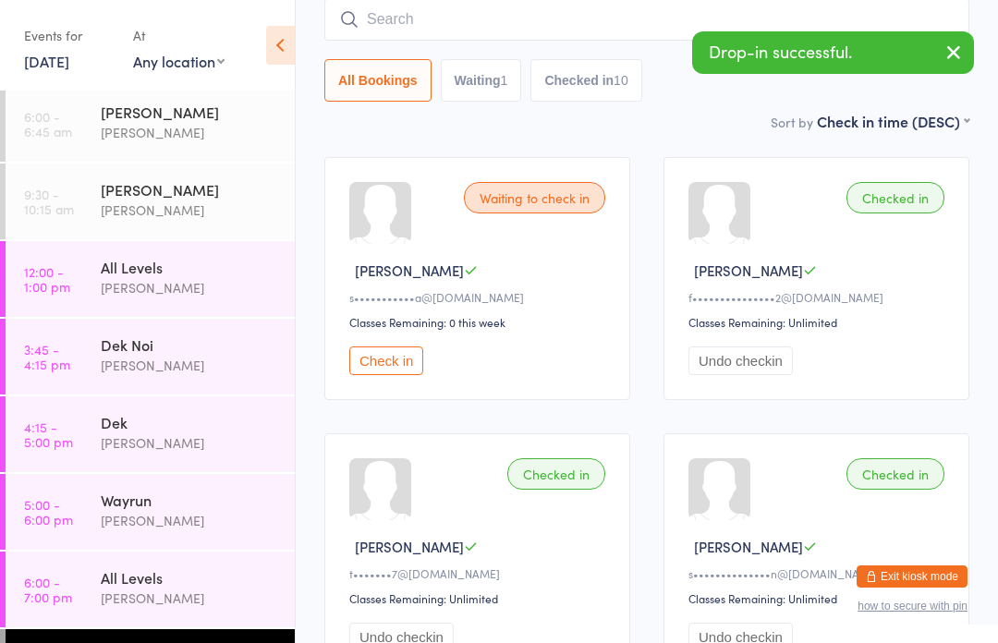
click at [451, 17] on input "search" at bounding box center [646, 19] width 645 height 43
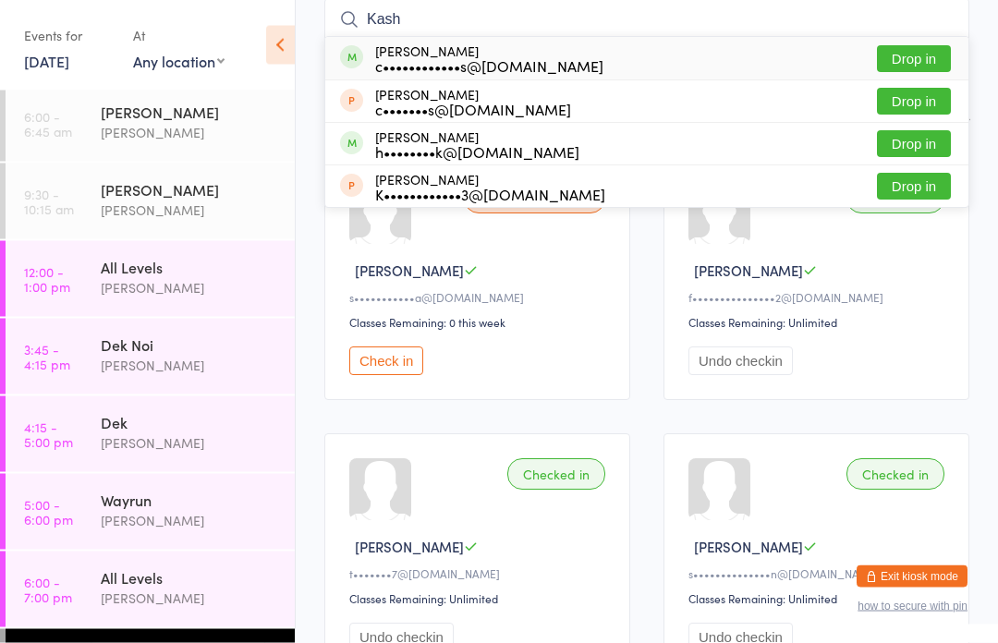
type input "Kash"
click at [461, 53] on div "[PERSON_NAME] c••••••••••••s@[DOMAIN_NAME]" at bounding box center [489, 59] width 228 height 30
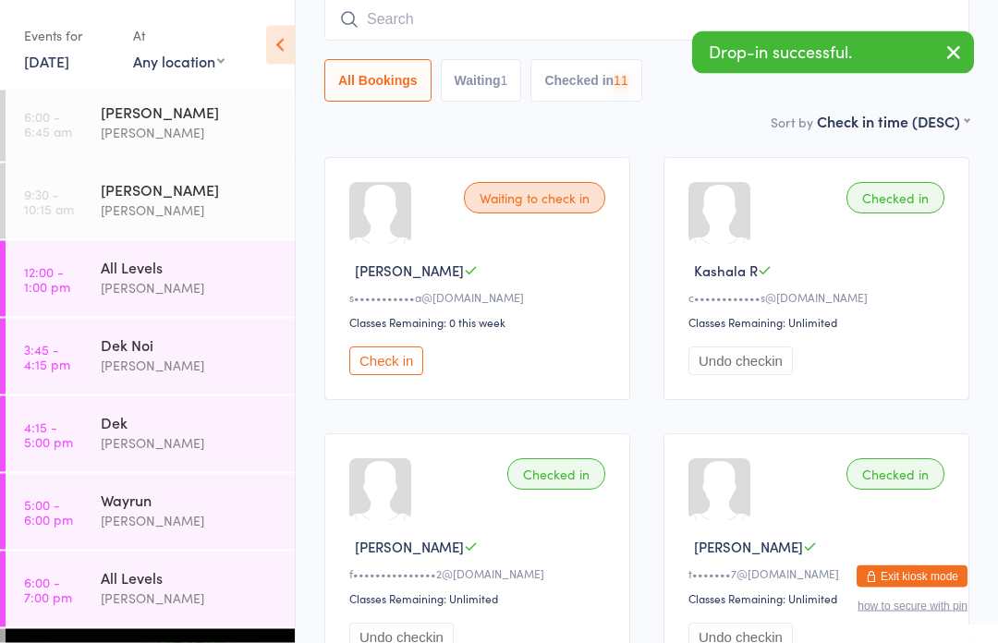
scroll to position [167, 0]
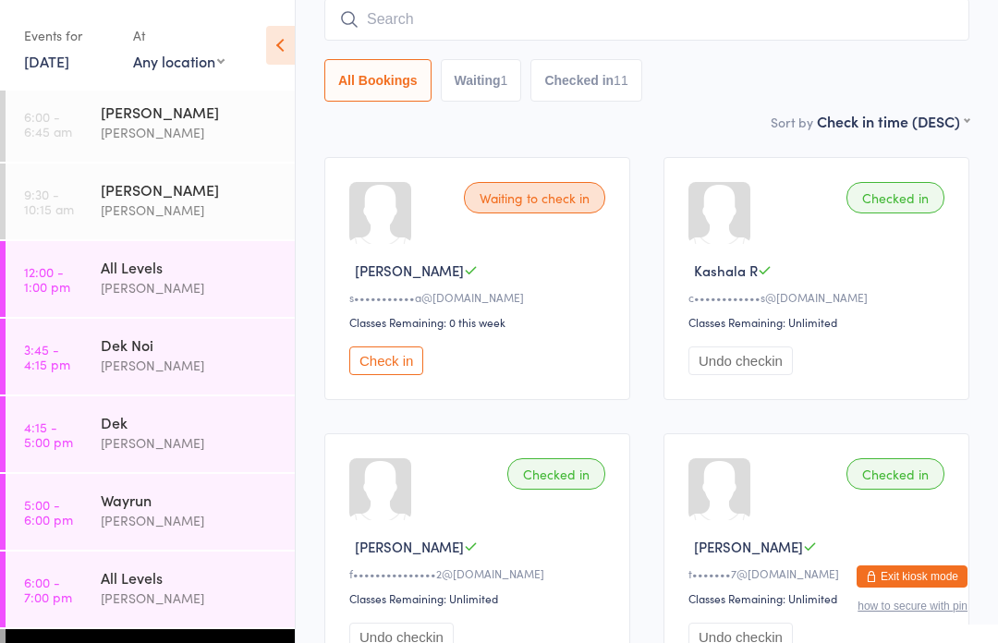
click at [148, 583] on div "All Levels" at bounding box center [190, 577] width 178 height 20
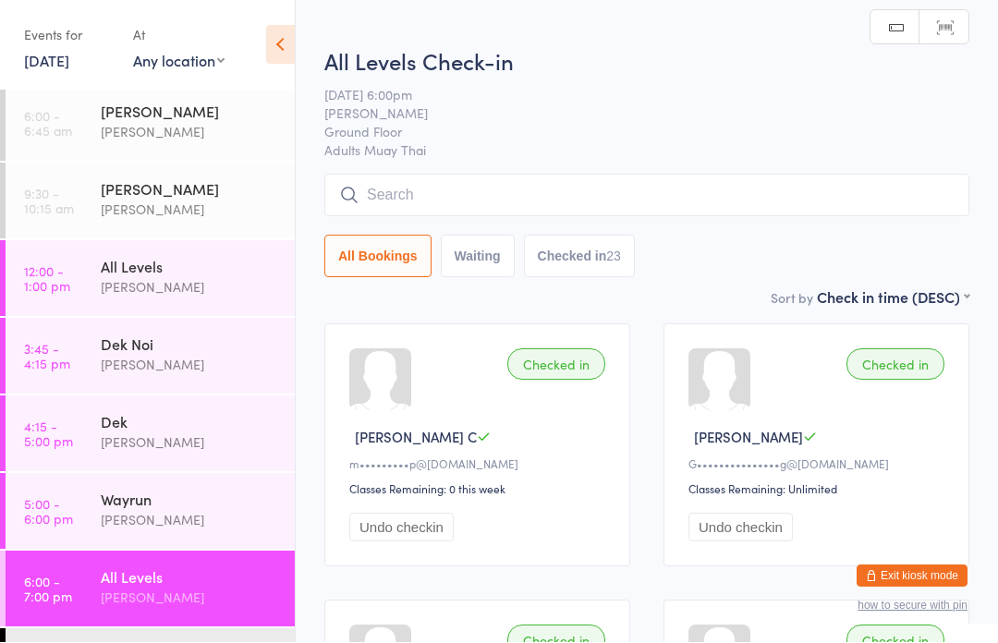
scroll to position [1, 0]
click at [432, 195] on input "search" at bounding box center [646, 195] width 645 height 43
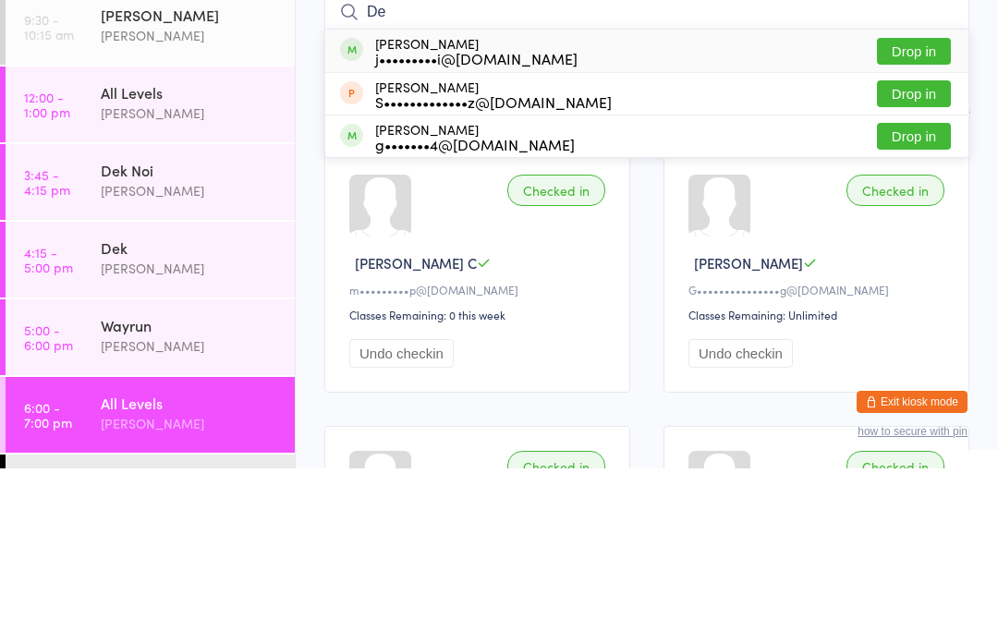
type input "D"
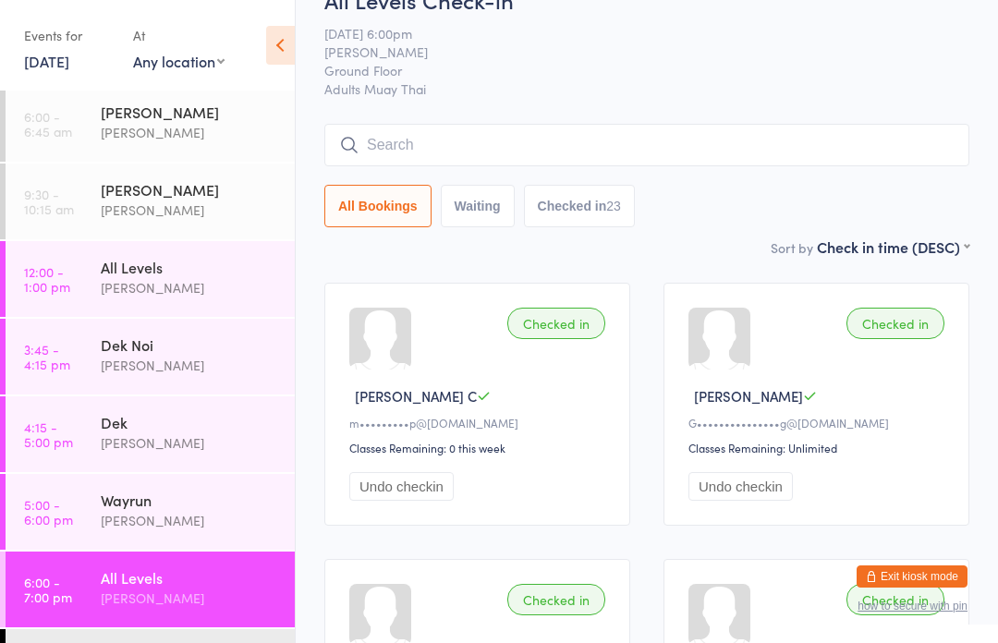
scroll to position [99, 0]
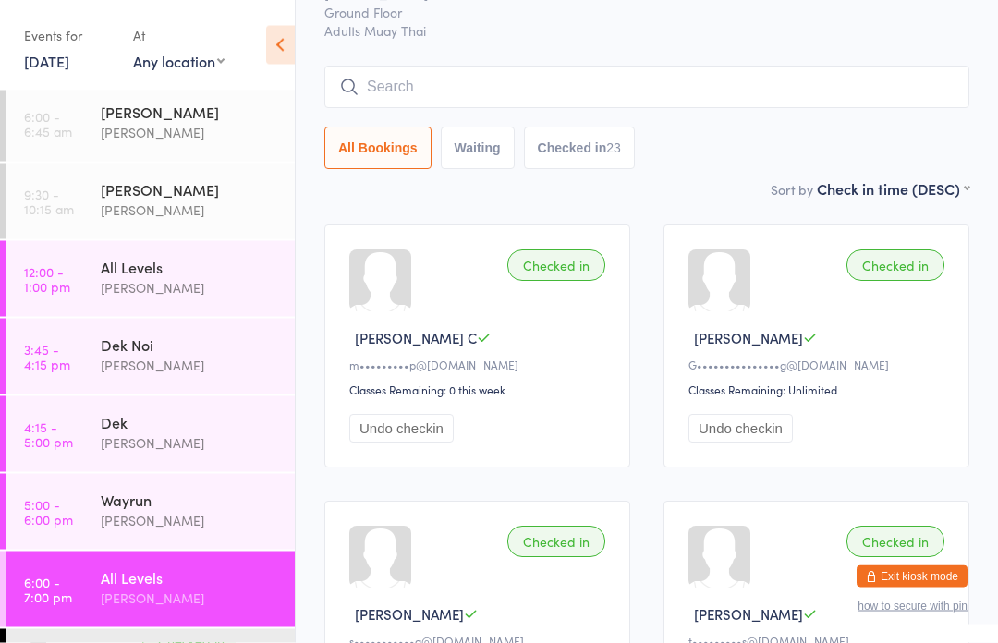
click at [715, 81] on input "search" at bounding box center [646, 88] width 645 height 43
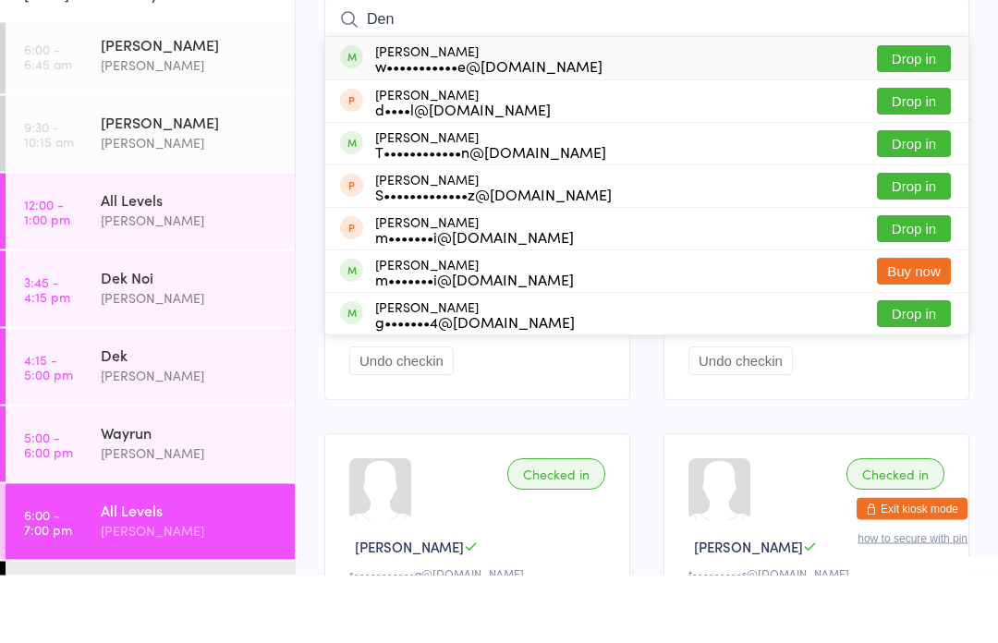
type input "Den"
click at [919, 156] on button "Drop in" at bounding box center [914, 169] width 74 height 27
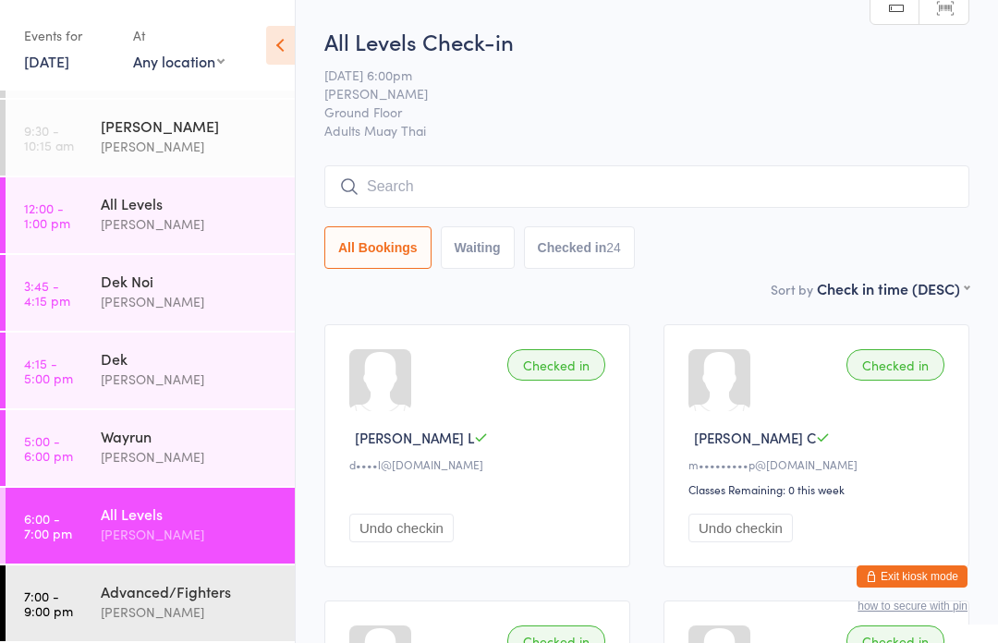
scroll to position [68, 0]
click at [162, 599] on div "Advanced/Fighters" at bounding box center [190, 591] width 178 height 20
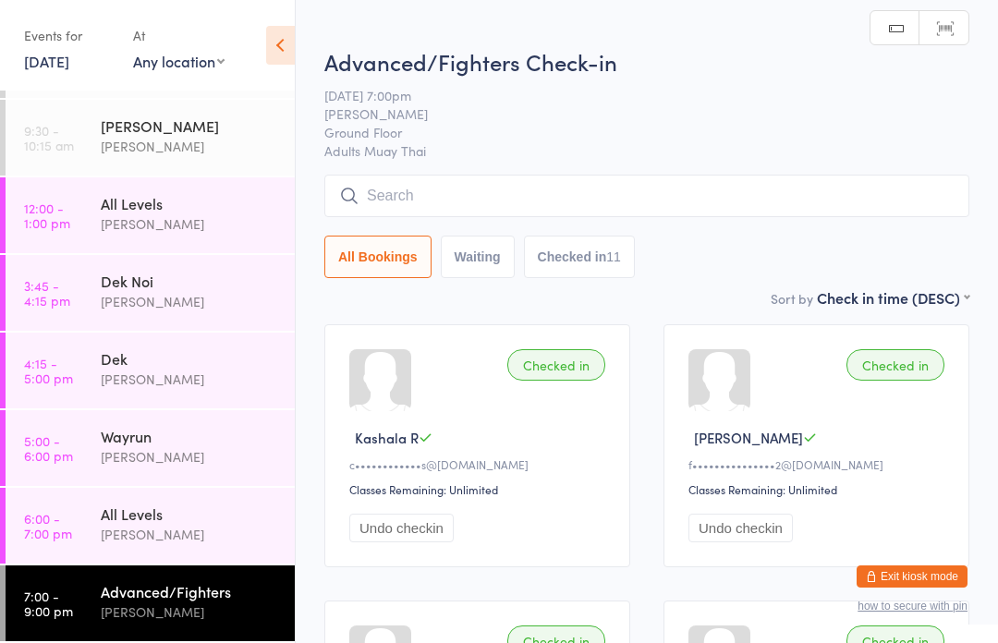
click at [481, 184] on input "search" at bounding box center [646, 196] width 645 height 43
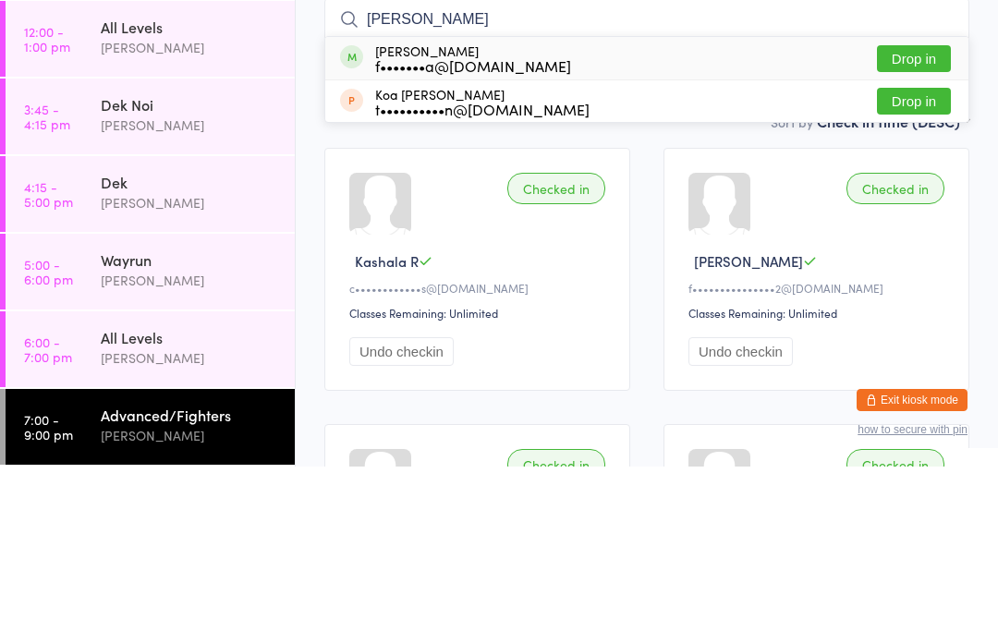
type input "[PERSON_NAME]"
click at [924, 222] on button "Drop in" at bounding box center [914, 235] width 74 height 27
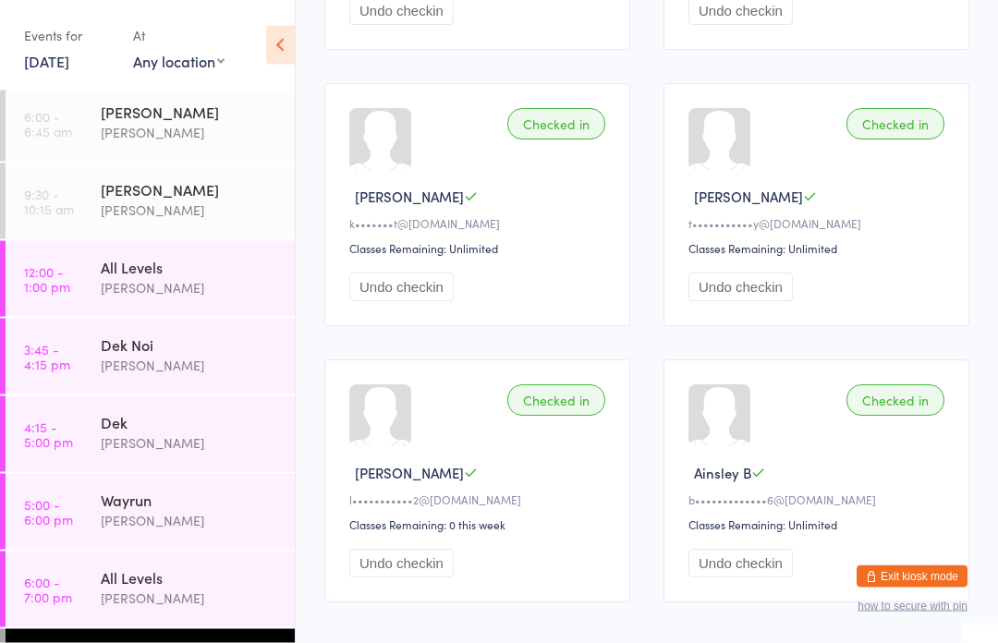
scroll to position [1421, 0]
